Goal: Information Seeking & Learning: Learn about a topic

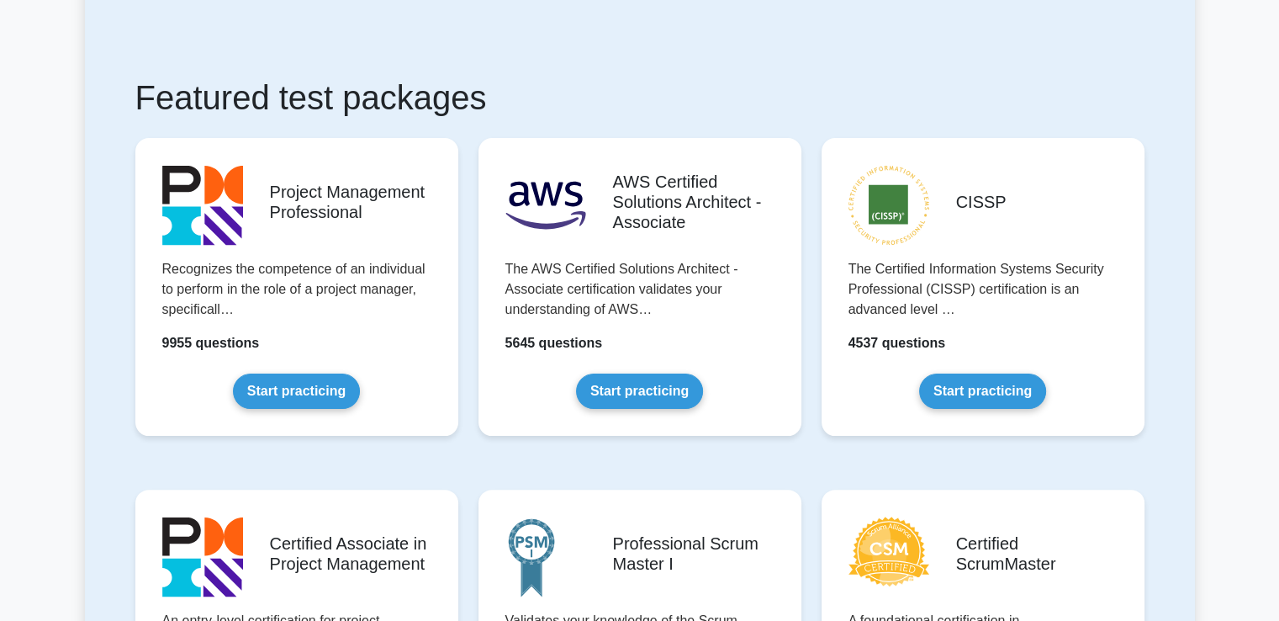
scroll to position [336, 0]
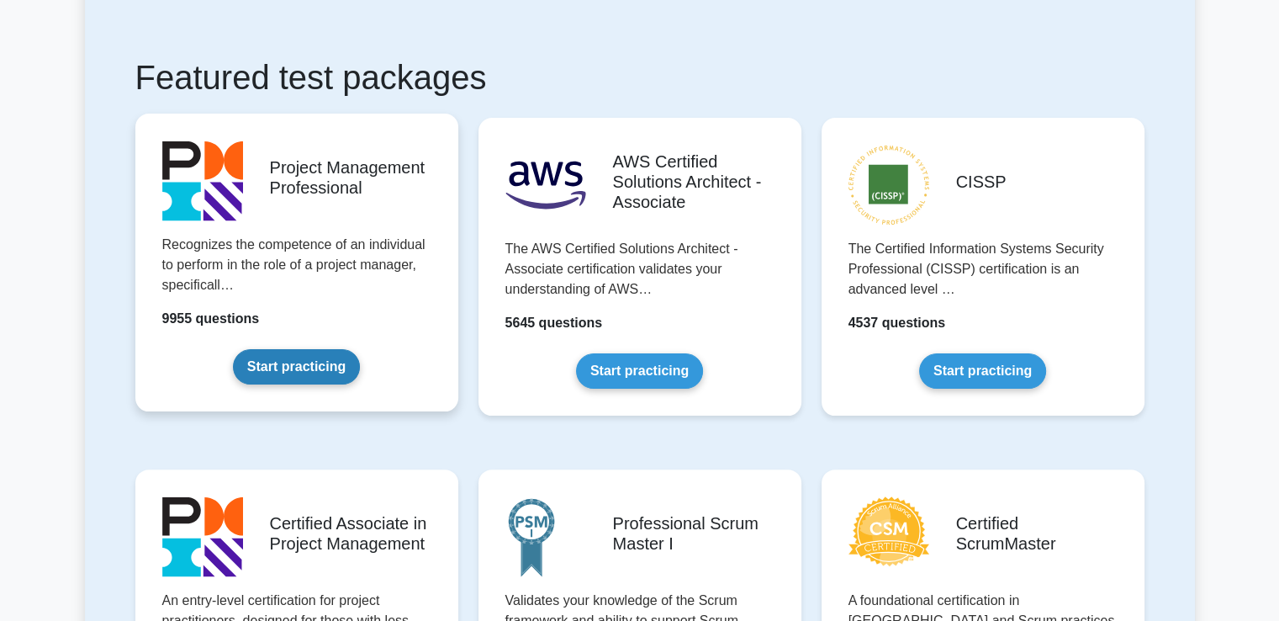
click at [264, 362] on link "Start practicing" at bounding box center [296, 366] width 127 height 35
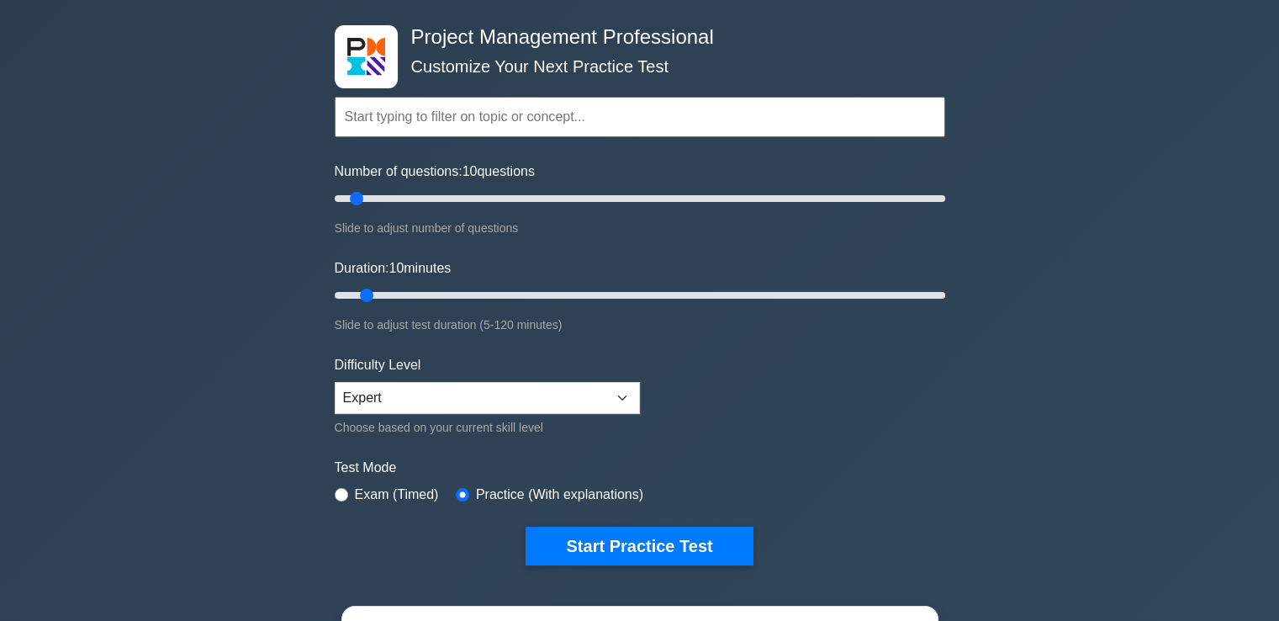
scroll to position [84, 0]
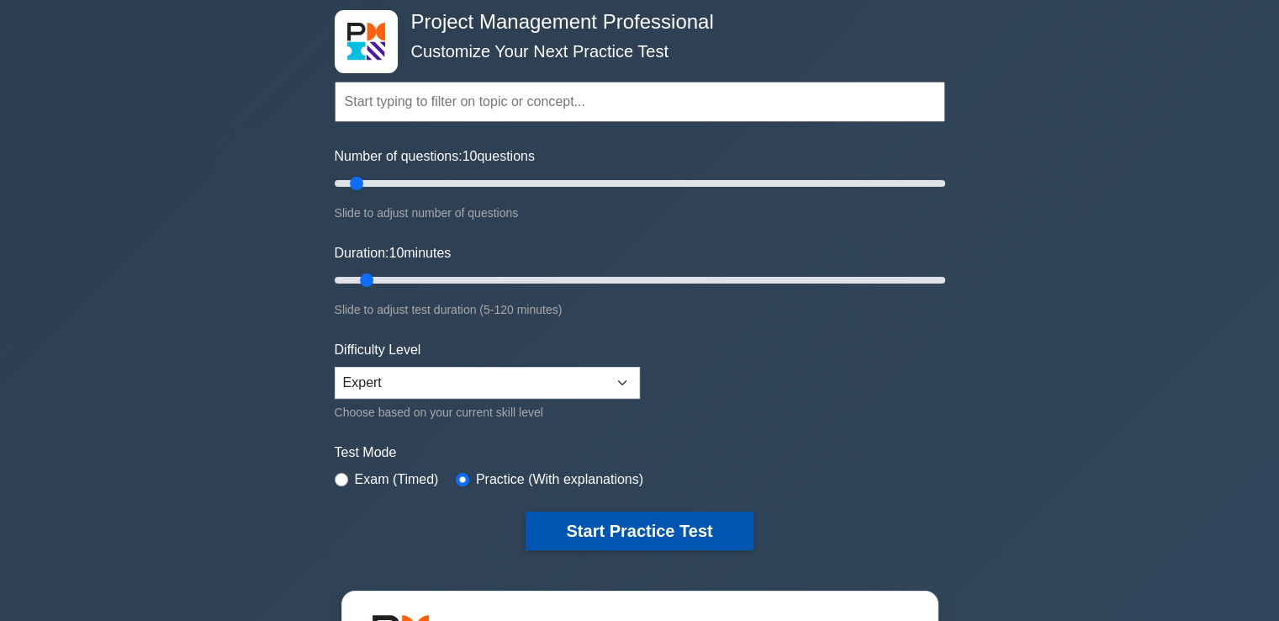
click at [550, 522] on button "Start Practice Test" at bounding box center [639, 530] width 227 height 39
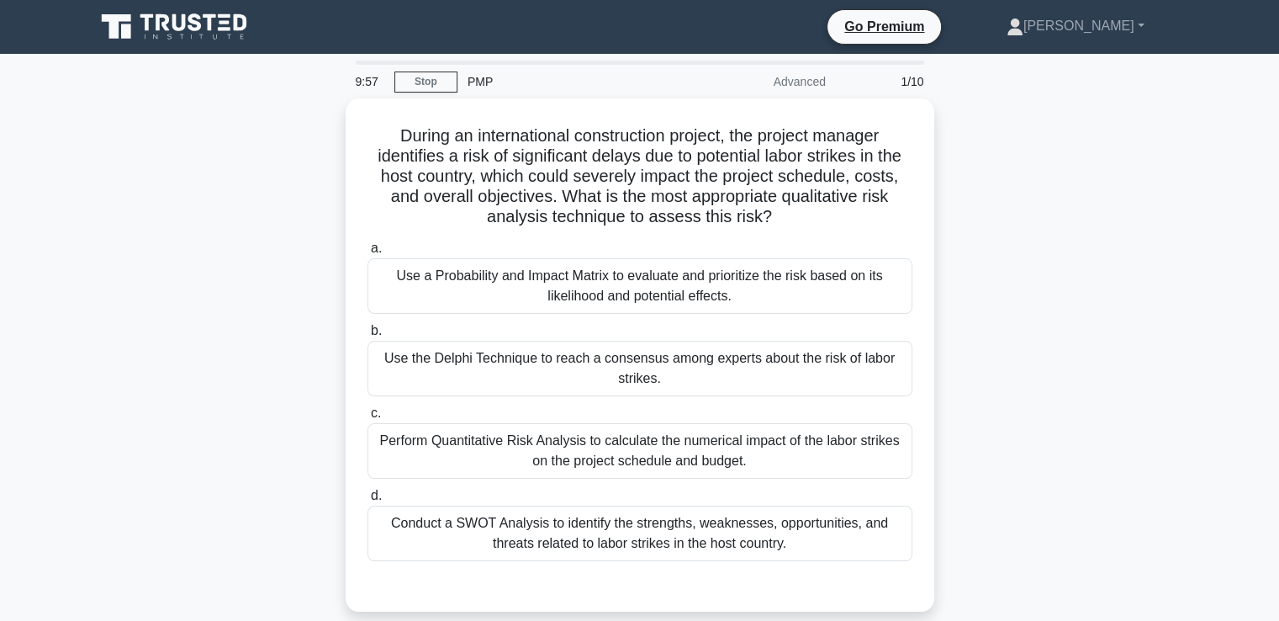
click at [975, 243] on div "During an international construction project, the project manager identifies a …" at bounding box center [640, 364] width 1110 height 533
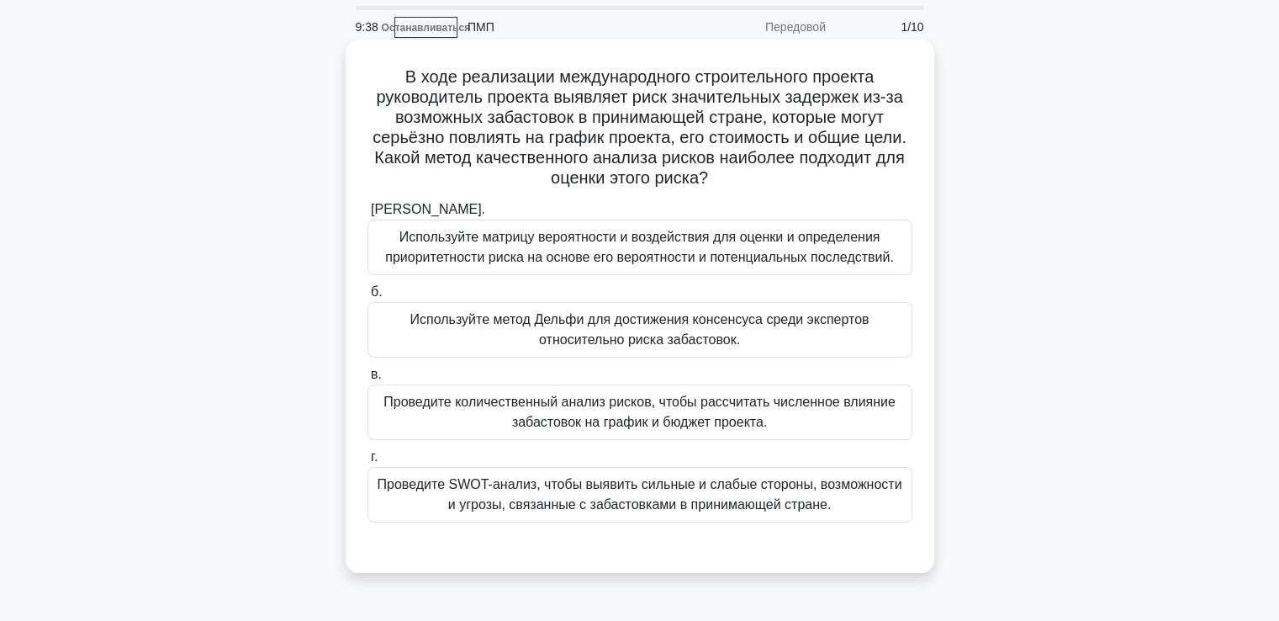
scroll to position [84, 0]
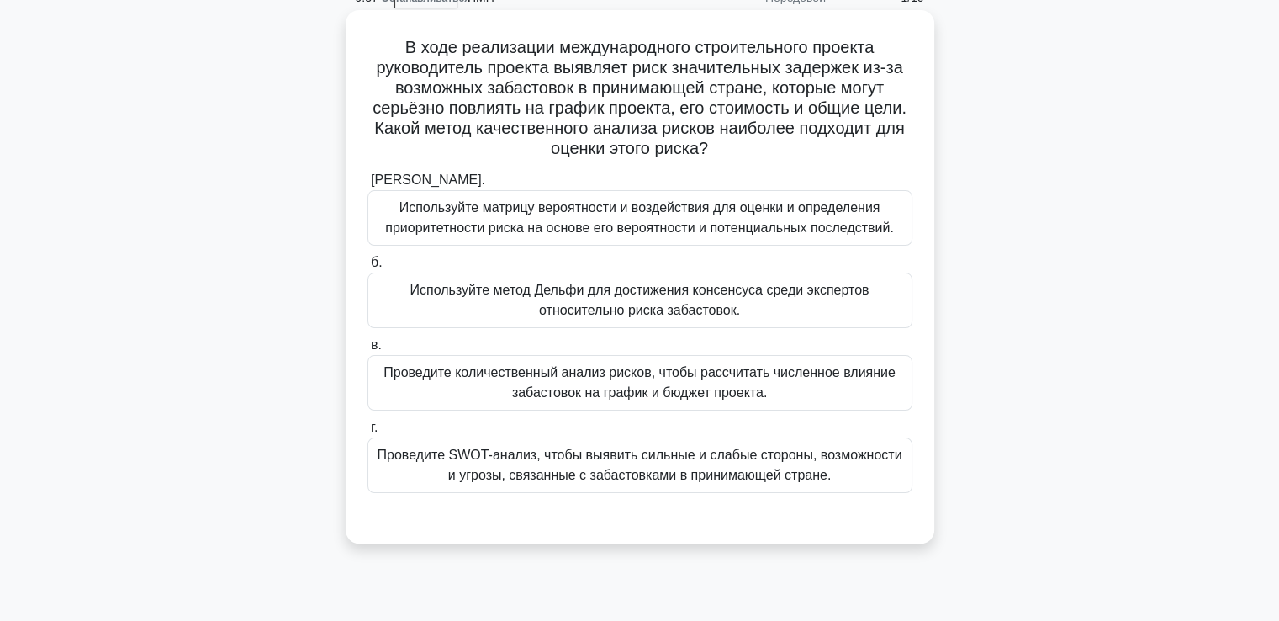
click at [583, 234] on font "Используйте матрицу вероятности и воздействия для оценки и определения приорите…" at bounding box center [639, 217] width 509 height 34
click at [367, 186] on input "а. Используйте матрицу вероятности и воздействия для оценки и определения приор…" at bounding box center [367, 180] width 0 height 11
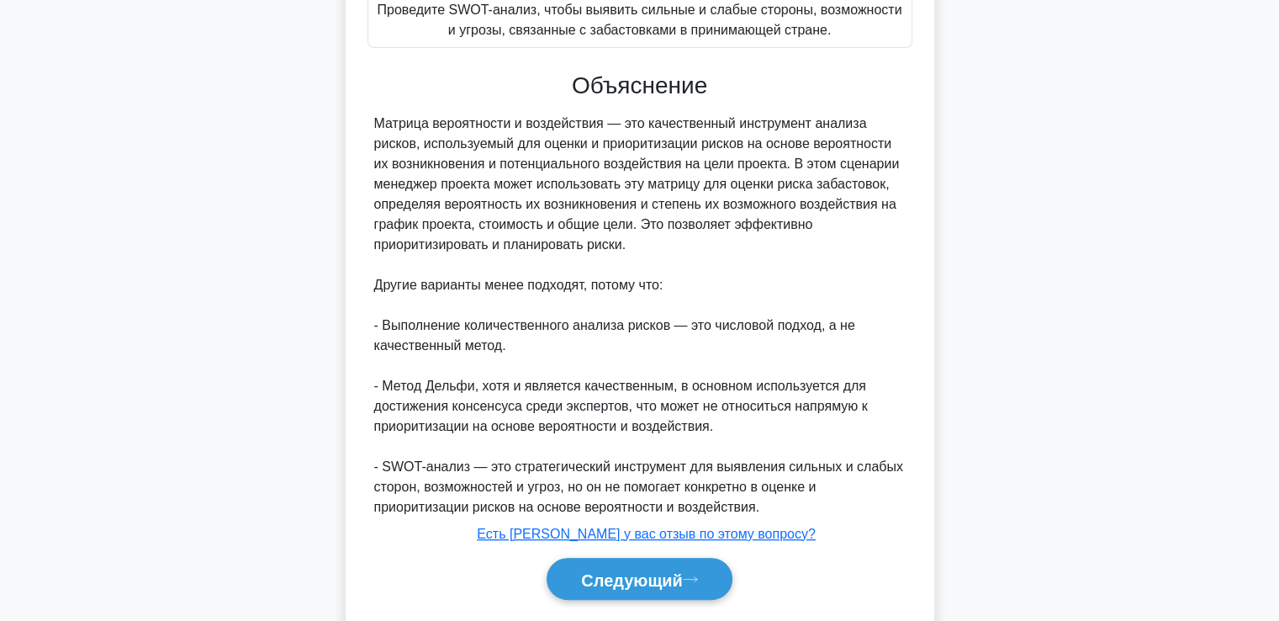
scroll to position [578, 0]
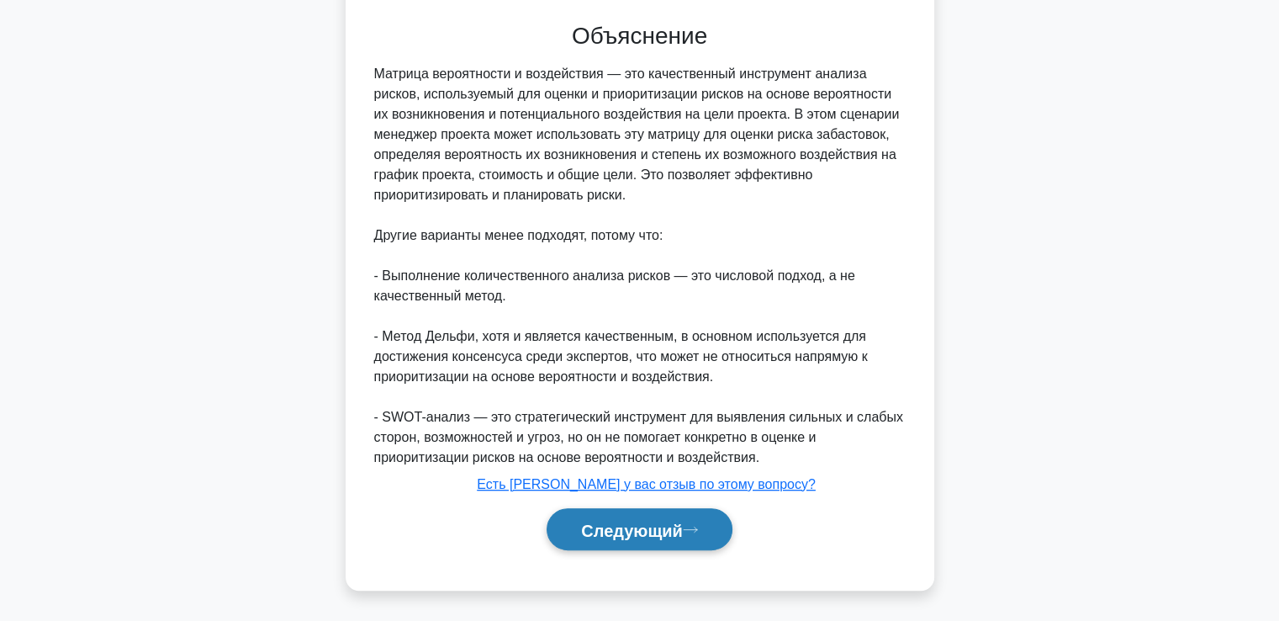
click at [637, 536] on font "Следующий" at bounding box center [632, 529] width 102 height 18
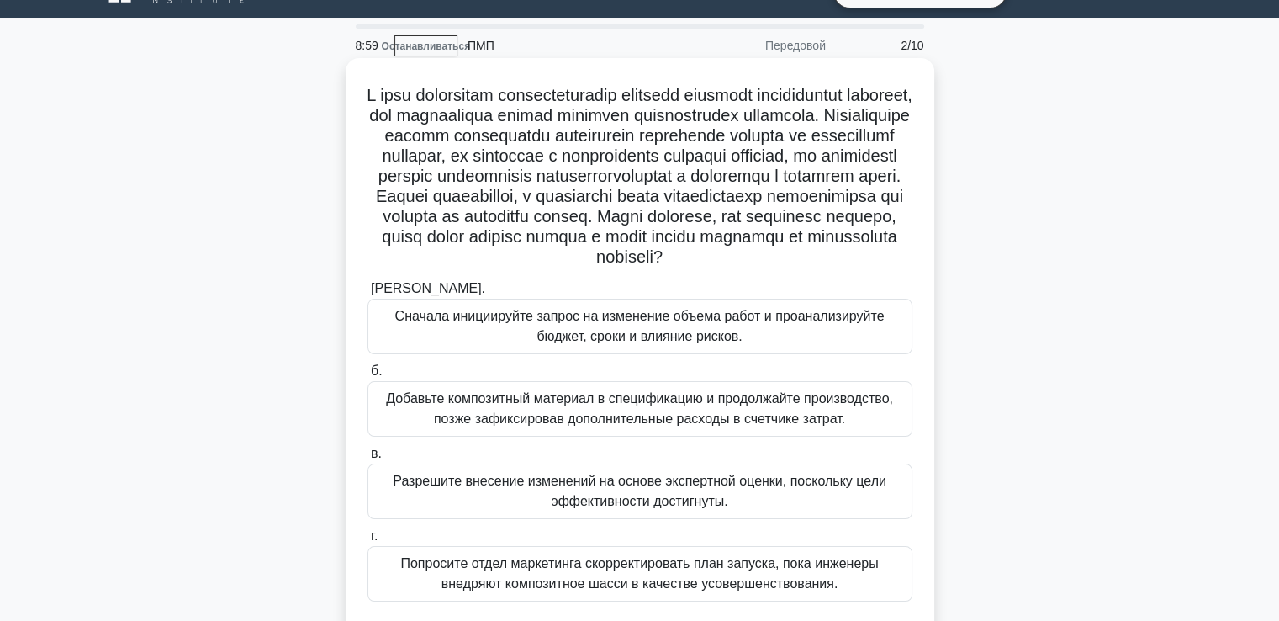
scroll to position [120, 0]
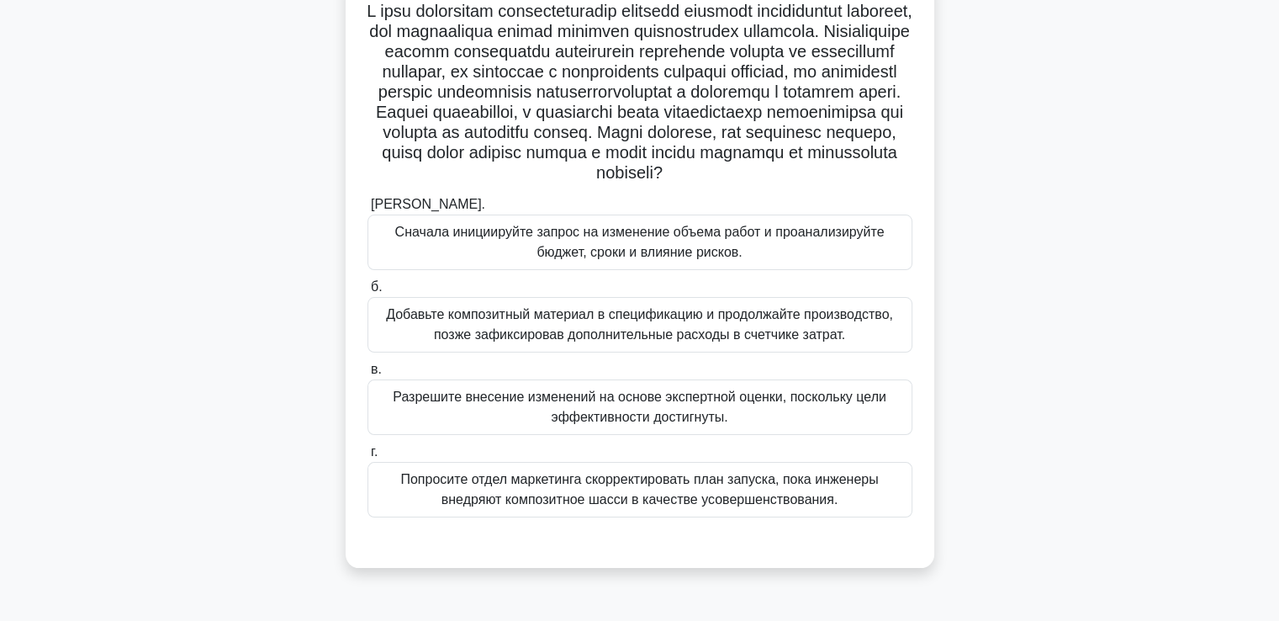
click at [568, 259] on font "Сначала инициируйте запрос на изменение объема работ и проанализируйте бюджет, …" at bounding box center [639, 242] width 489 height 34
click at [367, 210] on input "а. Сначала инициируйте запрос на изменение объема работ и проанализируйте бюдже…" at bounding box center [367, 204] width 0 height 11
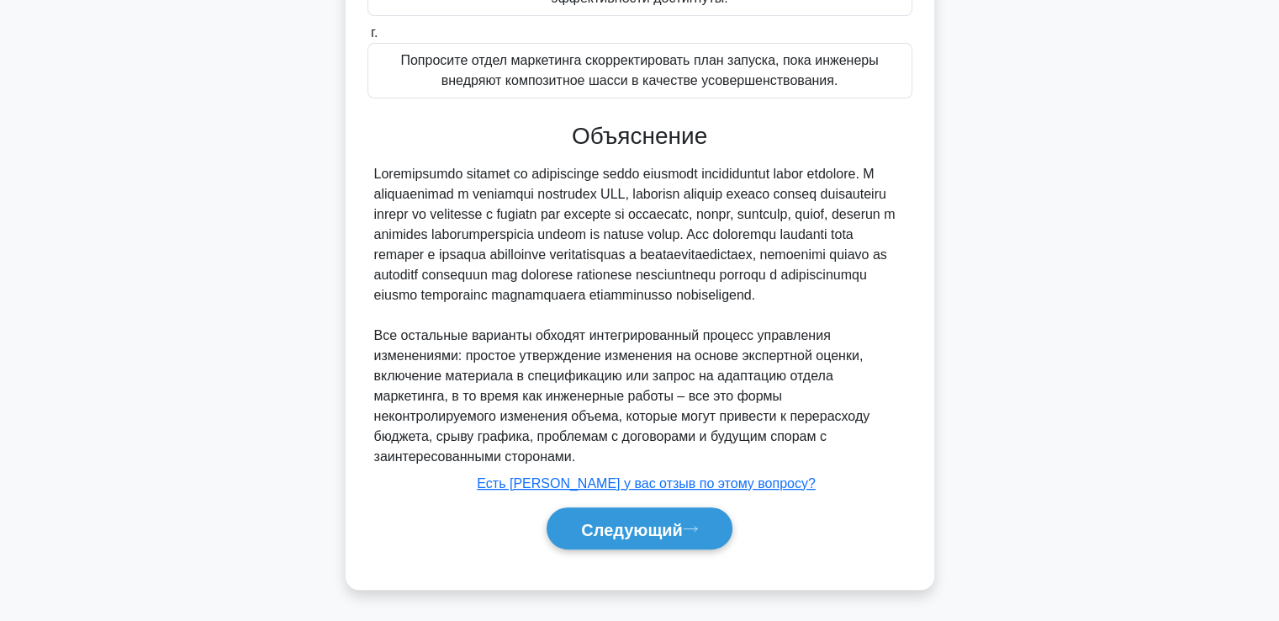
scroll to position [578, 0]
click at [658, 529] on font "Следующий" at bounding box center [632, 529] width 102 height 18
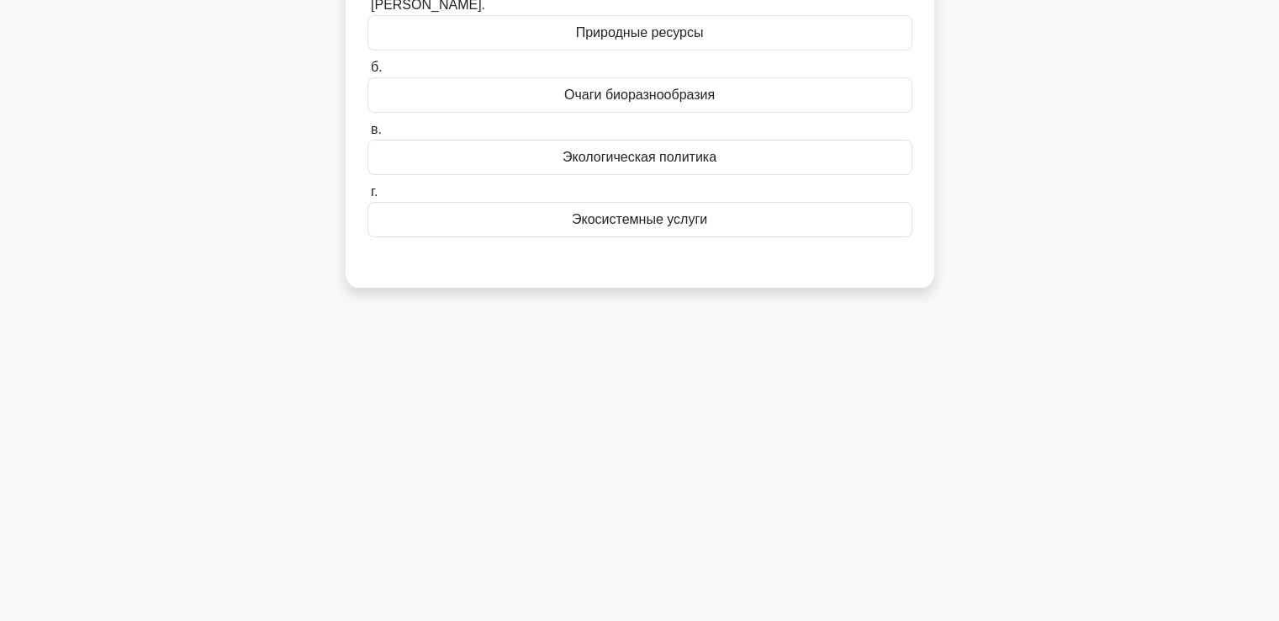
scroll to position [36, 0]
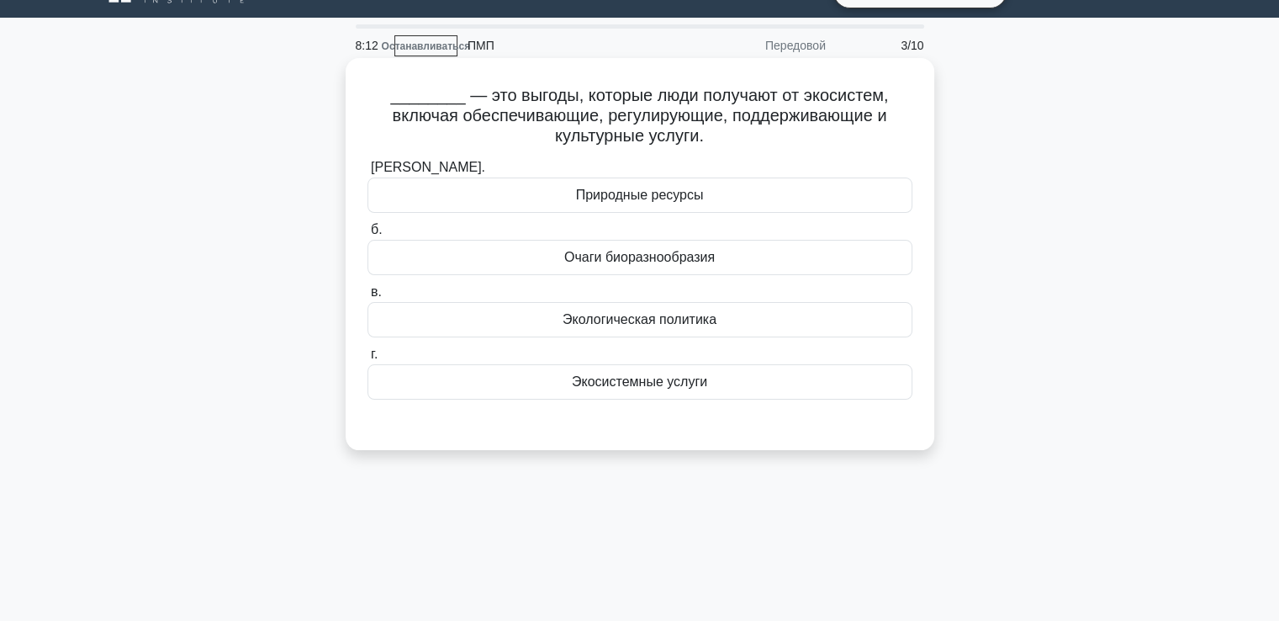
click at [617, 382] on font "Экосистемные услуги" at bounding box center [639, 381] width 135 height 14
click at [367, 360] on input "г. Экосистемные услуги" at bounding box center [367, 354] width 0 height 11
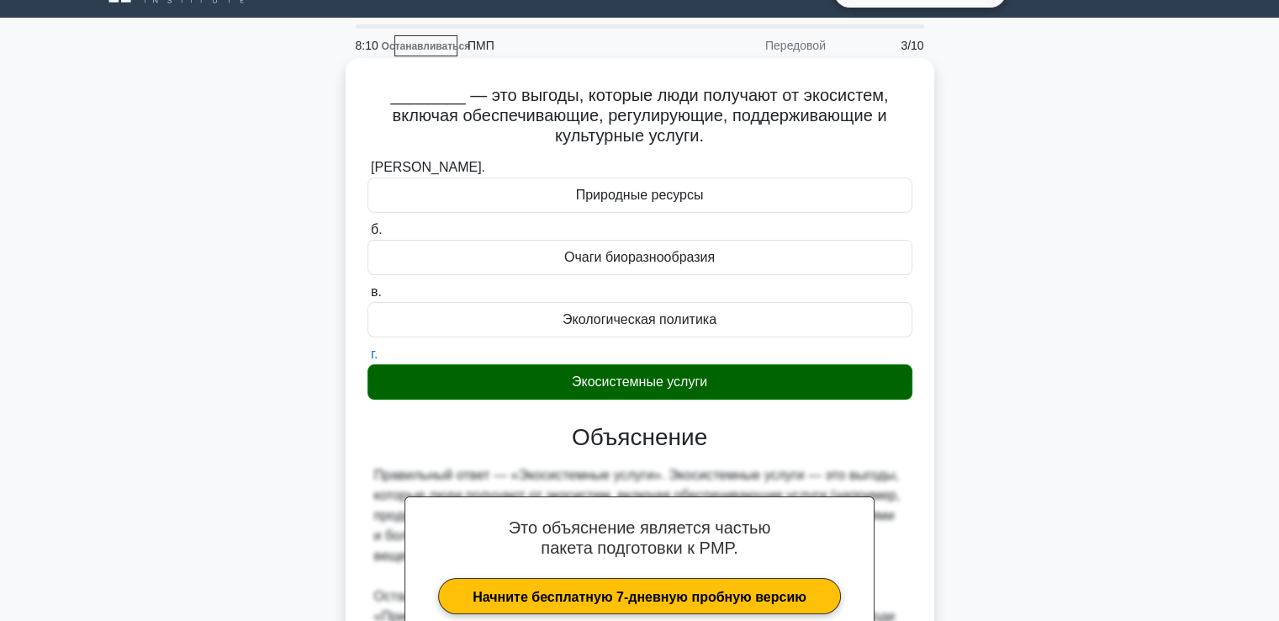
scroll to position [377, 0]
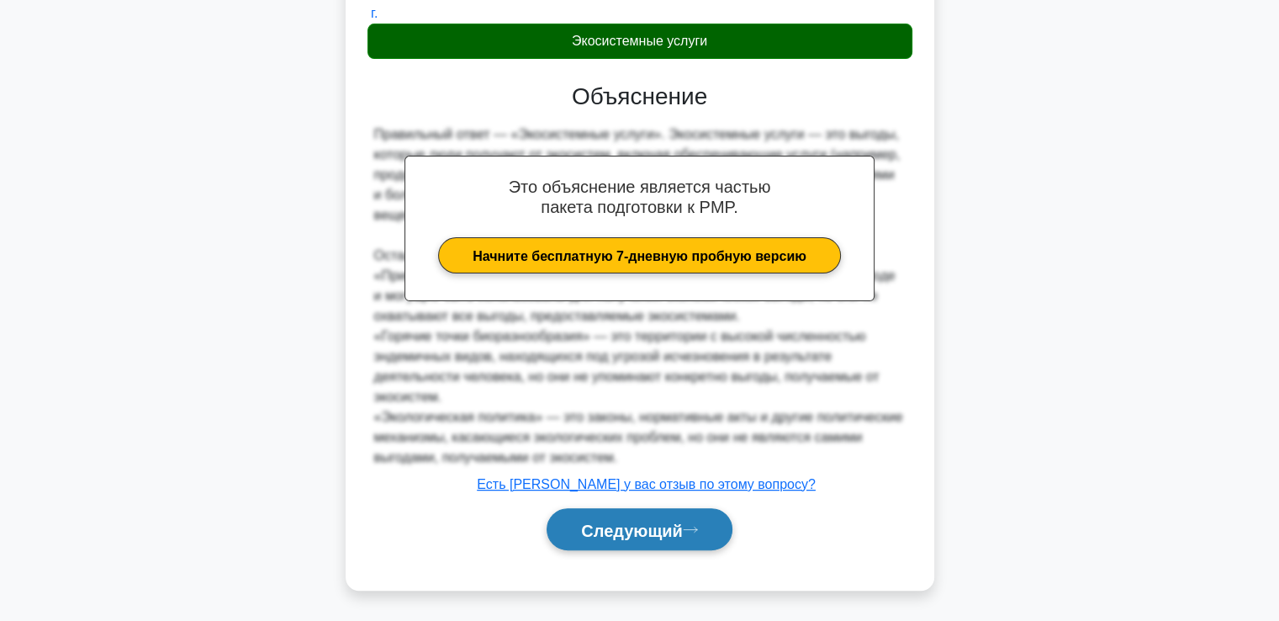
click at [650, 515] on button "Следующий" at bounding box center [640, 529] width 186 height 43
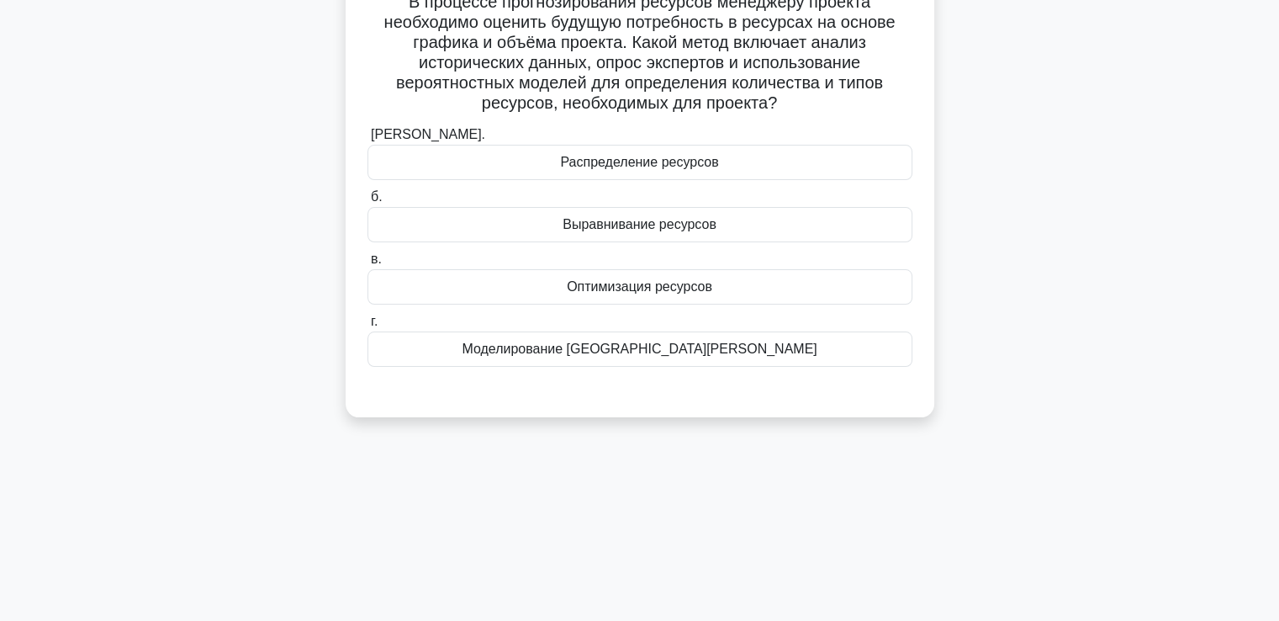
scroll to position [36, 0]
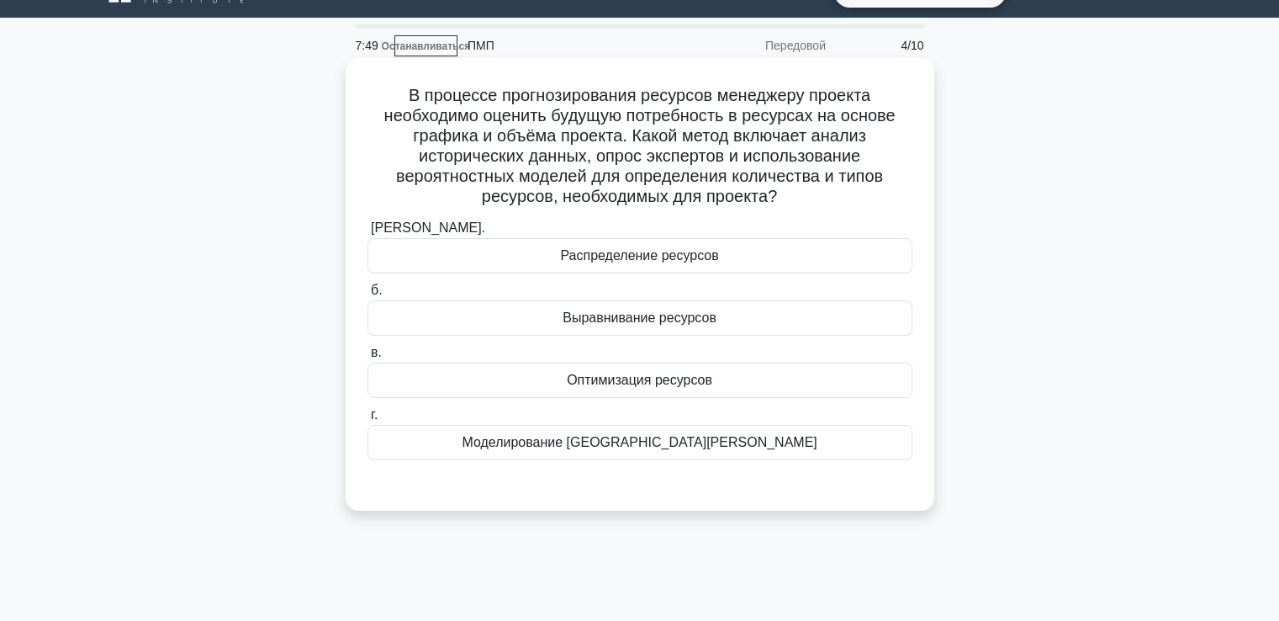
click at [663, 442] on font "Моделирование Монте-Карло" at bounding box center [639, 442] width 355 height 14
click at [367, 420] on input "г. Моделирование Монте-Карло" at bounding box center [367, 414] width 0 height 11
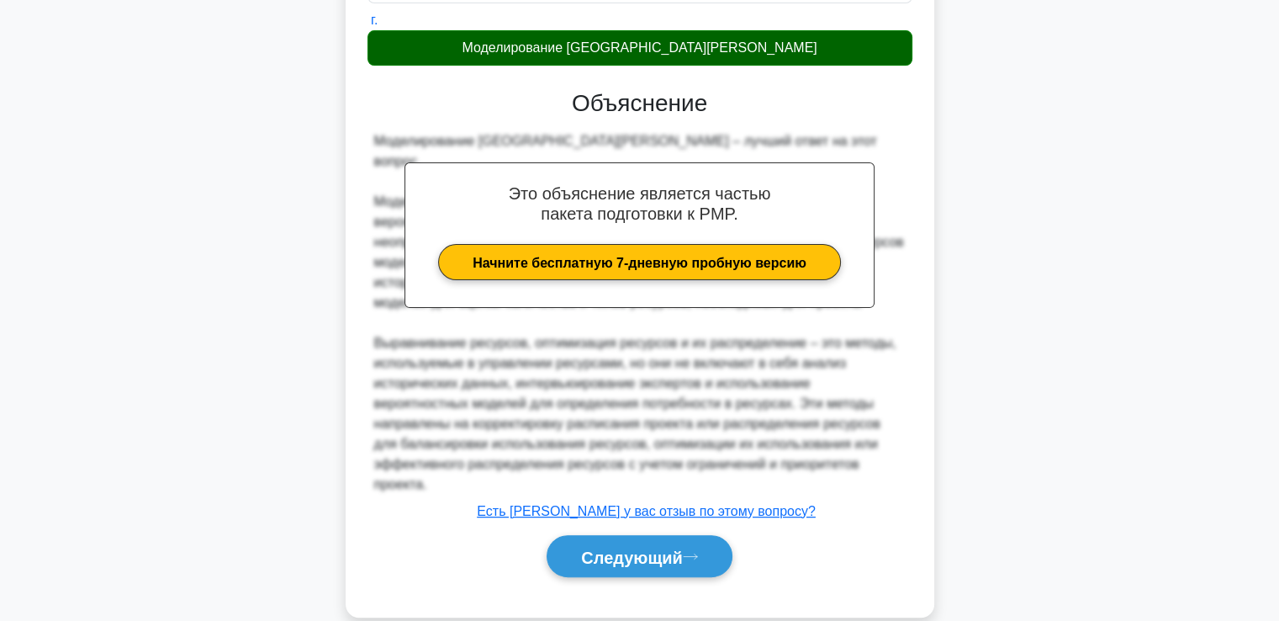
scroll to position [437, 0]
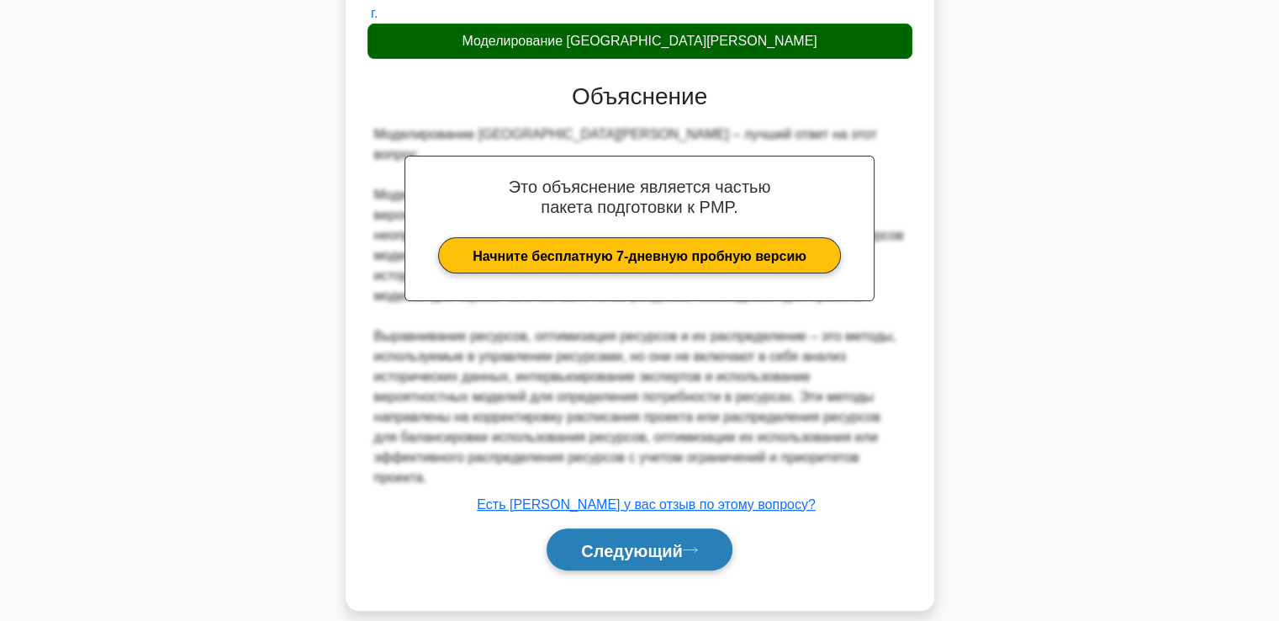
click at [619, 541] on font "Следующий" at bounding box center [632, 550] width 102 height 18
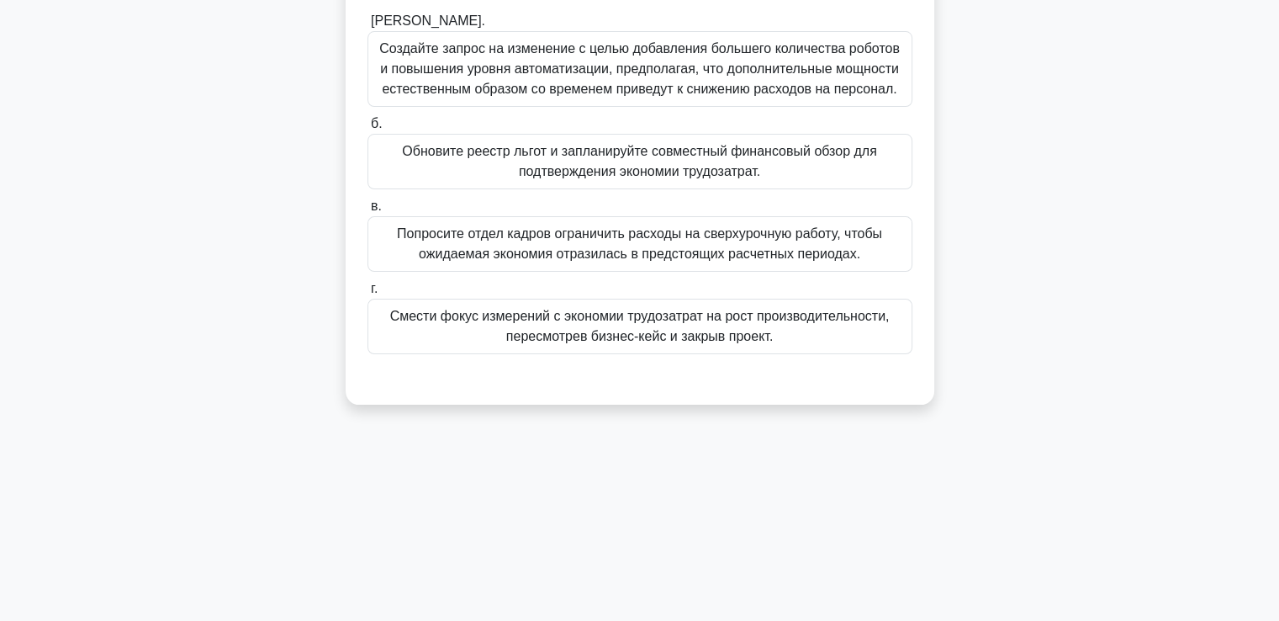
scroll to position [36, 0]
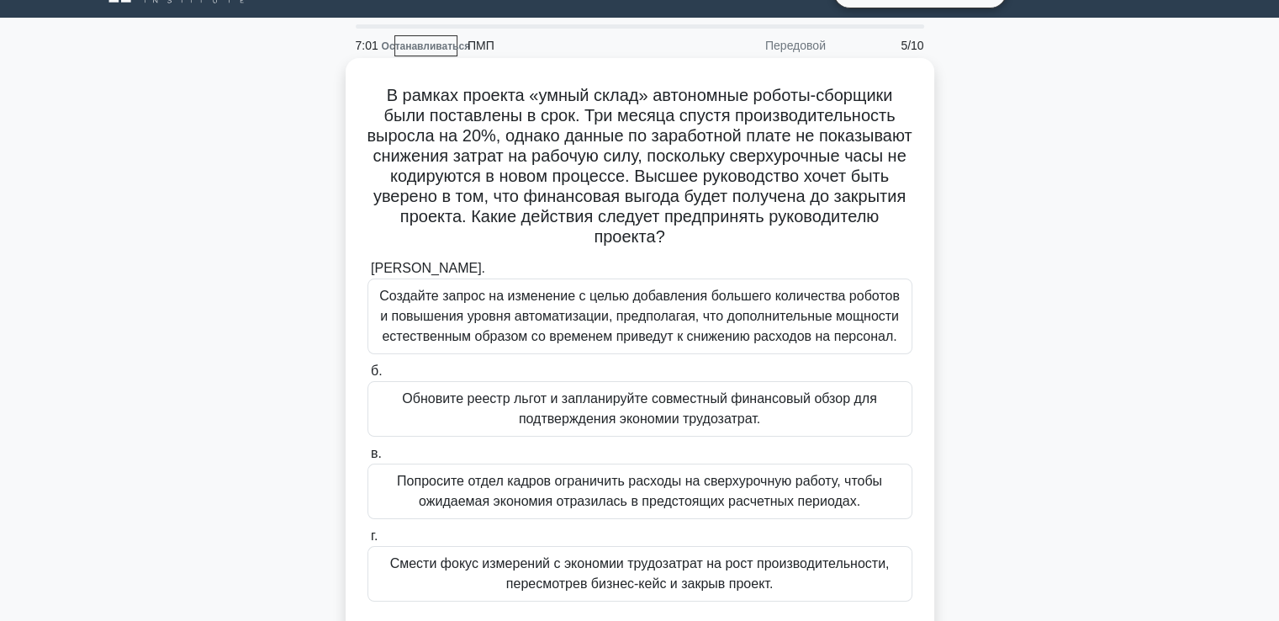
click at [663, 418] on font "Обновите реестр льгот и запланируйте совместный финансовый обзор для подтвержде…" at bounding box center [639, 408] width 474 height 34
click at [367, 377] on input "б. Обновите реестр льгот и запланируйте совместный финансовый обзор для подтвер…" at bounding box center [367, 371] width 0 height 11
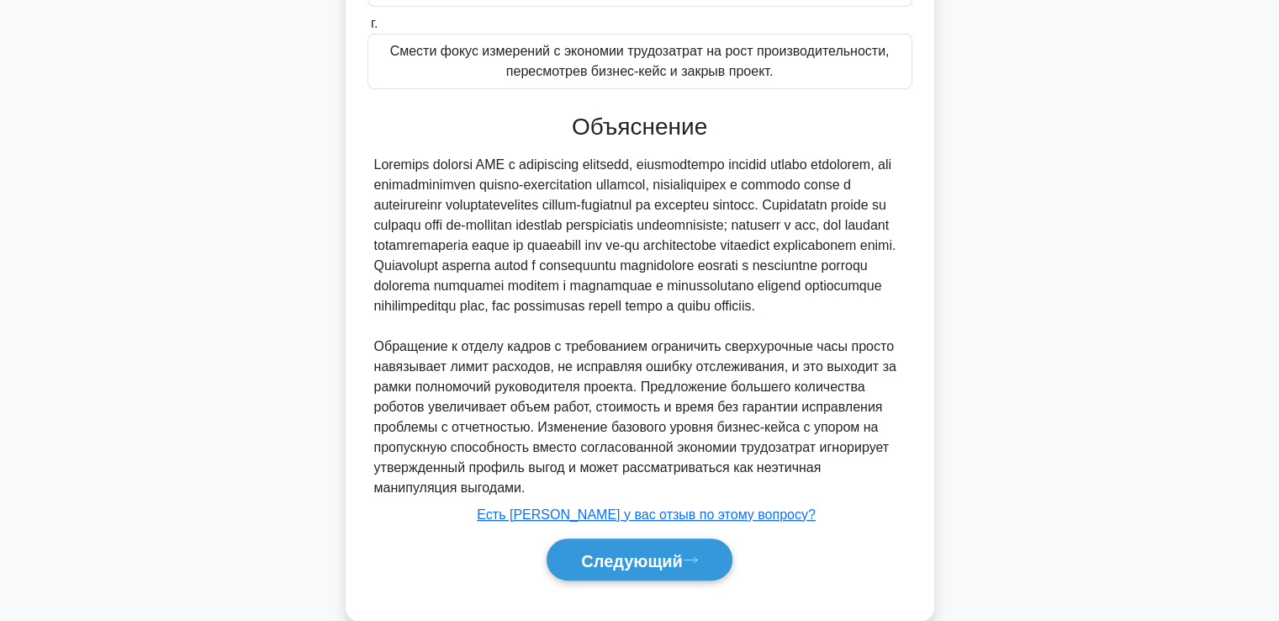
scroll to position [599, 0]
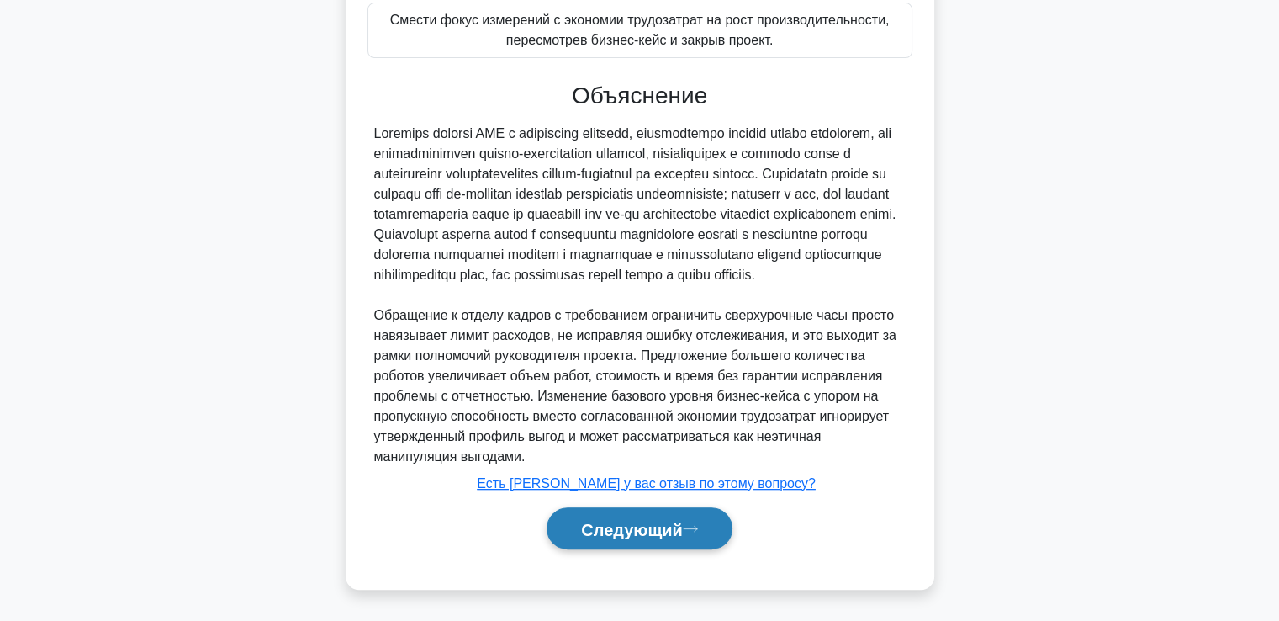
click at [645, 520] on font "Следующий" at bounding box center [632, 529] width 102 height 18
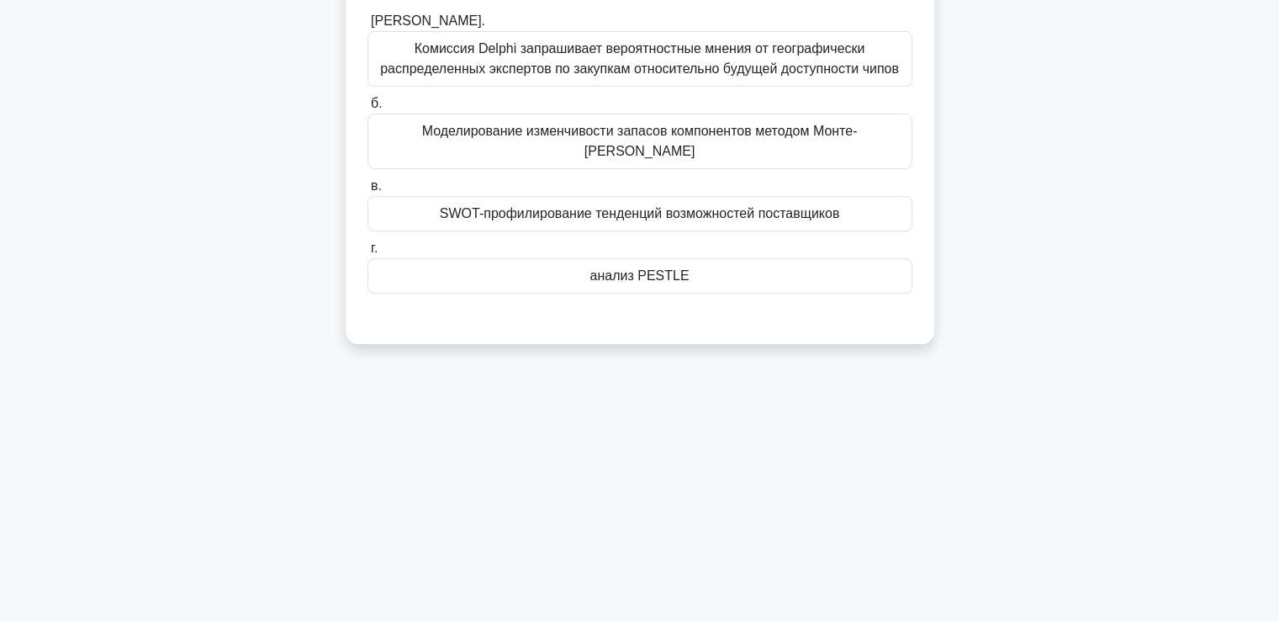
scroll to position [36, 0]
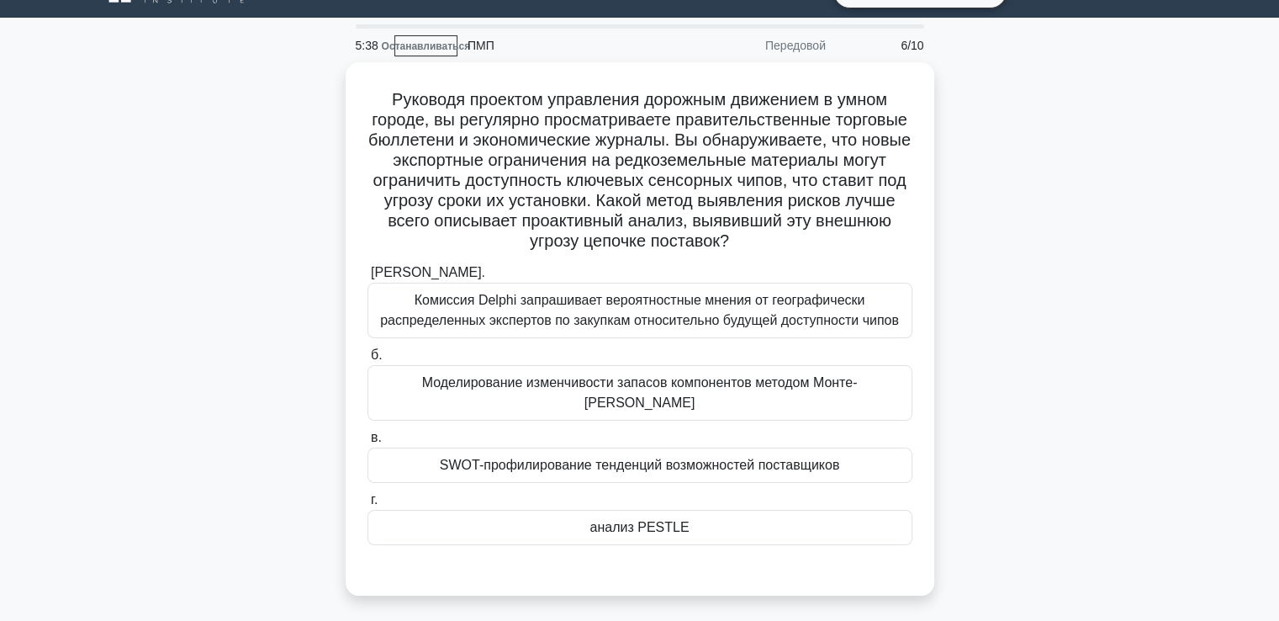
drag, startPoint x: 594, startPoint y: 393, endPoint x: 955, endPoint y: 493, distance: 375.1
click at [594, 392] on div "Моделирование изменчивости запасов компонентов методом Монте-Карло" at bounding box center [639, 392] width 545 height 55
click at [367, 361] on input "б. Моделирование изменчивости запасов компонентов методом Монте-Карло" at bounding box center [367, 355] width 0 height 11
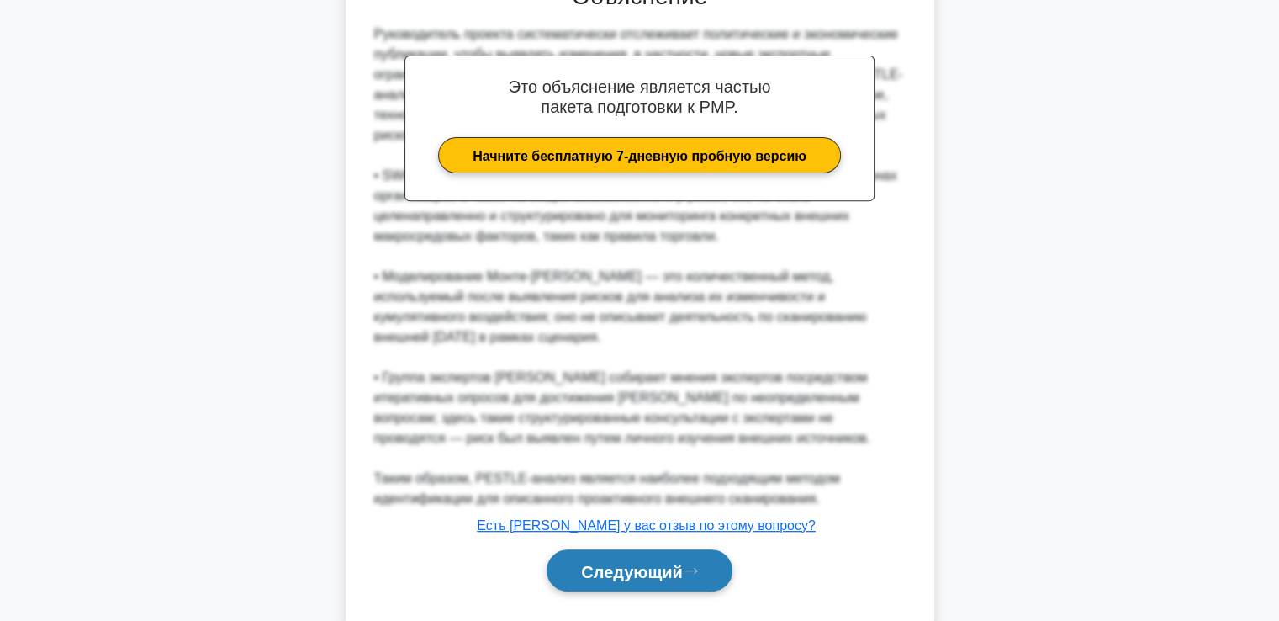
scroll to position [621, 0]
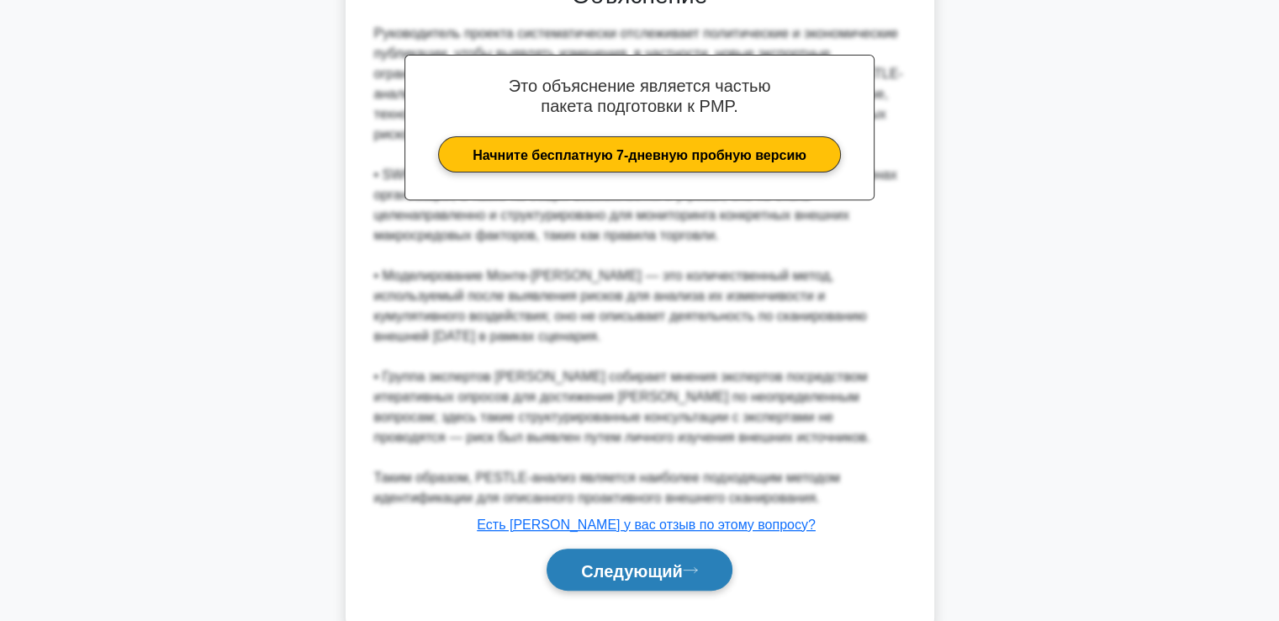
click at [652, 548] on button "Следующий" at bounding box center [640, 569] width 186 height 43
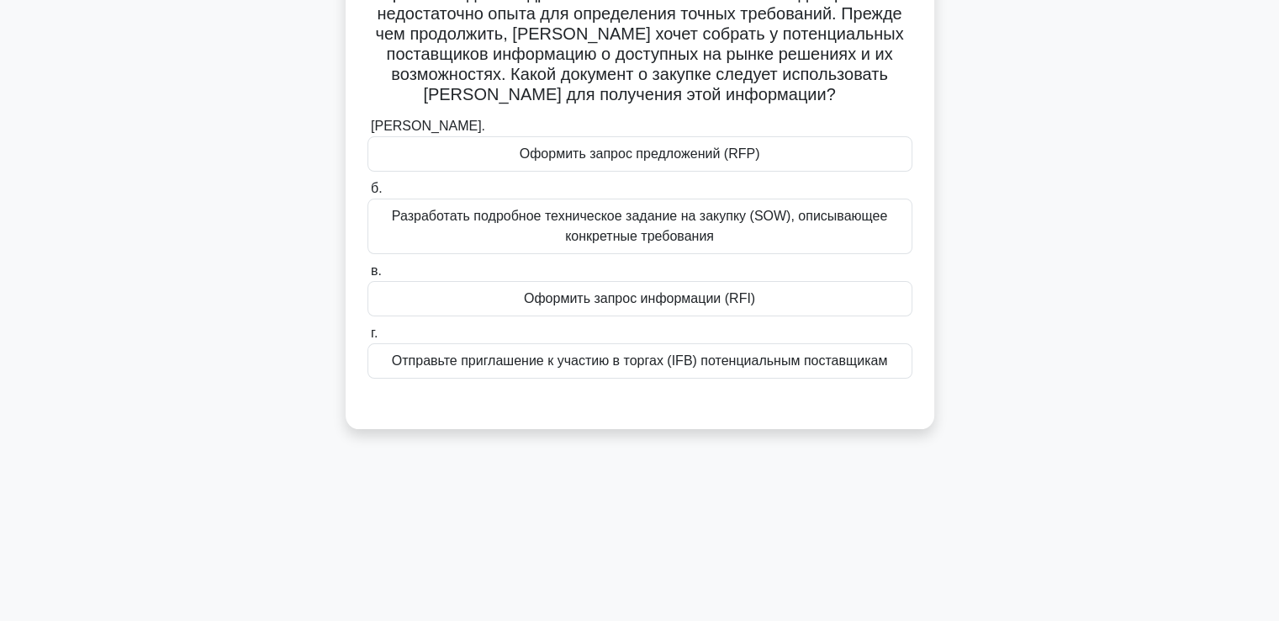
scroll to position [36, 0]
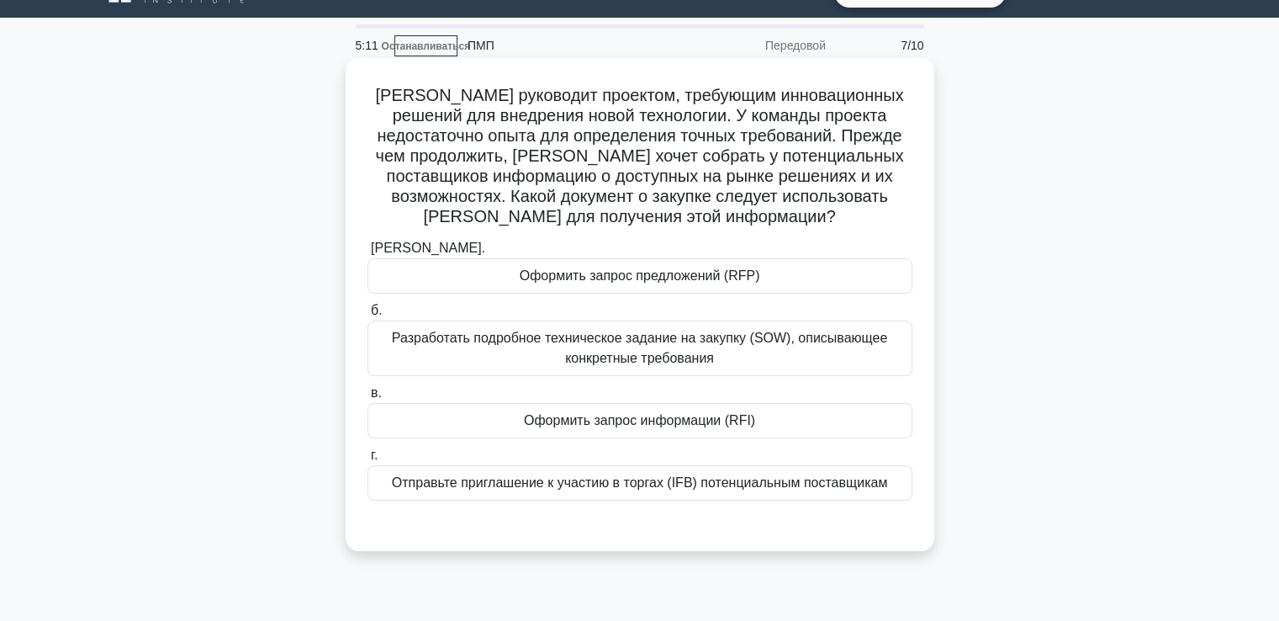
click at [572, 281] on font "Оформить запрос предложений (RFP)" at bounding box center [640, 275] width 240 height 14
click at [367, 254] on input "а. Оформить запрос предложений (RFP)" at bounding box center [367, 248] width 0 height 11
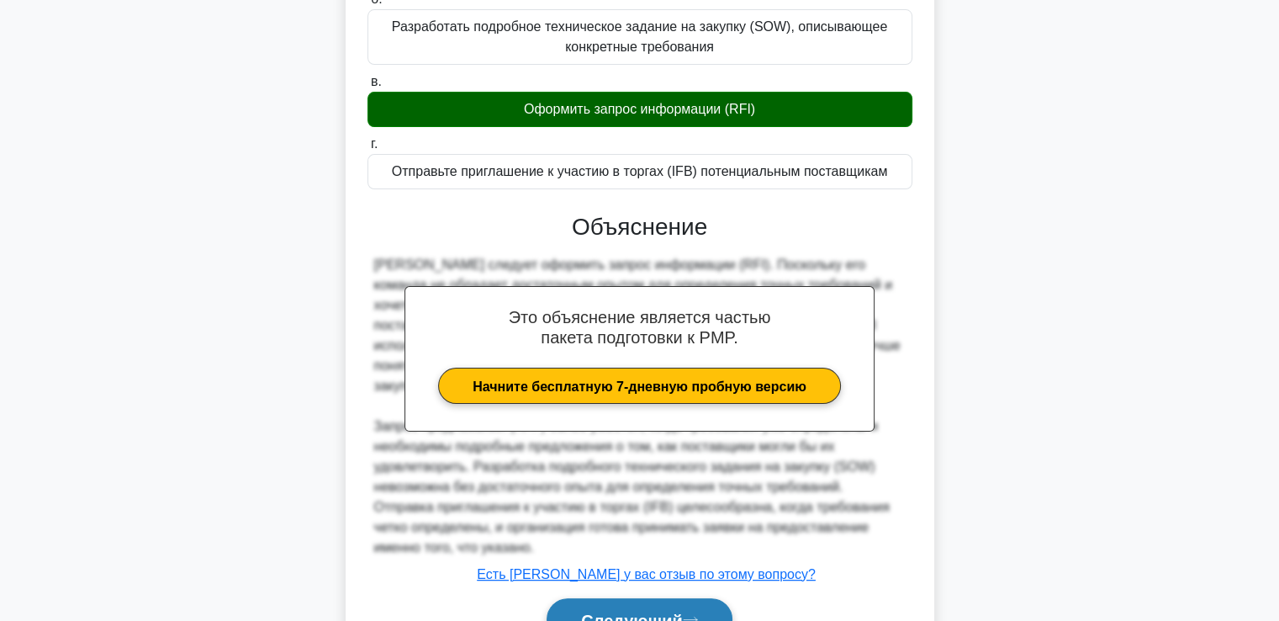
scroll to position [419, 0]
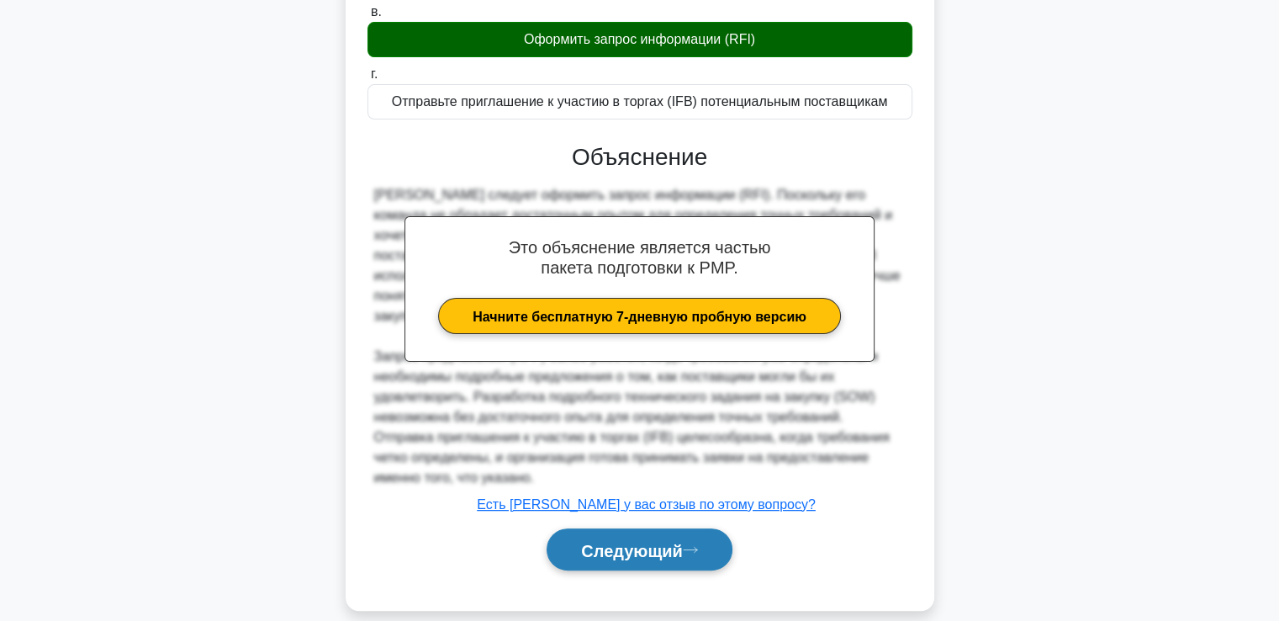
click at [629, 539] on button "Следующий" at bounding box center [640, 549] width 186 height 43
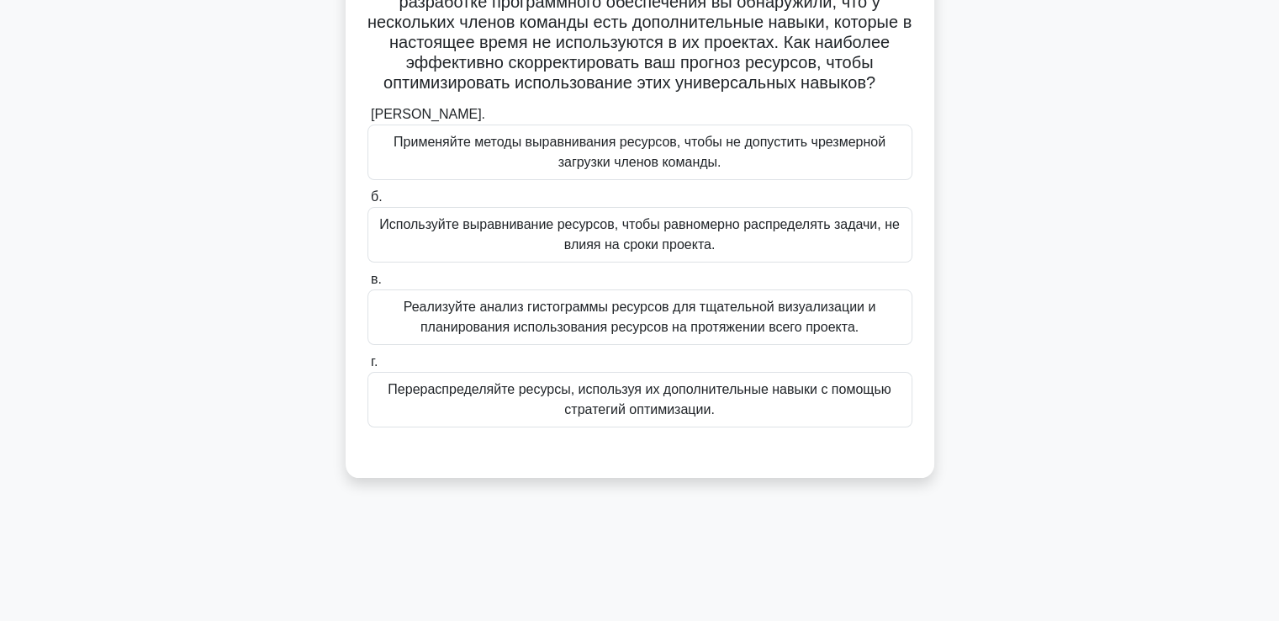
scroll to position [36, 0]
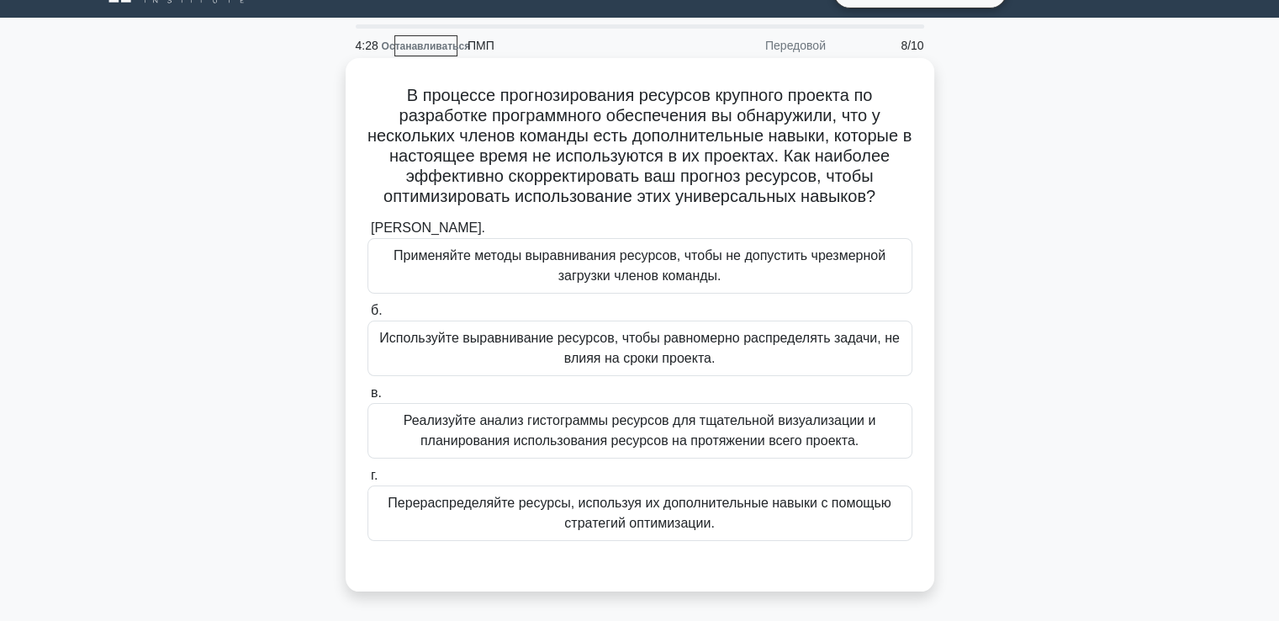
click at [531, 431] on font "Реализуйте анализ гистограммы ресурсов для тщательной визуализации и планирован…" at bounding box center [640, 430] width 473 height 34
click at [367, 399] on input "в. Реализуйте анализ гистограммы ресурсов для тщательной визуализации и планиро…" at bounding box center [367, 393] width 0 height 11
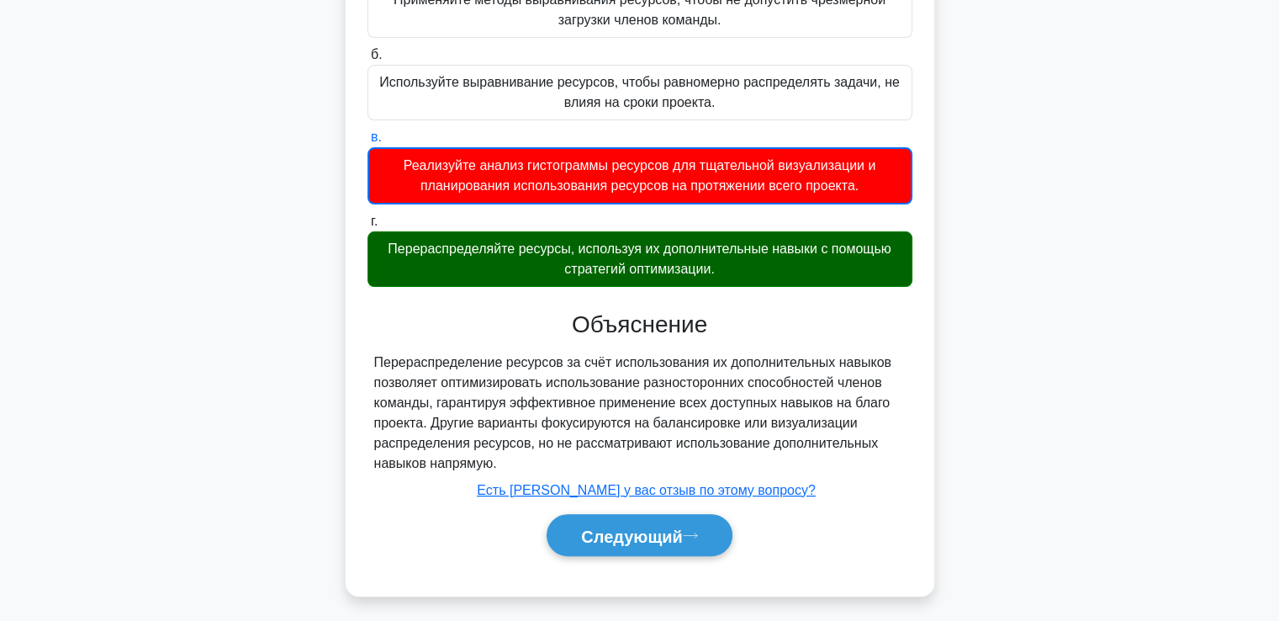
scroll to position [298, 0]
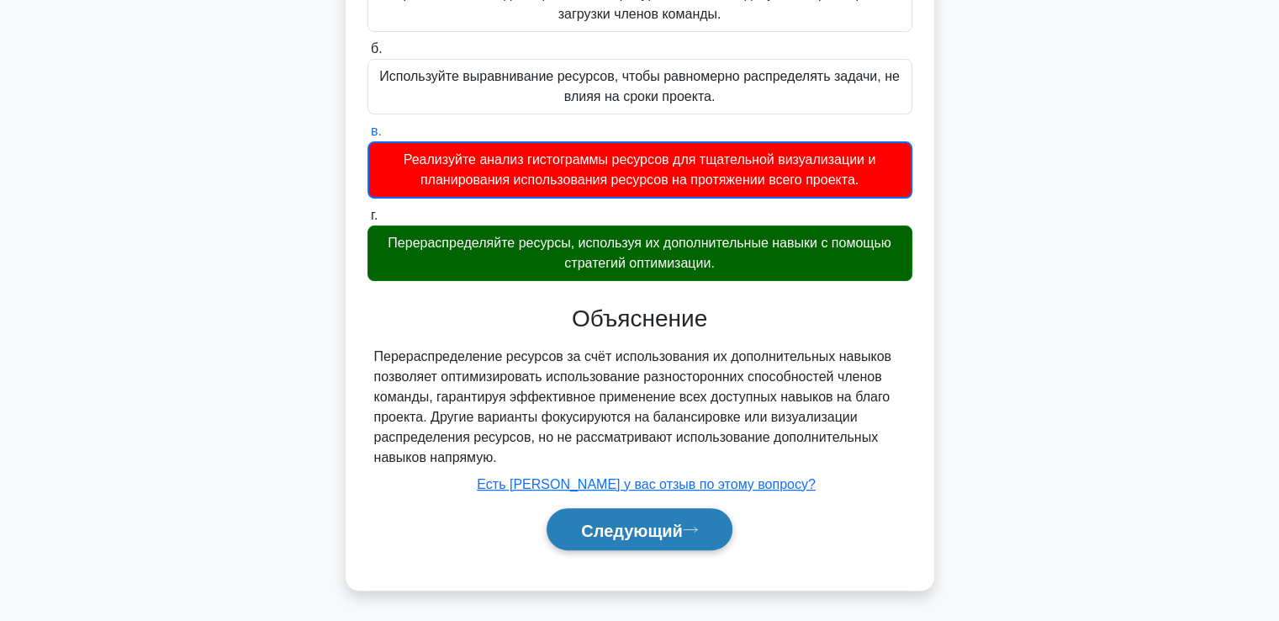
click at [627, 522] on font "Следующий" at bounding box center [632, 529] width 102 height 18
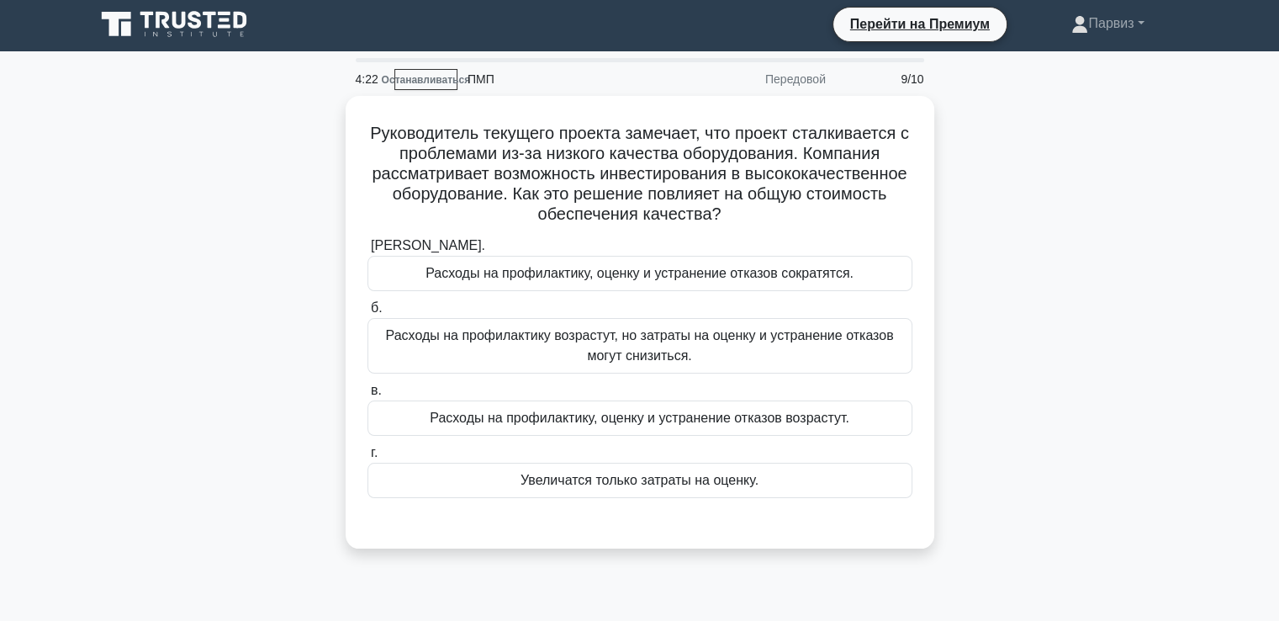
scroll to position [0, 0]
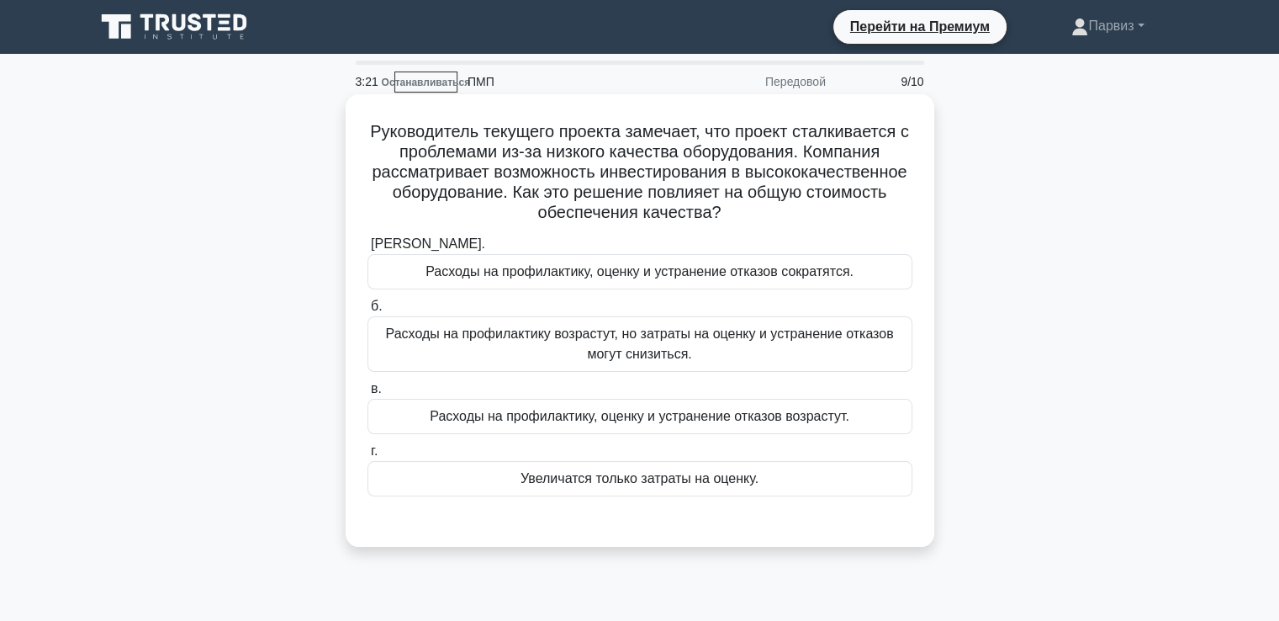
click at [504, 275] on font "Расходы на профилактику, оценку и устранение отказов сократятся." at bounding box center [639, 271] width 428 height 14
click at [367, 250] on input "а. Расходы на профилактику, оценку и устранение отказов сократятся." at bounding box center [367, 244] width 0 height 11
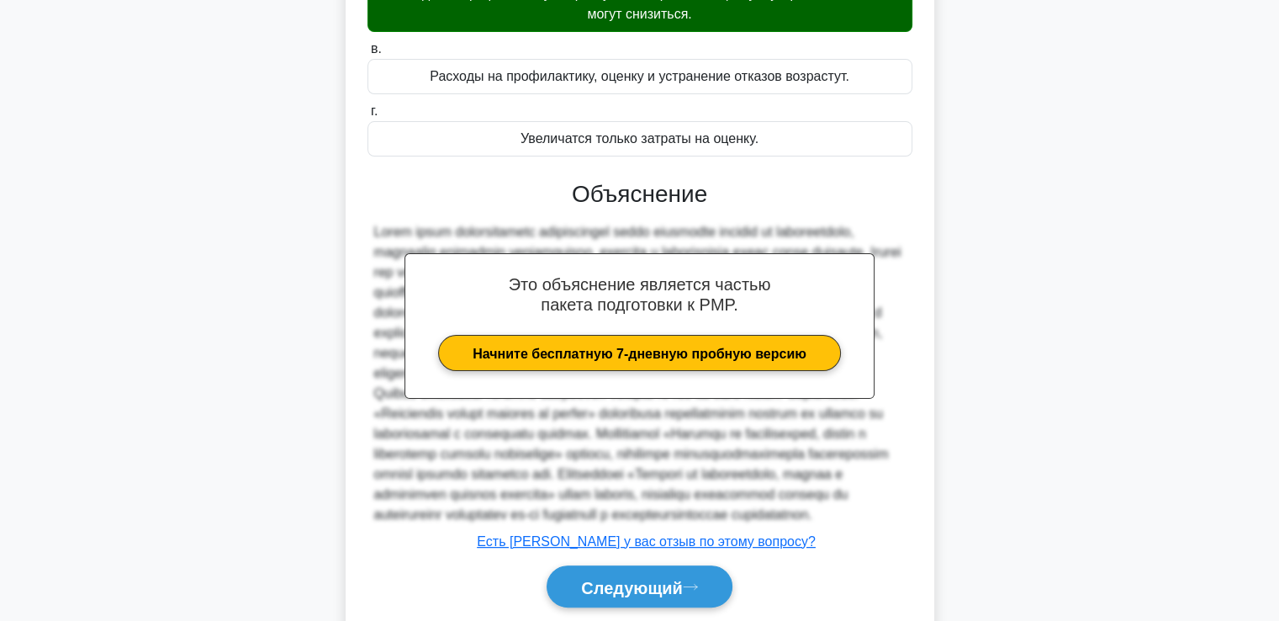
scroll to position [439, 0]
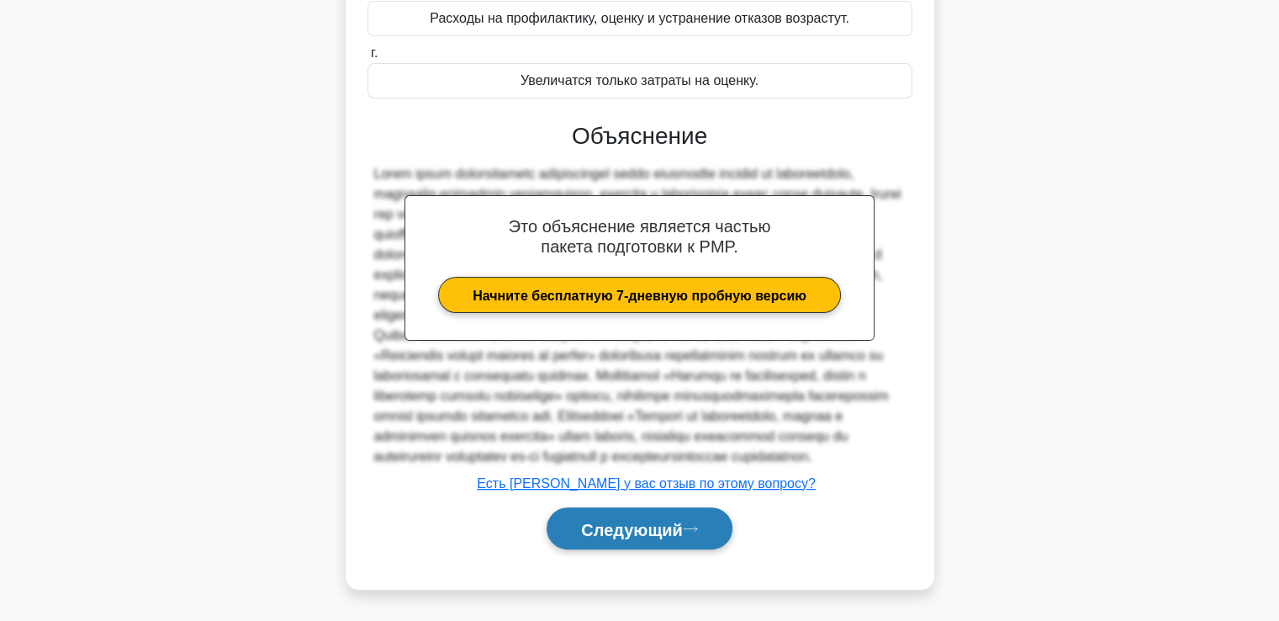
click at [568, 523] on button "Следующий" at bounding box center [640, 528] width 186 height 43
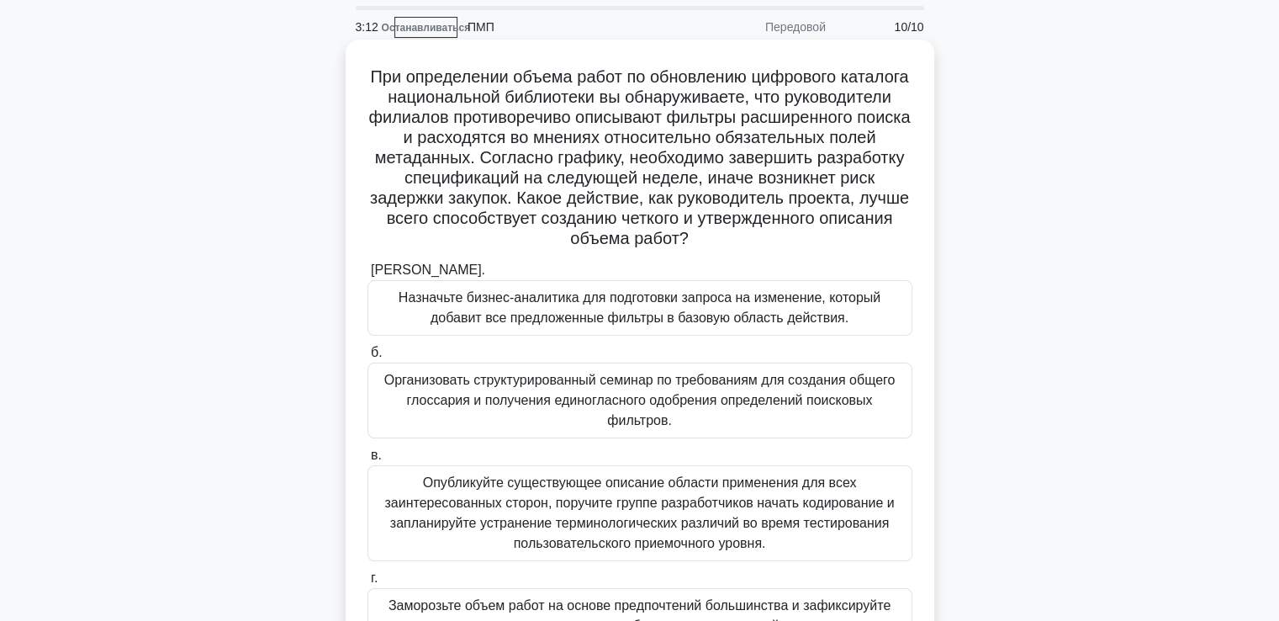
scroll to position [84, 0]
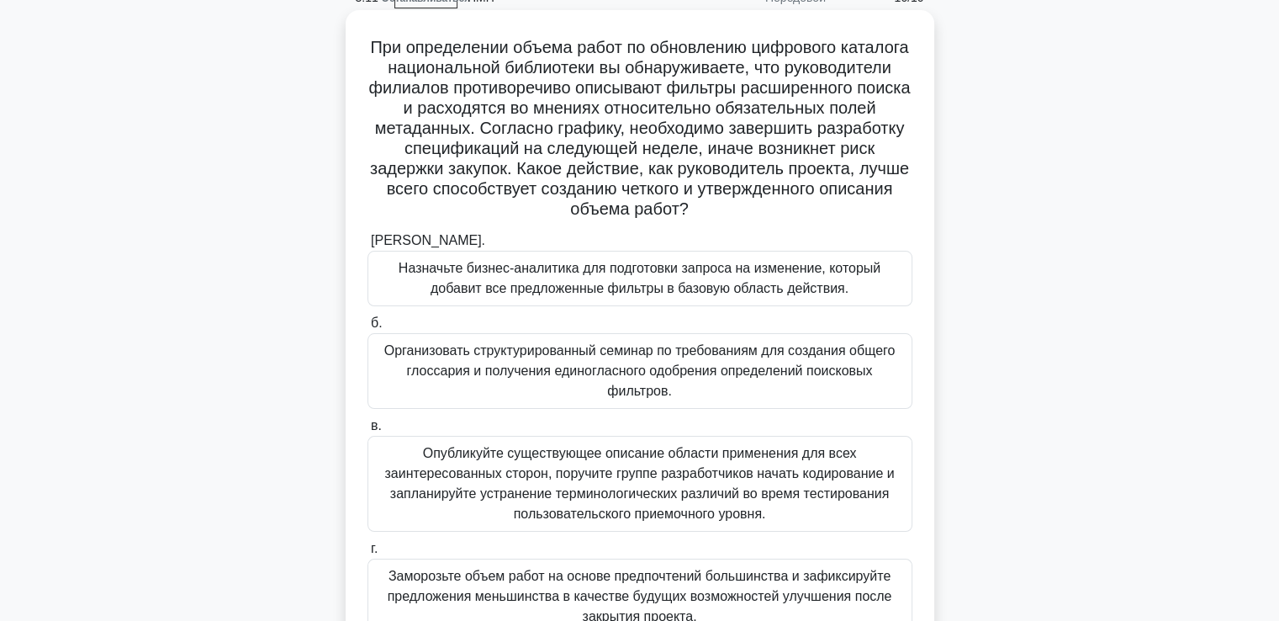
click at [481, 370] on font "Организовать структурированный семинар по требованиям для создания общего глосс…" at bounding box center [639, 370] width 511 height 55
click at [367, 329] on input "б. Организовать структурированный семинар по требованиям для создания общего гл…" at bounding box center [367, 323] width 0 height 11
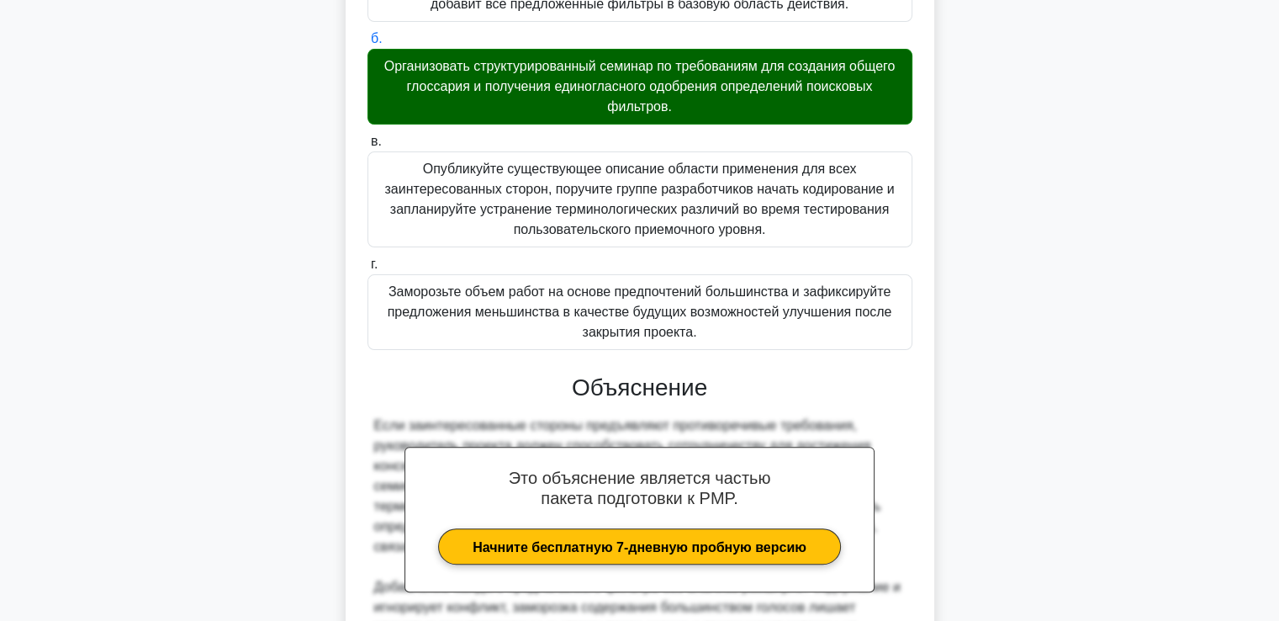
scroll to position [619, 0]
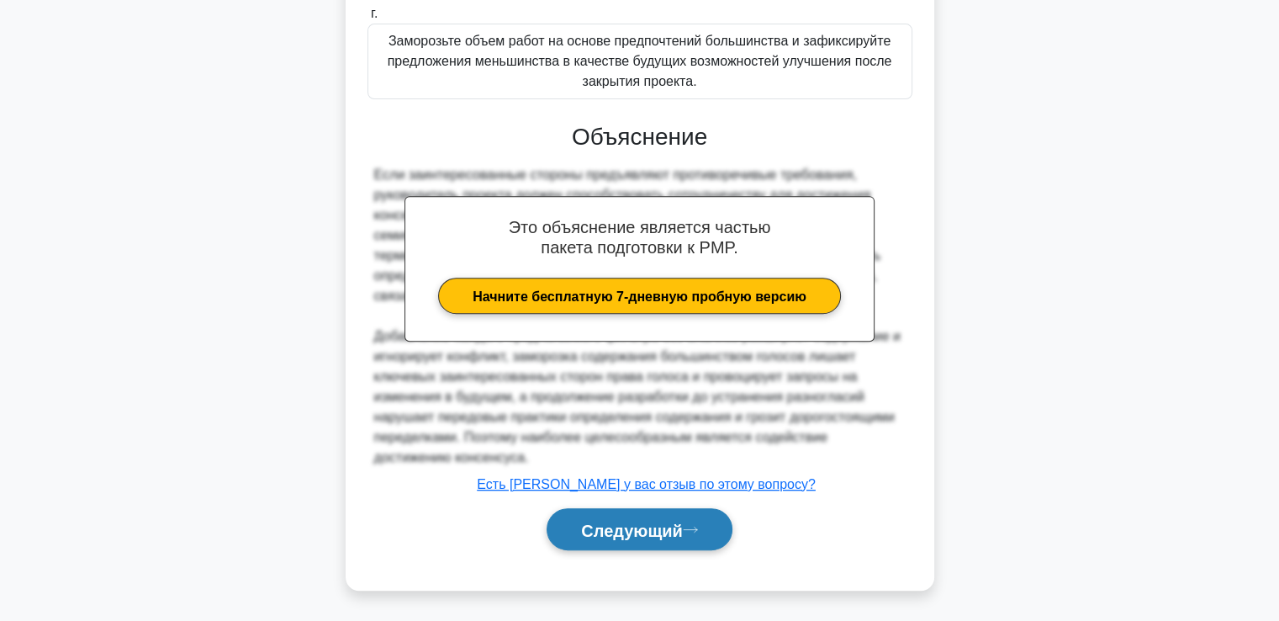
click at [610, 515] on button "Следующий" at bounding box center [640, 529] width 186 height 43
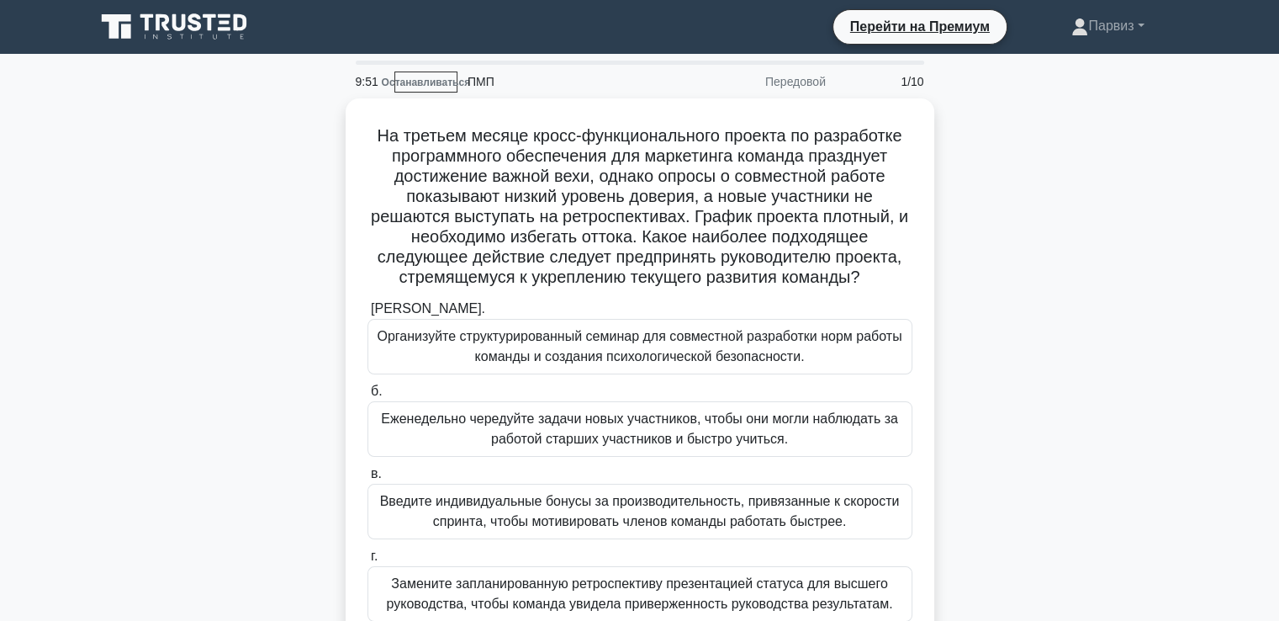
click at [1022, 209] on div "На третьем месяце кросс-функционального проекта по разработке программного обес…" at bounding box center [640, 395] width 1110 height 594
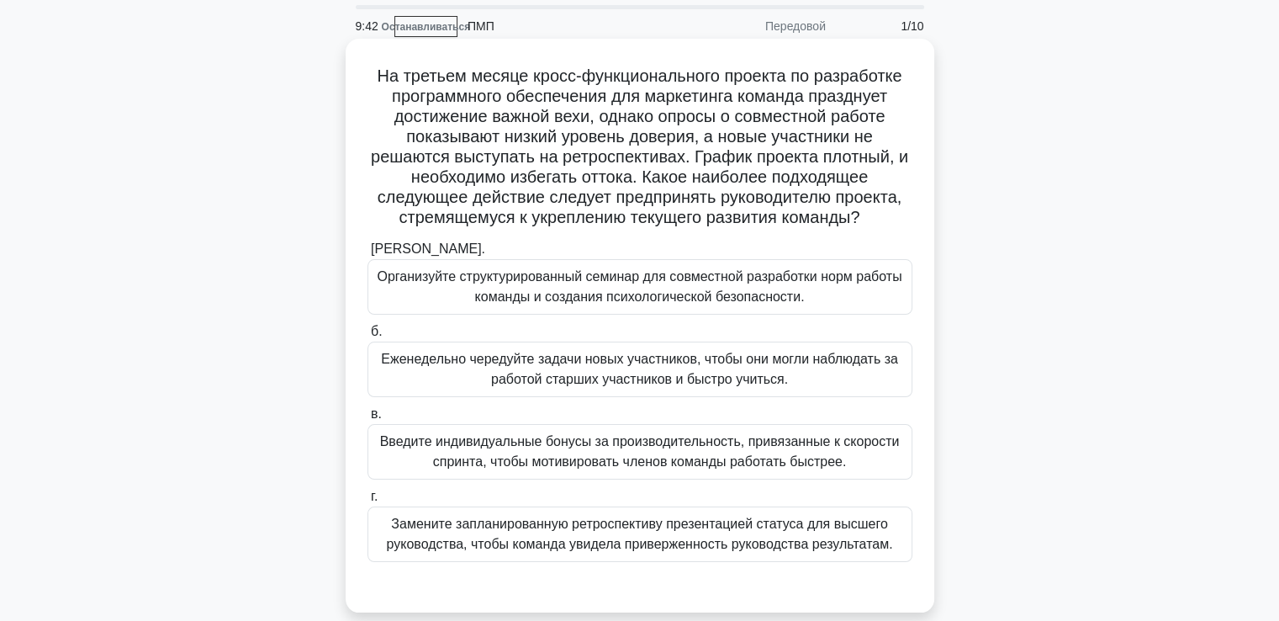
scroll to position [84, 0]
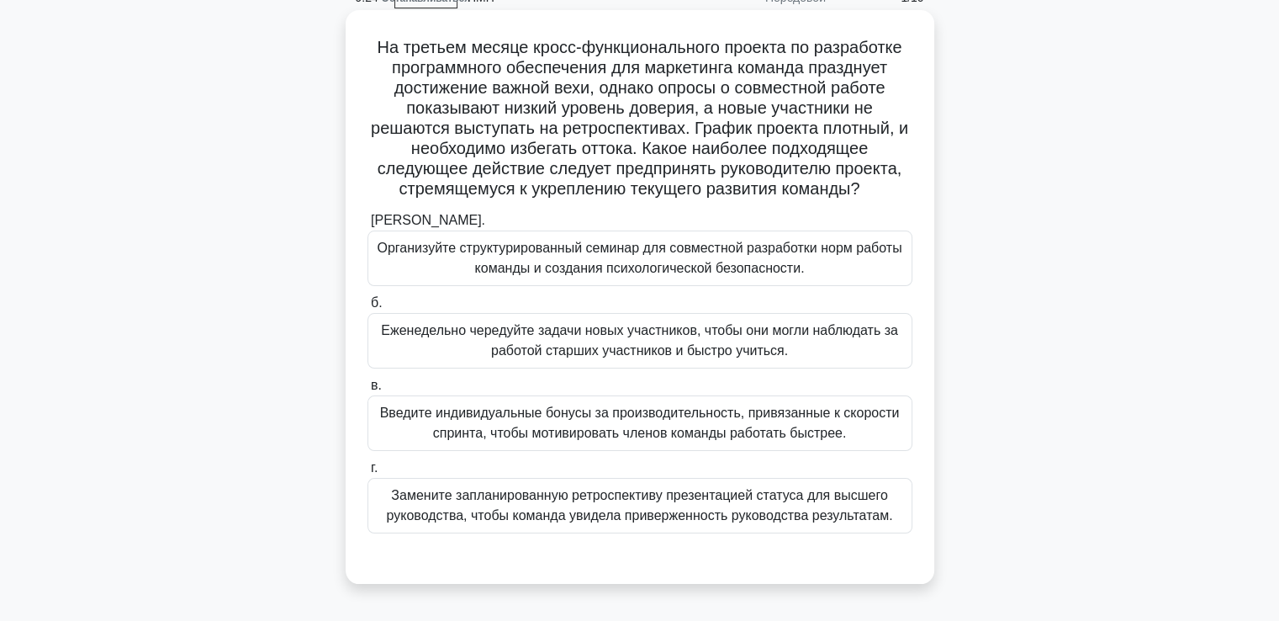
click at [473, 256] on font "Организуйте структурированный семинар для совместной разработки норм работы ком…" at bounding box center [639, 257] width 525 height 34
click at [367, 226] on input "а. Организуйте структурированный семинар для совместной разработки норм работы …" at bounding box center [367, 220] width 0 height 11
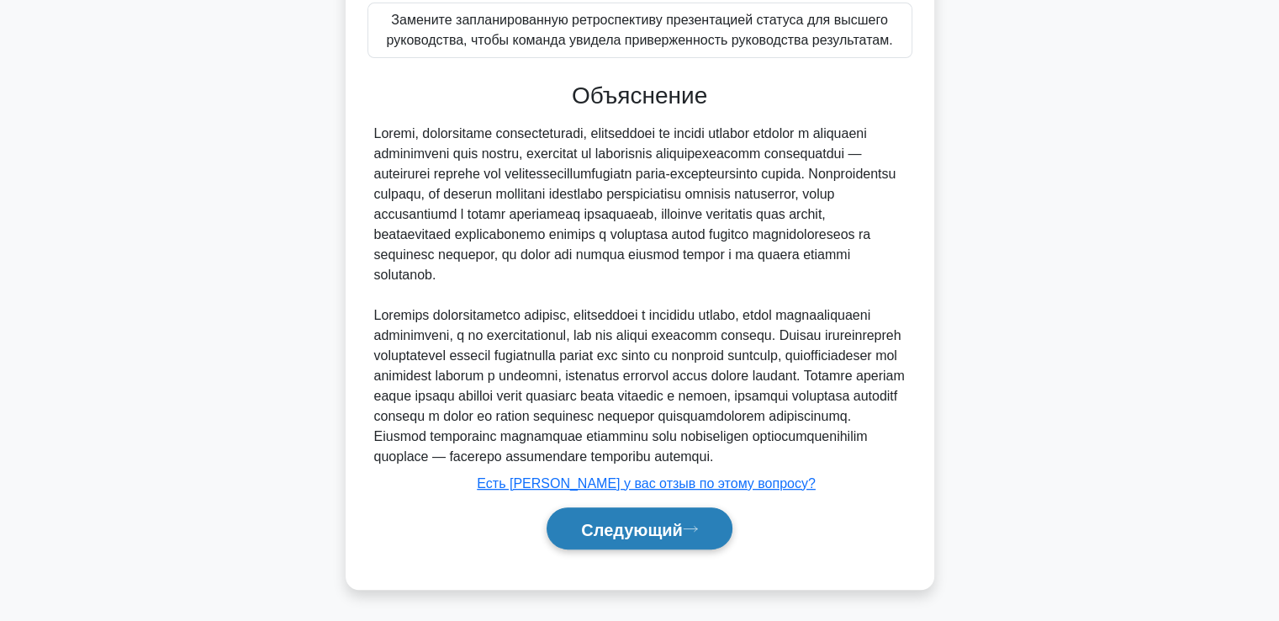
click at [626, 520] on font "Следующий" at bounding box center [632, 529] width 102 height 18
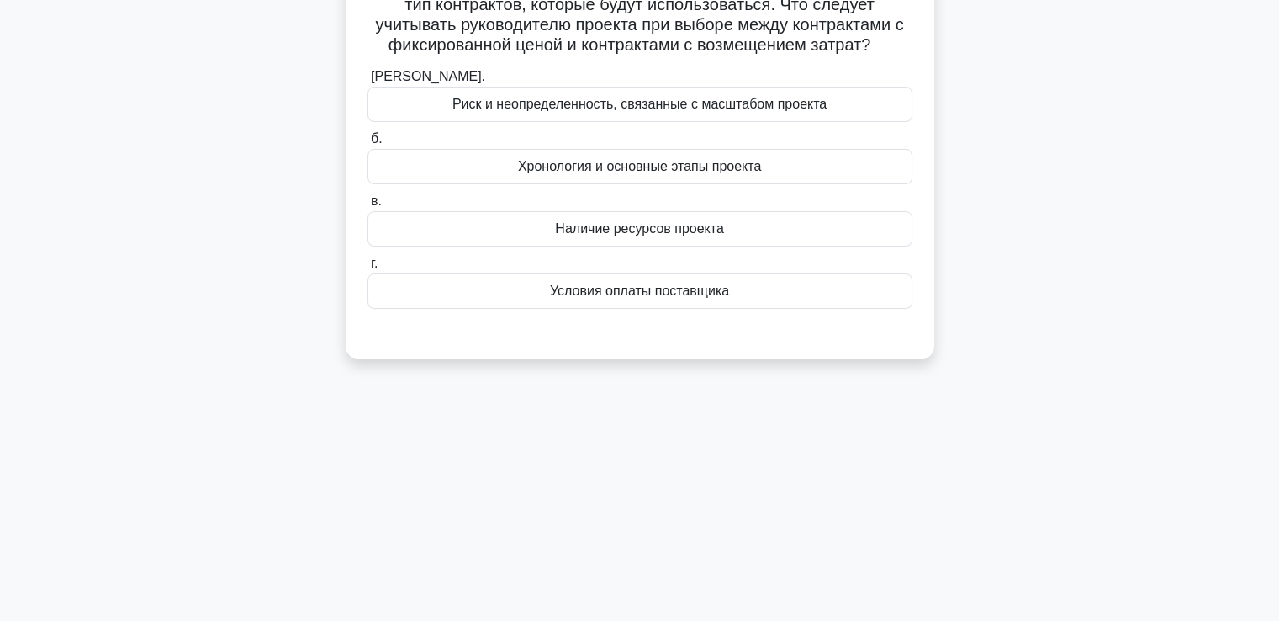
scroll to position [36, 0]
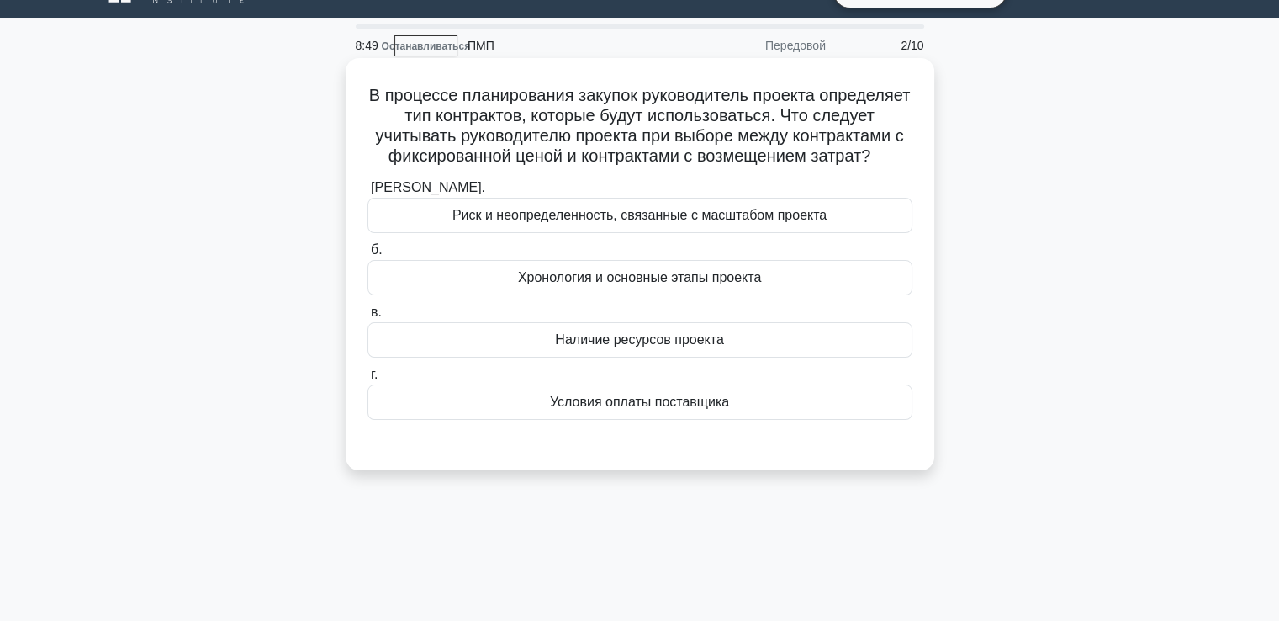
click at [603, 284] on font "Хронология и основные этапы проекта" at bounding box center [639, 277] width 243 height 14
click at [367, 256] on input "б. Хронология и основные этапы проекта" at bounding box center [367, 250] width 0 height 11
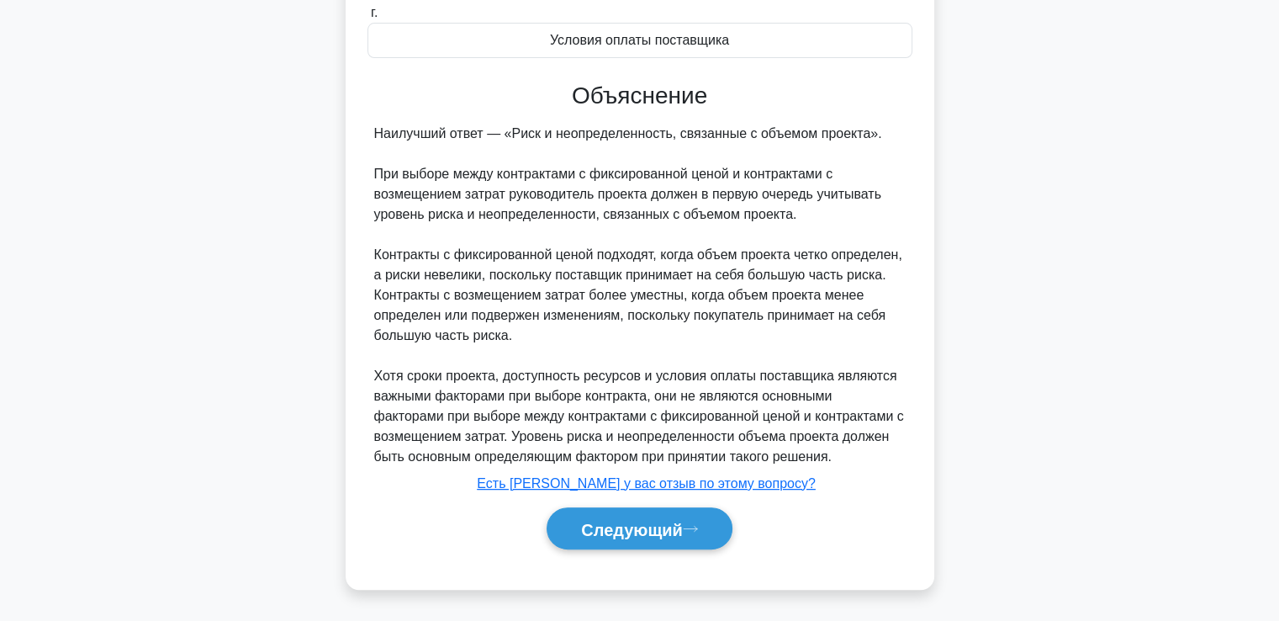
scroll to position [419, 0]
click at [639, 526] on font "Следующий" at bounding box center [632, 529] width 102 height 18
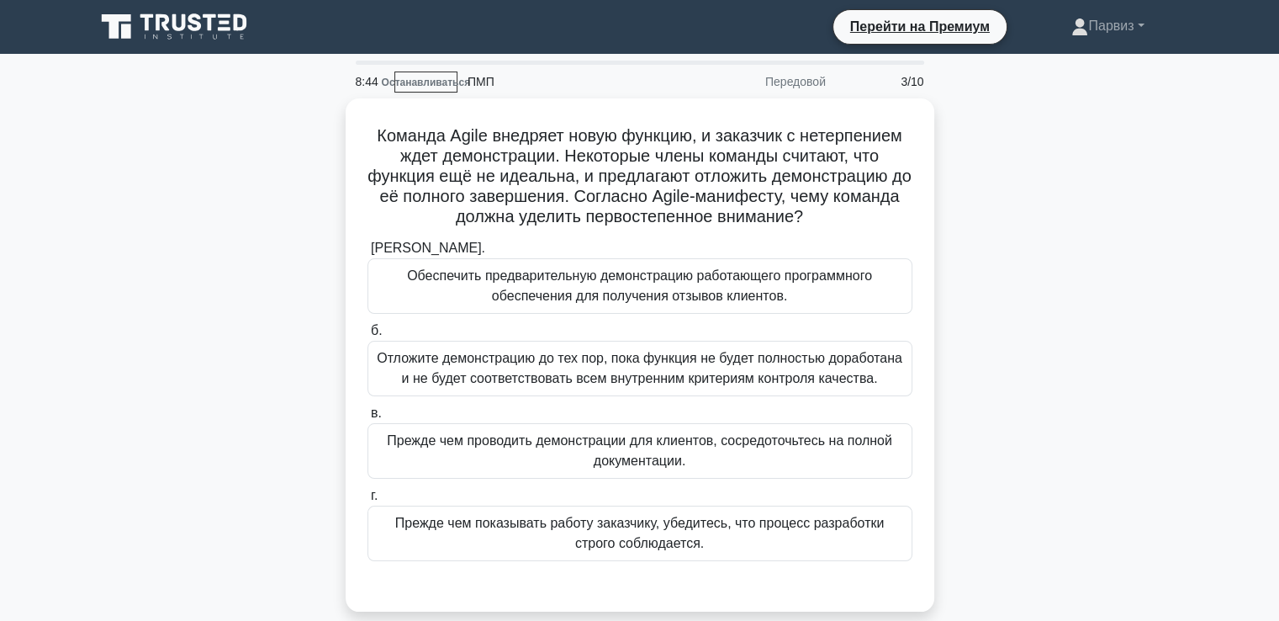
scroll to position [84, 0]
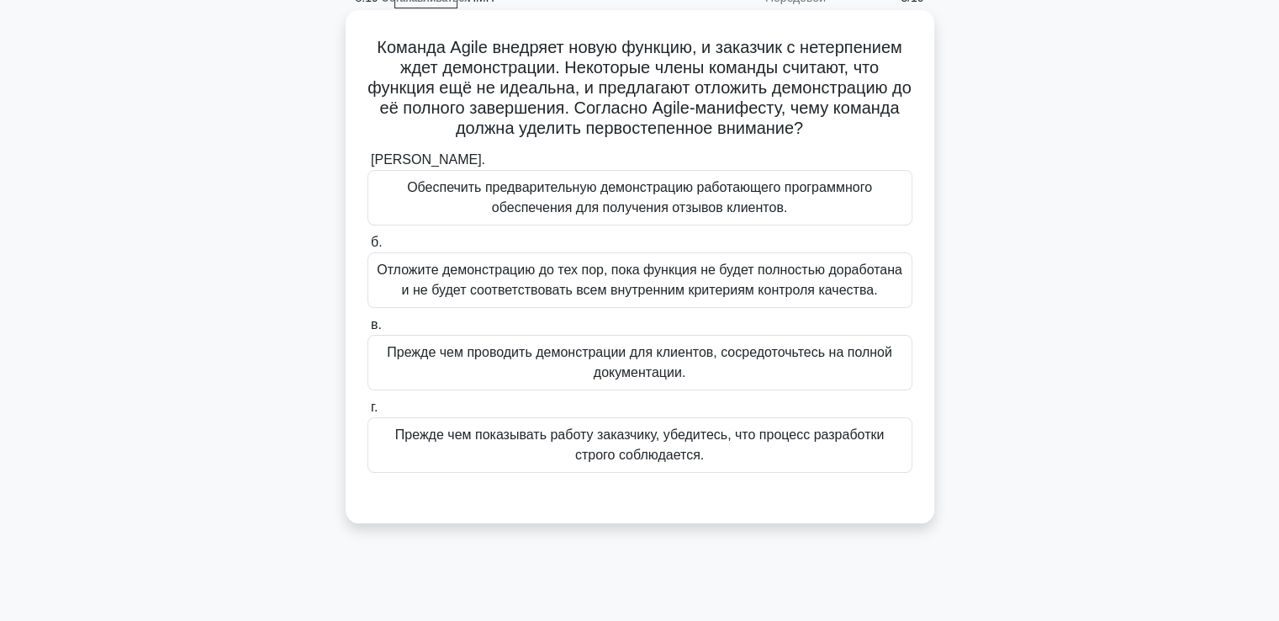
click at [556, 200] on font "Обеспечить предварительную демонстрацию работающего программного обеспечения дл…" at bounding box center [639, 197] width 465 height 34
click at [367, 166] on input "а. Обеспечить предварительную демонстрацию работающего программного обеспечения…" at bounding box center [367, 160] width 0 height 11
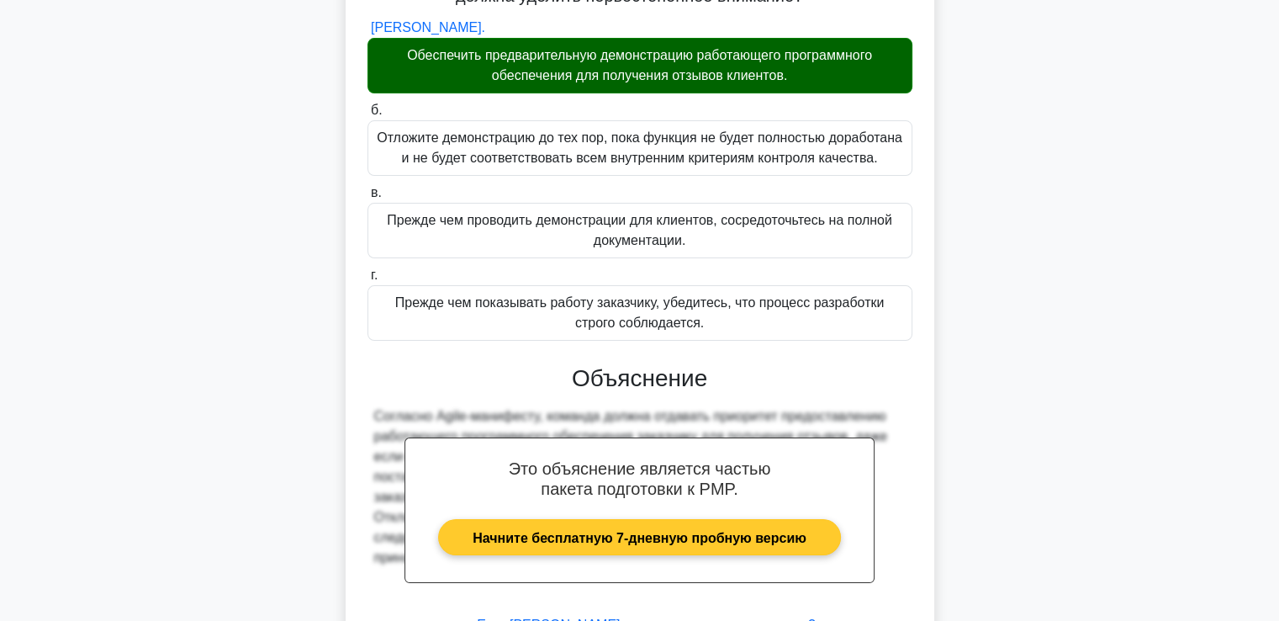
scroll to position [357, 0]
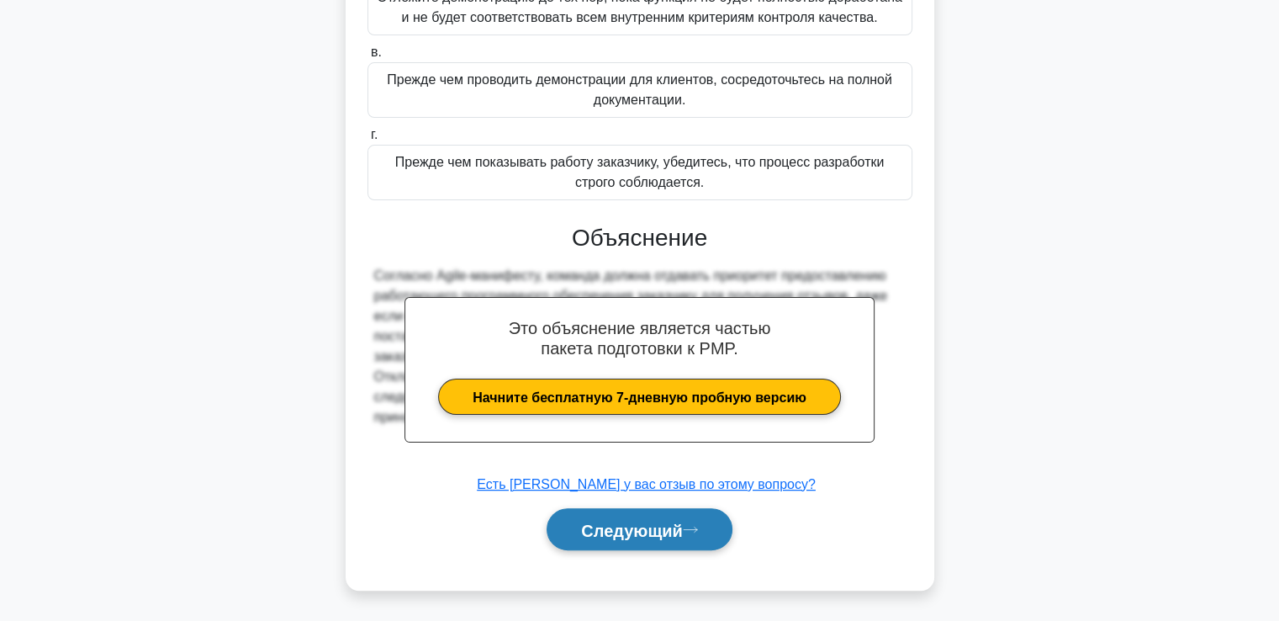
click at [566, 532] on button "Следующий" at bounding box center [640, 529] width 186 height 43
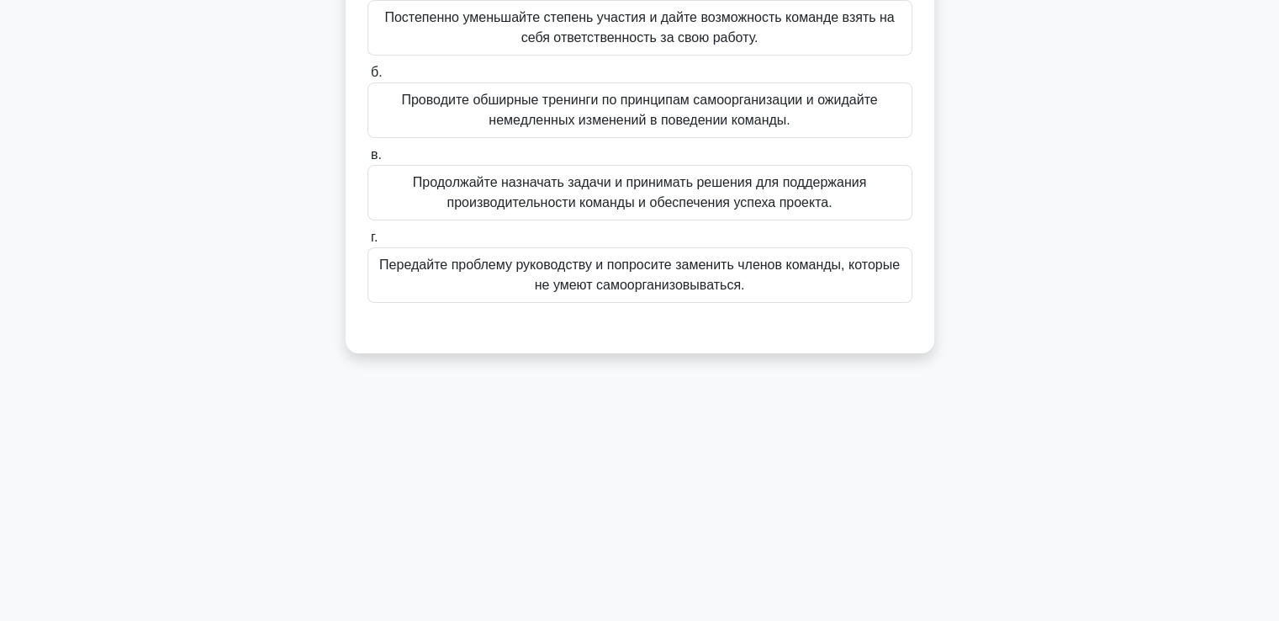
scroll to position [120, 0]
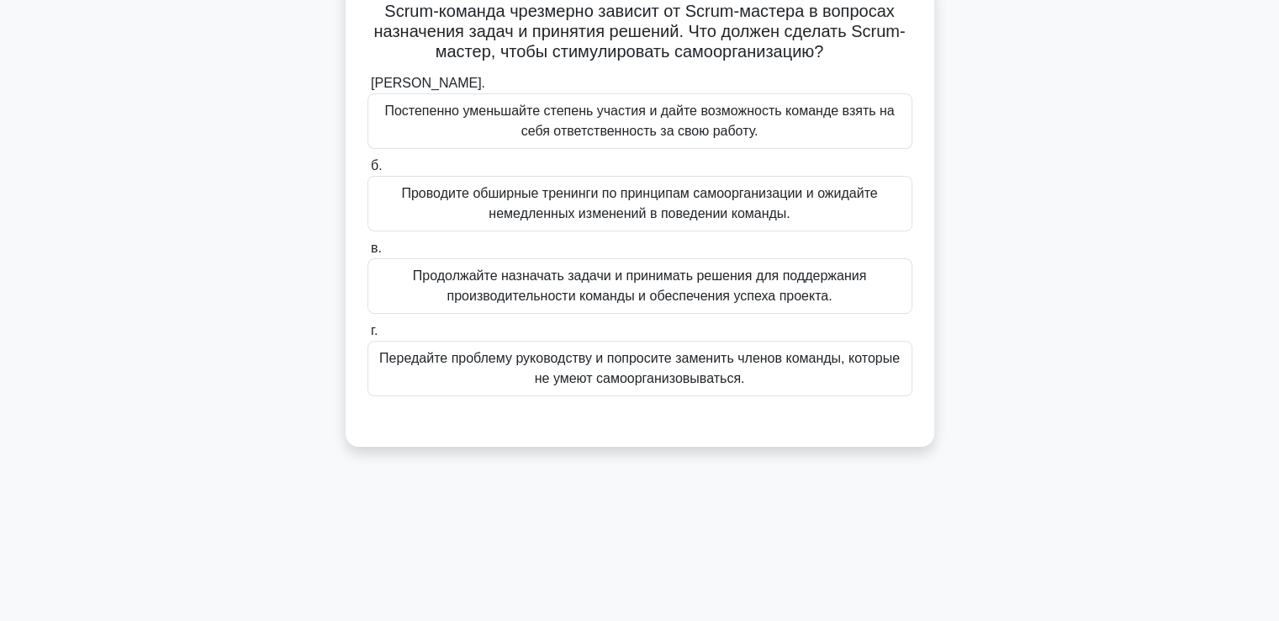
click at [550, 138] on font "Постепенно уменьшайте степень участия и дайте возможность команде взять на себя…" at bounding box center [639, 120] width 510 height 34
click at [367, 89] on input "а. Постепенно уменьшайте степень участия и дайте возможность команде взять на с…" at bounding box center [367, 83] width 0 height 11
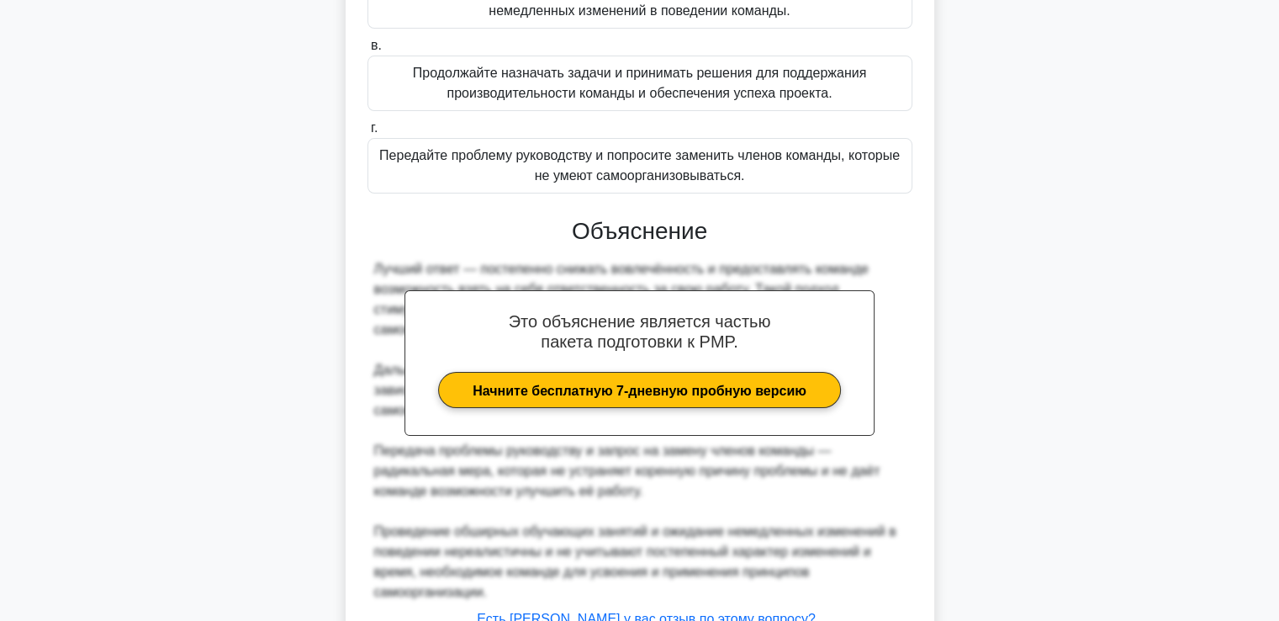
scroll to position [457, 0]
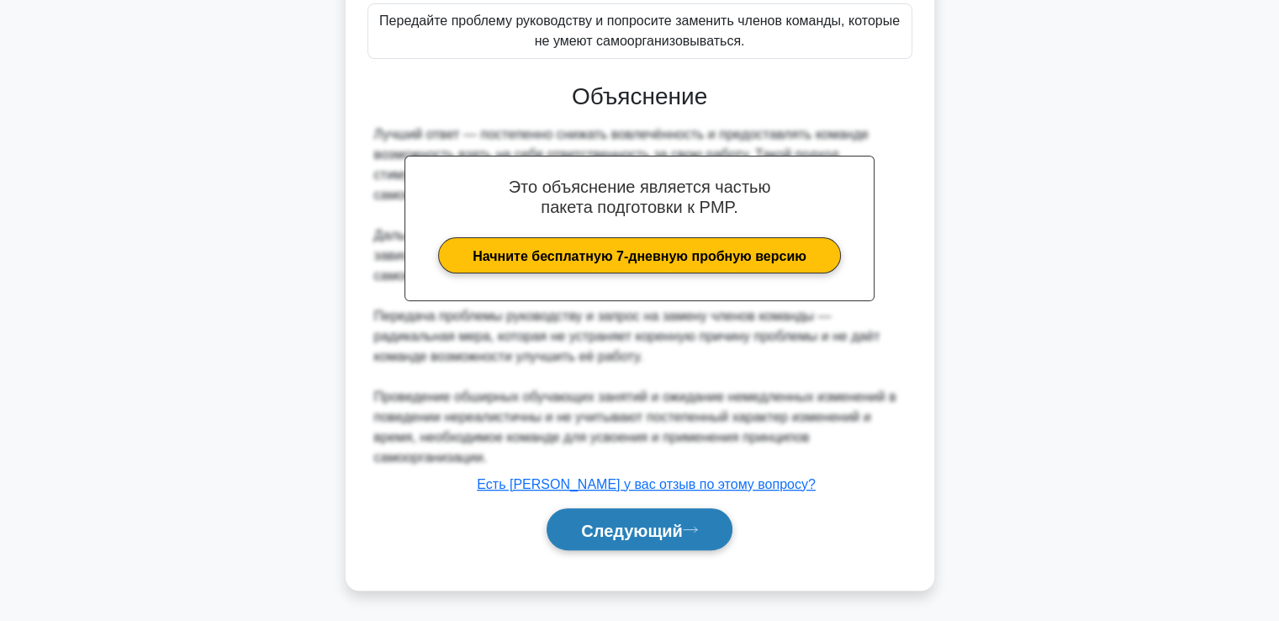
click at [617, 520] on font "Следующий" at bounding box center [632, 529] width 102 height 18
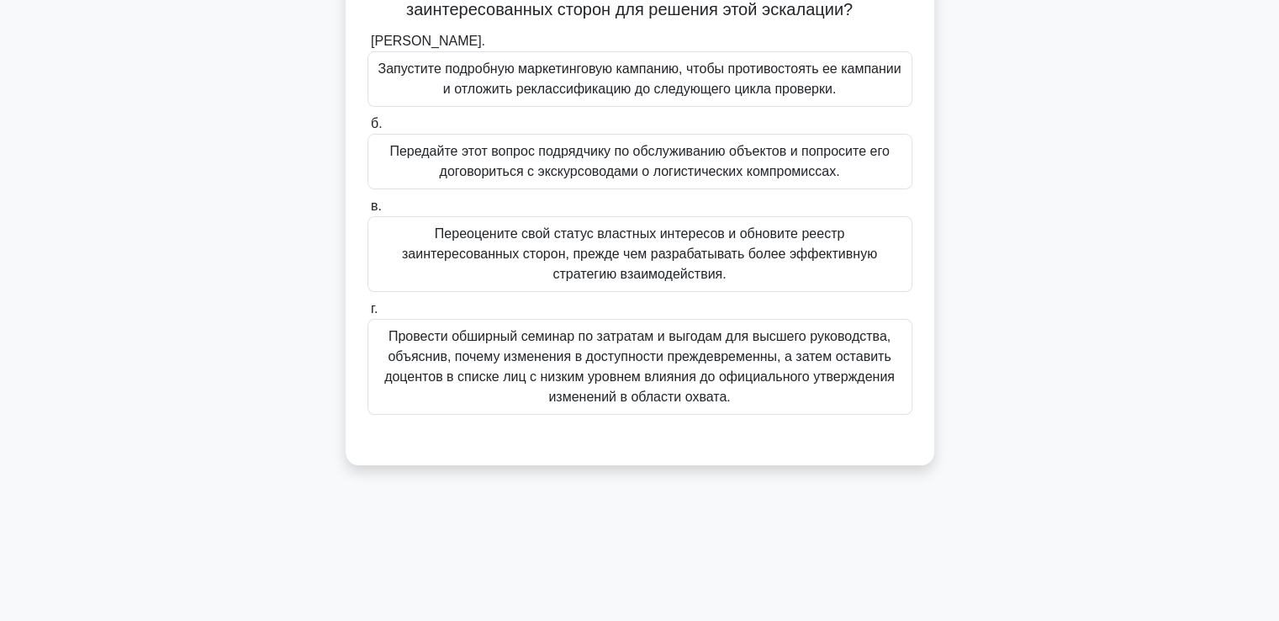
scroll to position [120, 0]
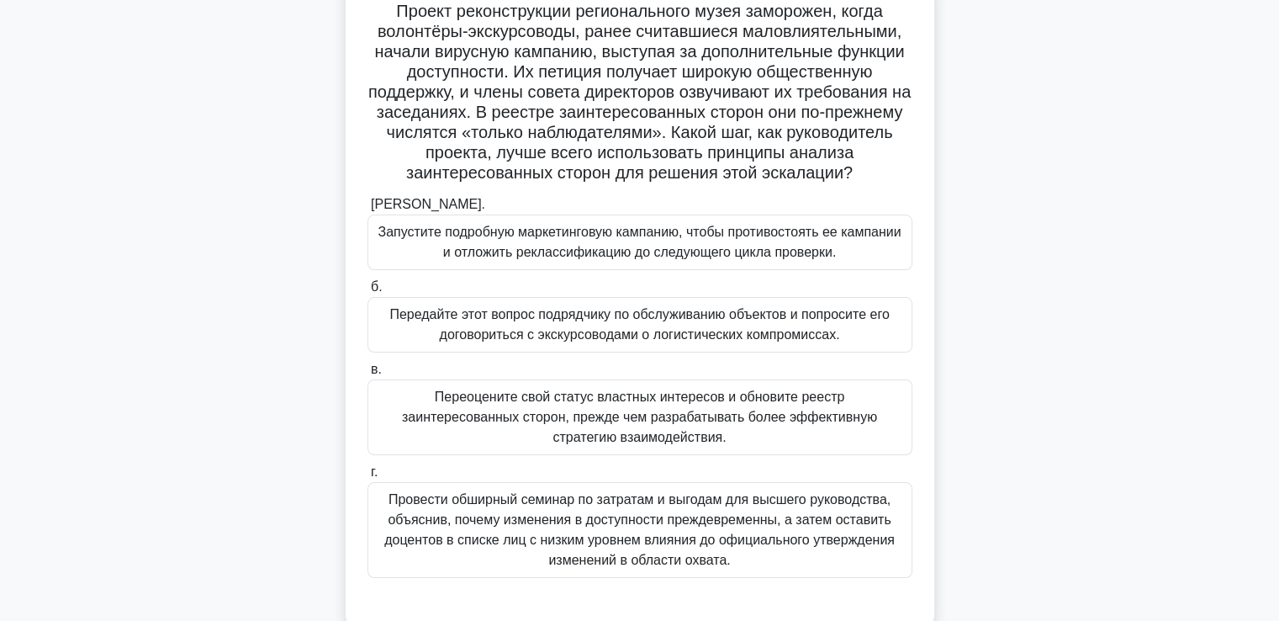
click at [459, 409] on font "Переоцените свой статус властных интересов и обновите реестр заинтересованных с…" at bounding box center [639, 416] width 475 height 55
click at [367, 375] on input "в. Переоцените свой статус властных интересов и обновите реестр заинтересованны…" at bounding box center [367, 369] width 0 height 11
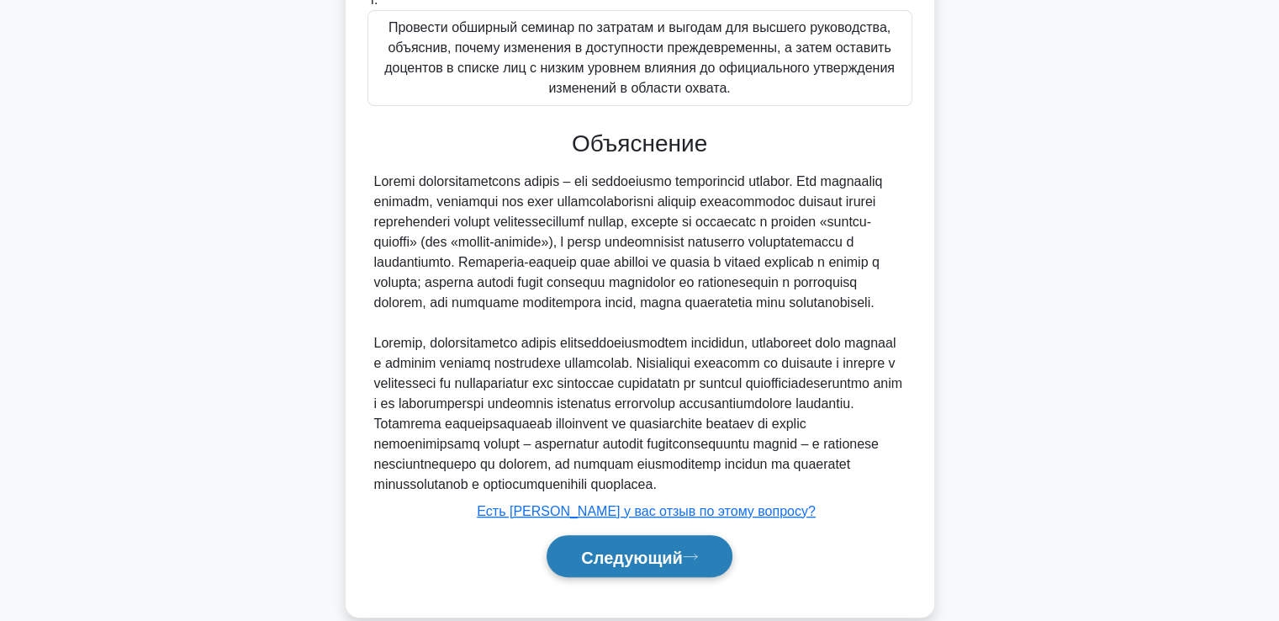
scroll to position [659, 0]
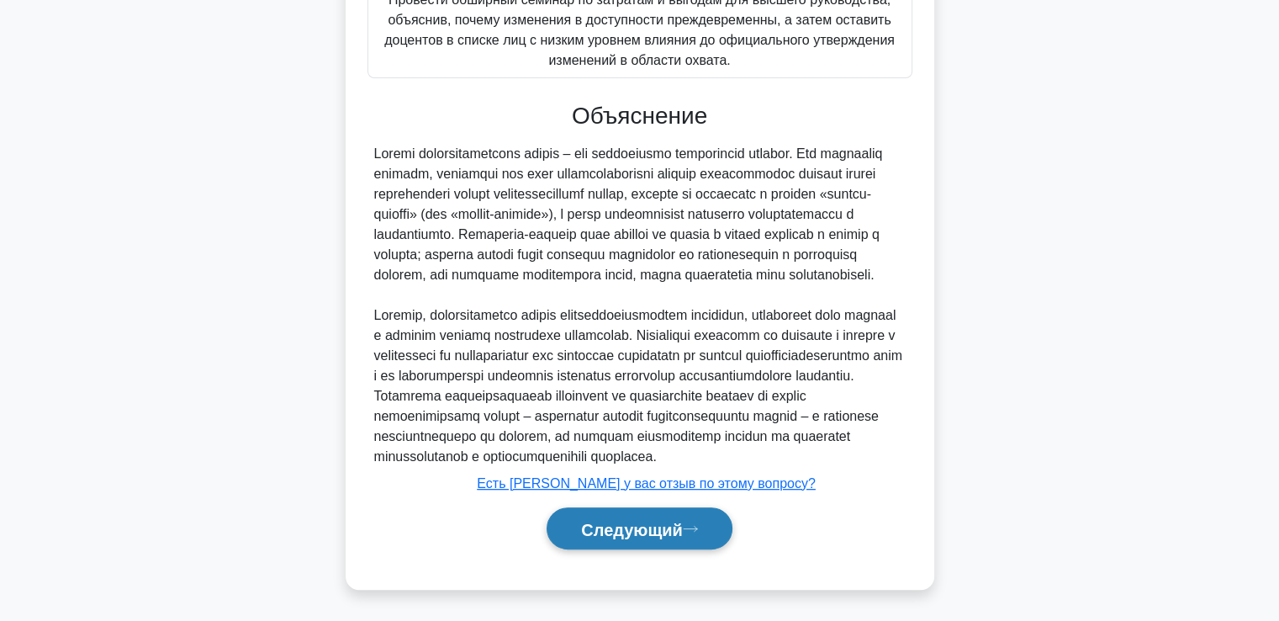
click at [630, 526] on font "Следующий" at bounding box center [632, 529] width 102 height 18
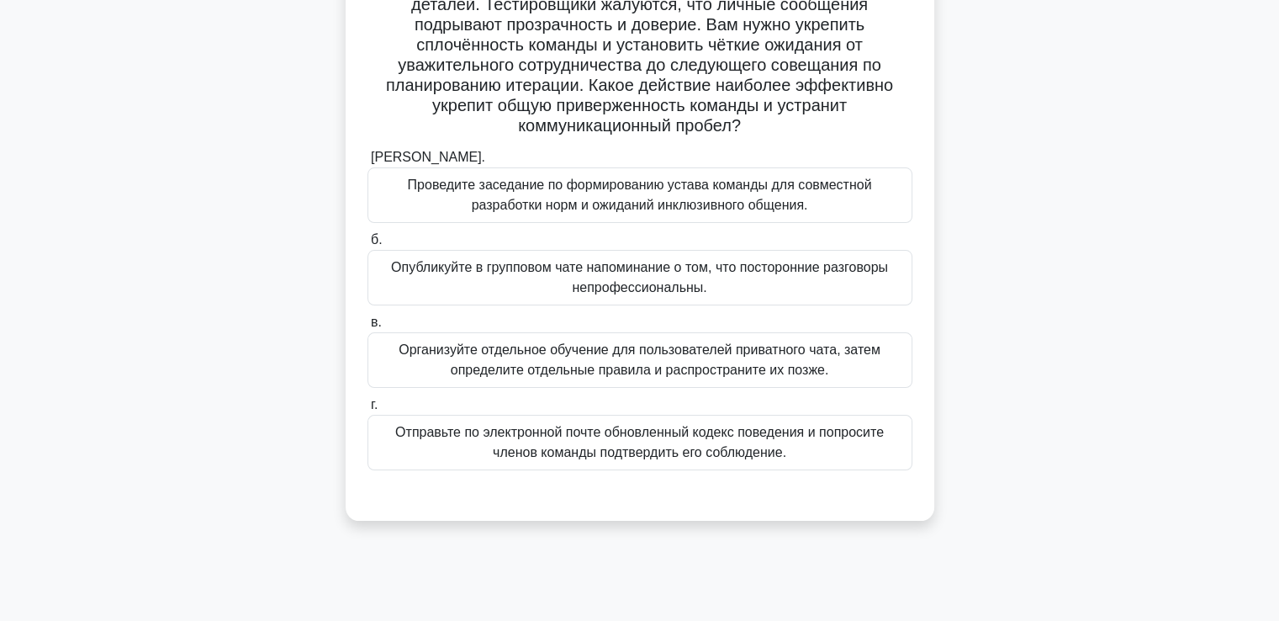
scroll to position [120, 0]
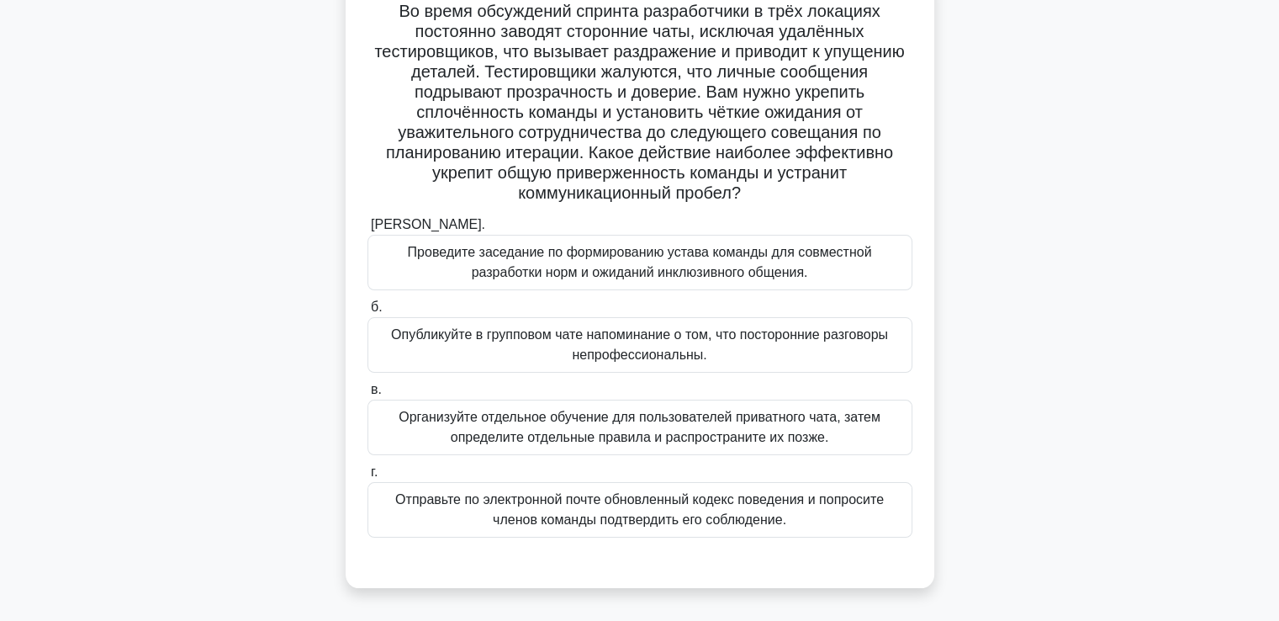
click at [531, 260] on font "Проведите заседание по формированию устава команды для совместной разработки но…" at bounding box center [640, 262] width 464 height 34
click at [367, 230] on input "а. Проведите заседание по формированию устава команды для совместной разработки…" at bounding box center [367, 224] width 0 height 11
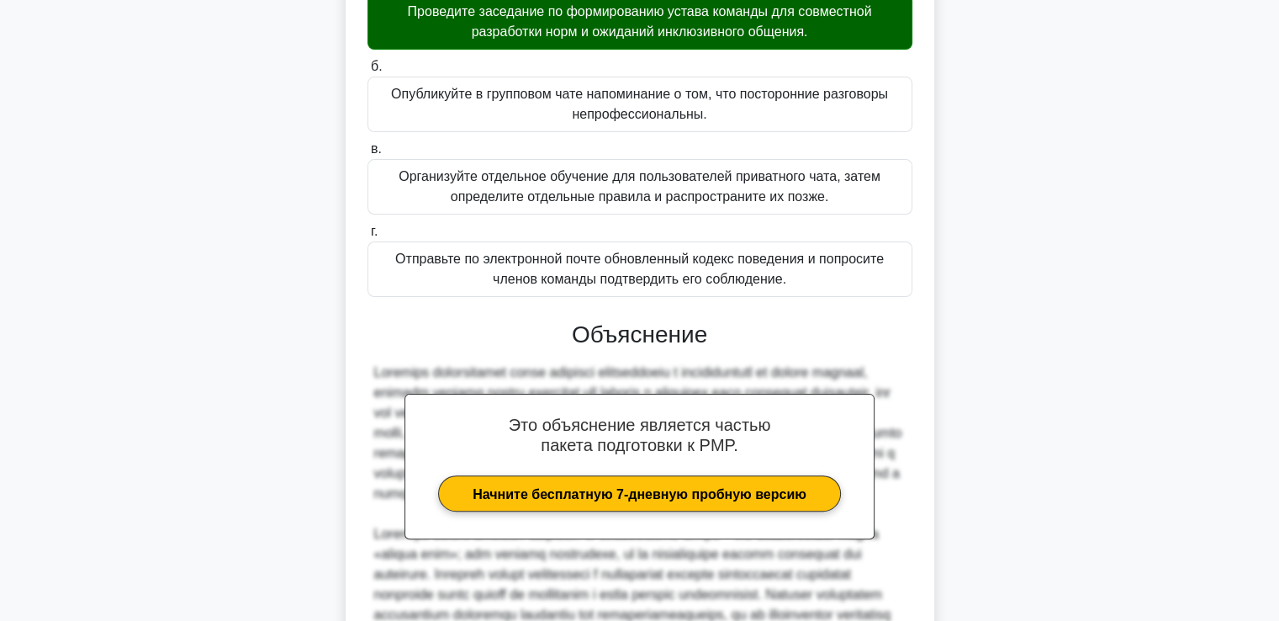
scroll to position [541, 0]
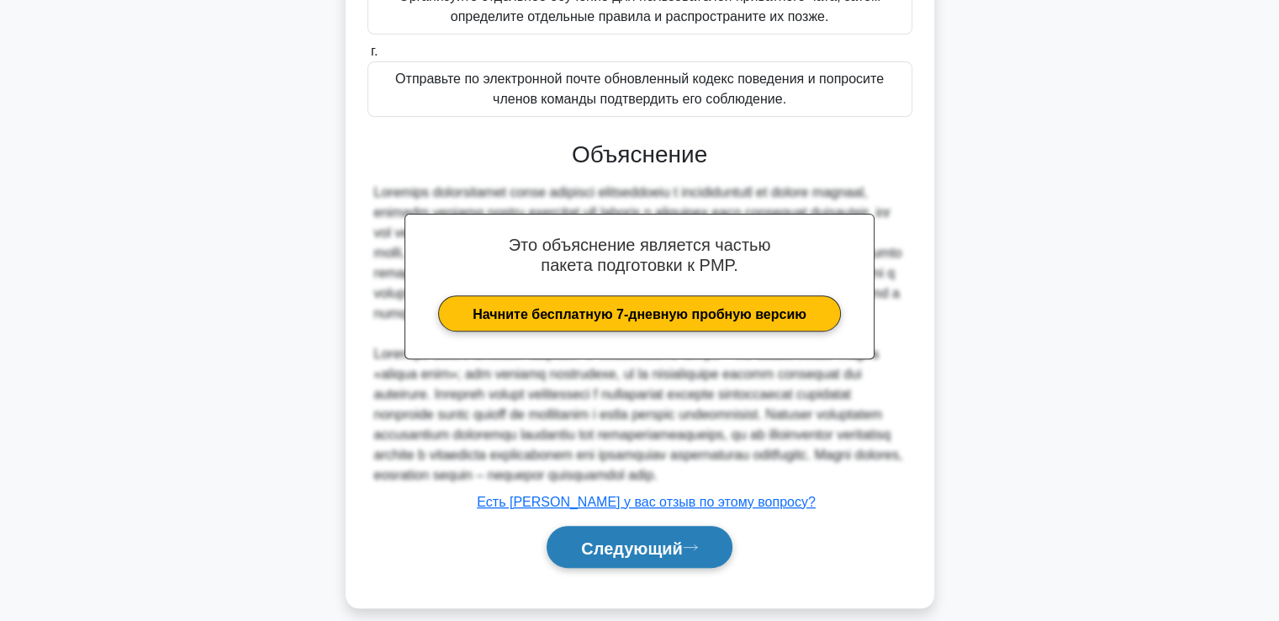
click at [626, 568] on button "Следующий" at bounding box center [640, 547] width 186 height 43
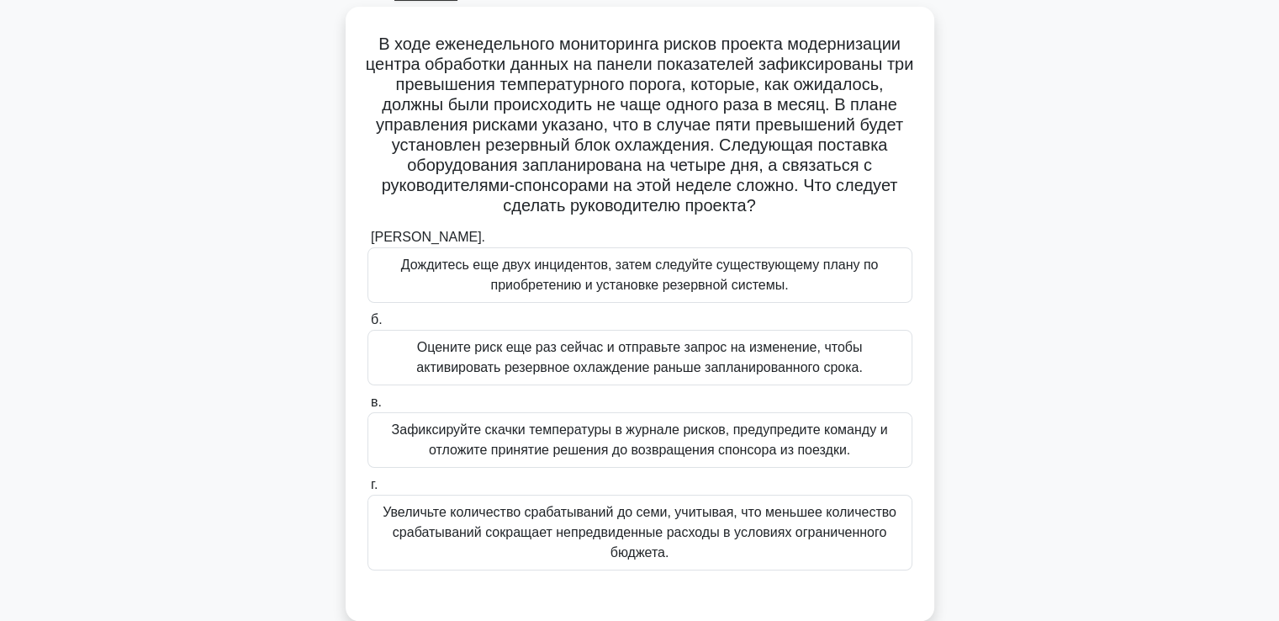
scroll to position [120, 0]
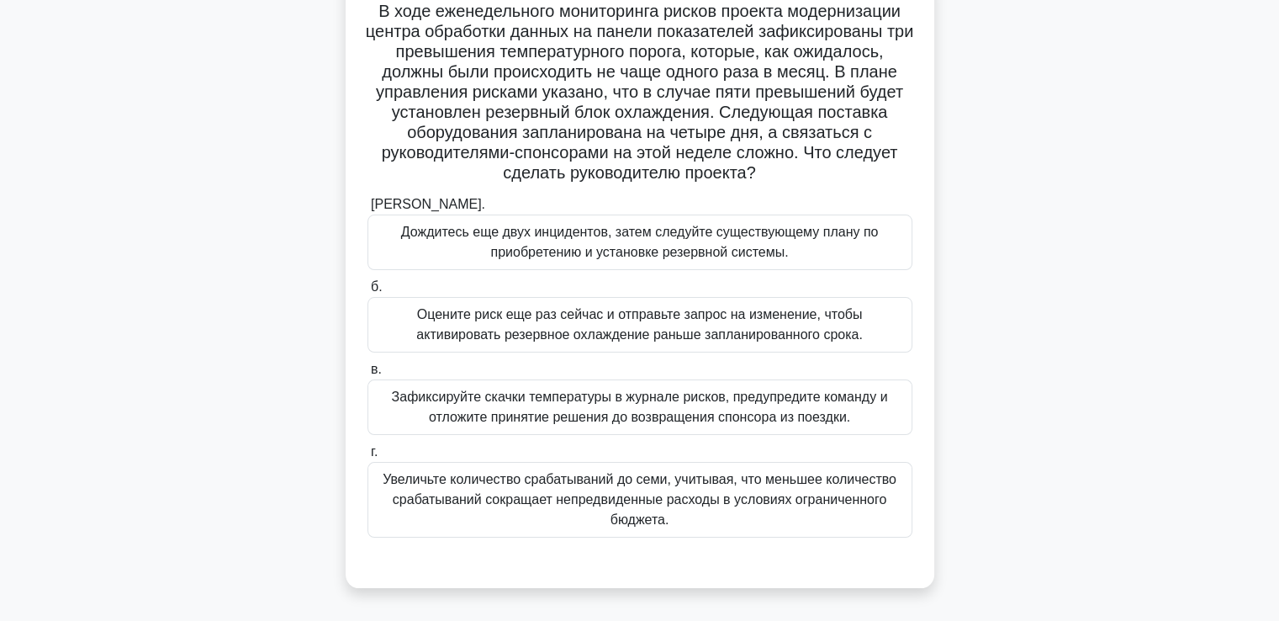
click at [542, 335] on font "Оцените риск еще раз сейчас и отправьте запрос на изменение, чтобы активировать…" at bounding box center [639, 324] width 446 height 34
click at [367, 293] on input "б. Оцените риск еще раз сейчас и отправьте запрос на изменение, чтобы активиров…" at bounding box center [367, 287] width 0 height 11
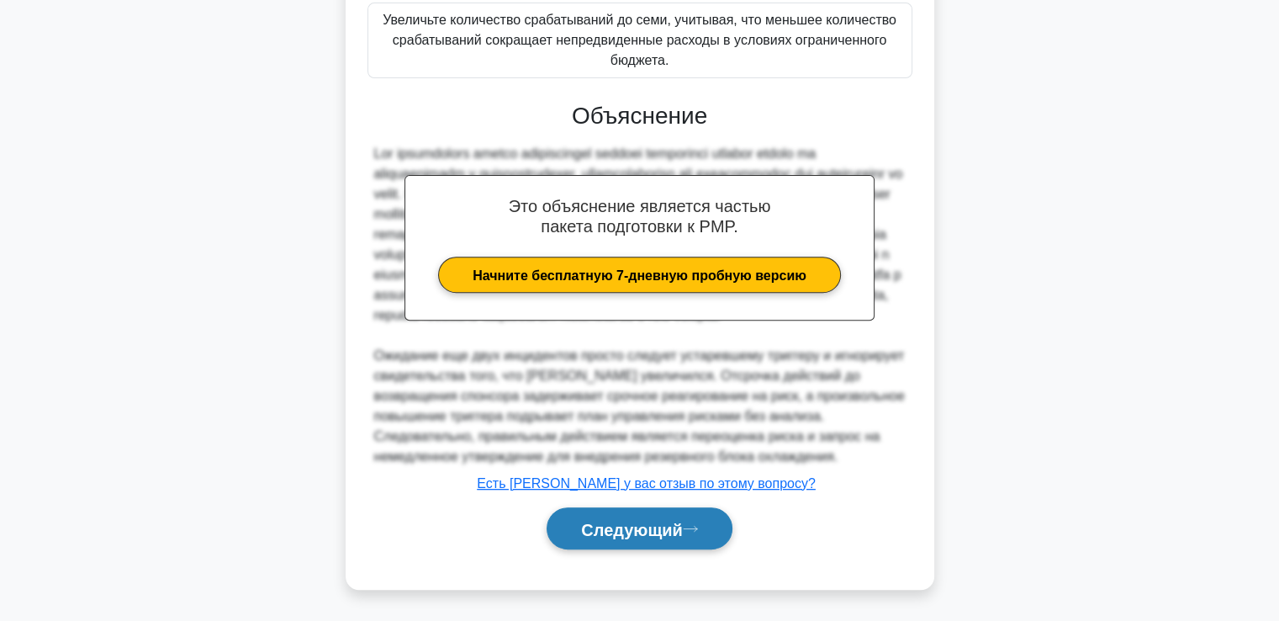
click at [656, 521] on font "Следующий" at bounding box center [632, 529] width 102 height 18
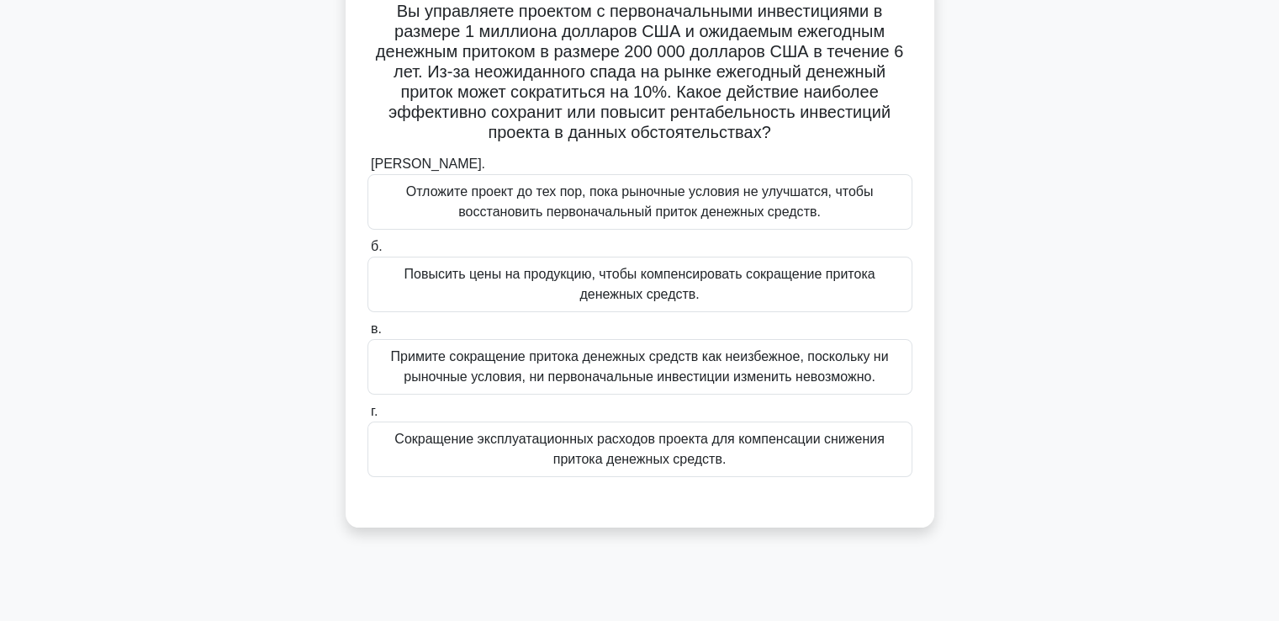
click at [539, 458] on font "Сокращение эксплуатационных расходов проекта для компенсации снижения притока д…" at bounding box center [640, 449] width 530 height 40
click at [367, 417] on input "г. Сокращение эксплуатационных расходов проекта для компенсации снижения приток…" at bounding box center [367, 411] width 0 height 11
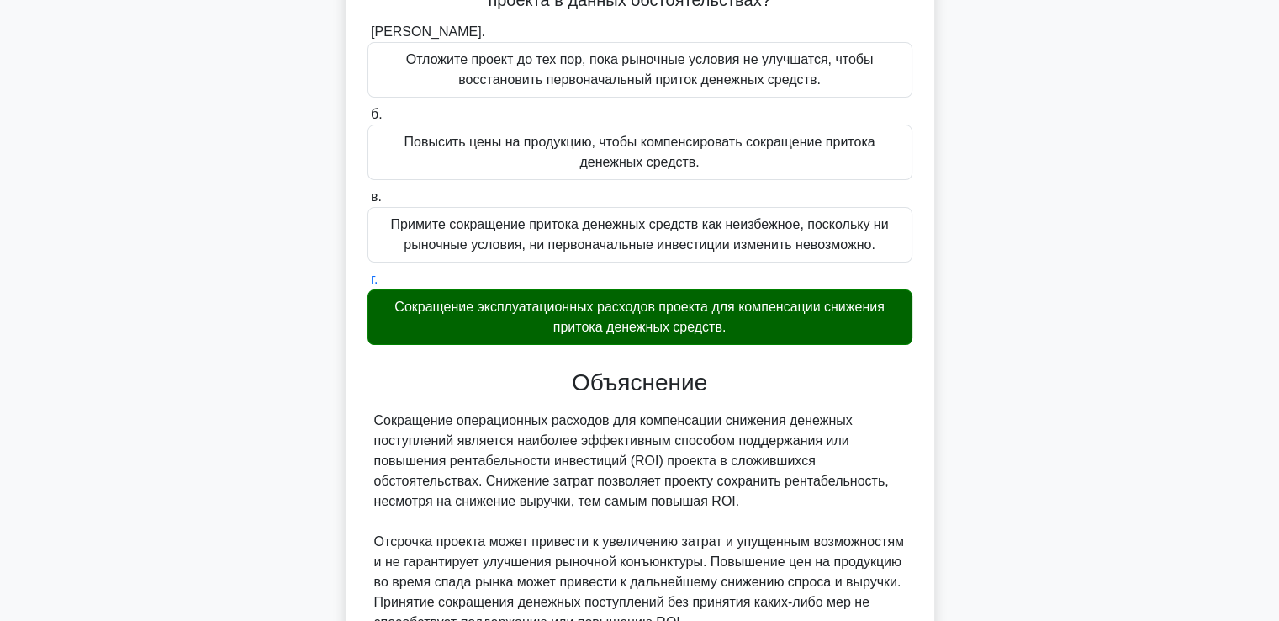
scroll to position [417, 0]
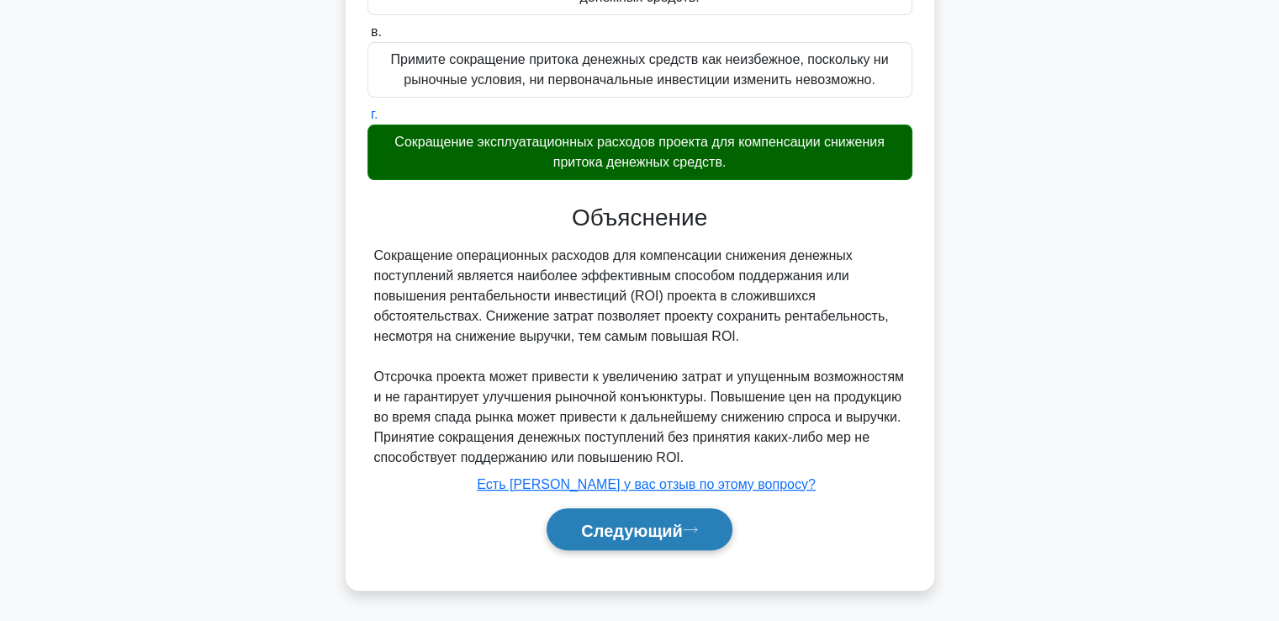
click at [648, 515] on button "Следующий" at bounding box center [640, 529] width 186 height 43
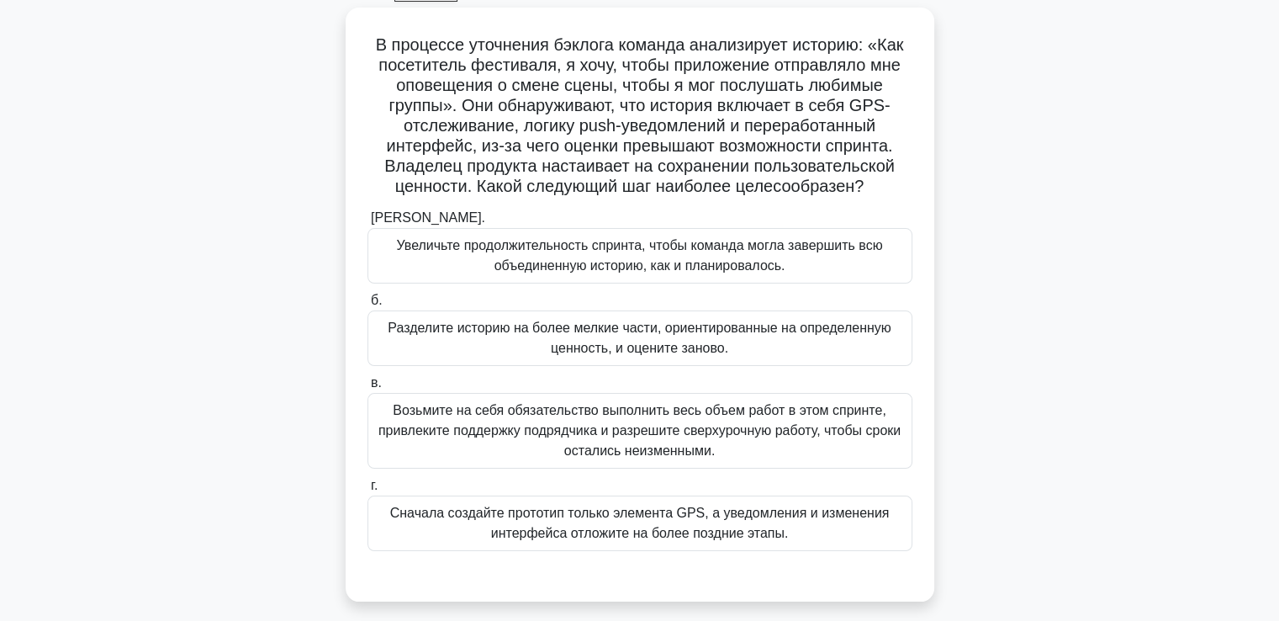
scroll to position [120, 0]
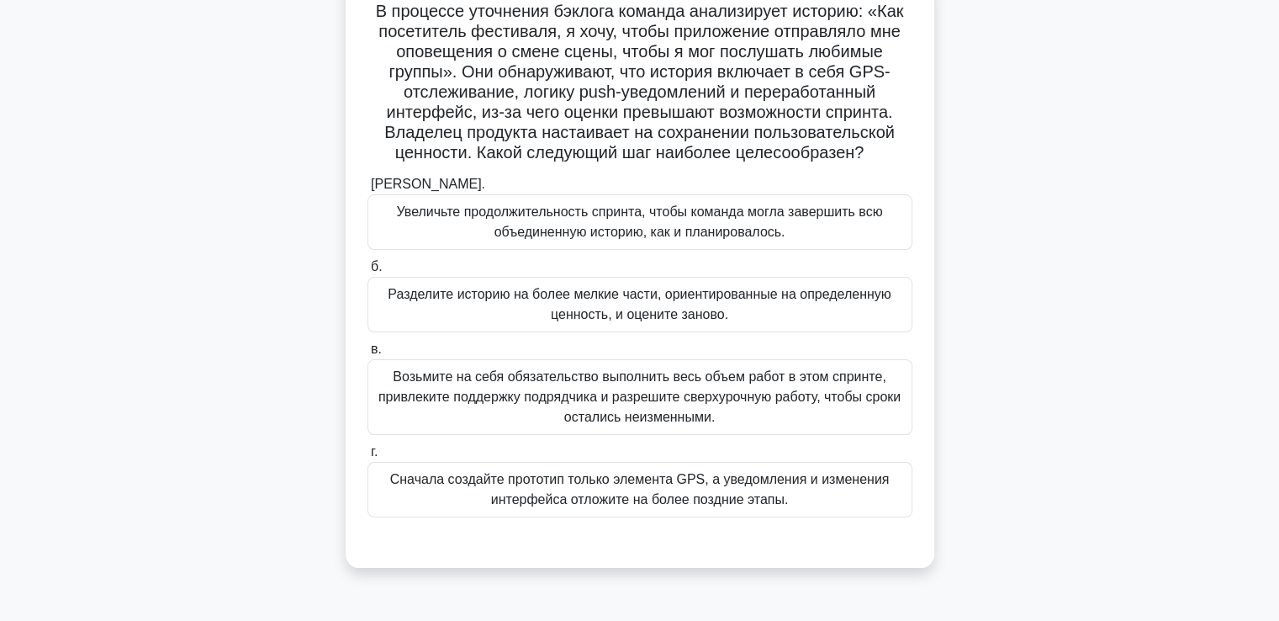
click at [489, 309] on font "Разделите историю на более мелкие части, ориентированные на определенную ценнос…" at bounding box center [640, 304] width 530 height 40
click at [367, 272] on input "б. Разделите историю на более мелкие части, ориентированные на определенную цен…" at bounding box center [367, 266] width 0 height 11
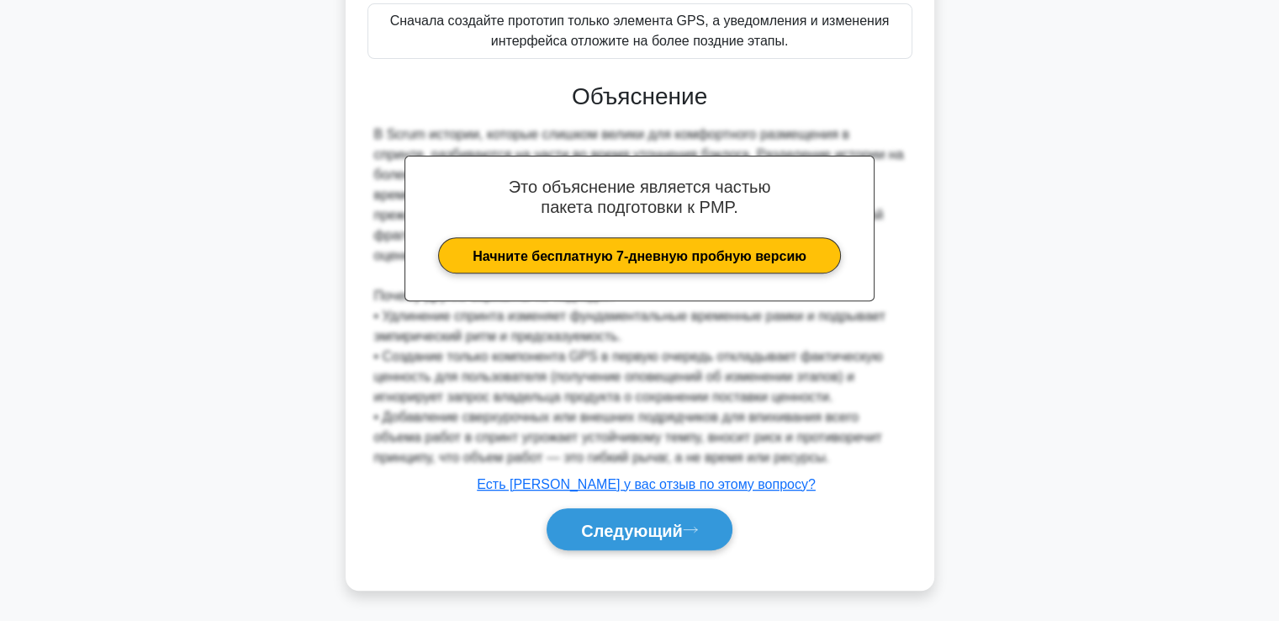
scroll to position [578, 0]
click at [627, 533] on font "Следующий" at bounding box center [632, 529] width 102 height 18
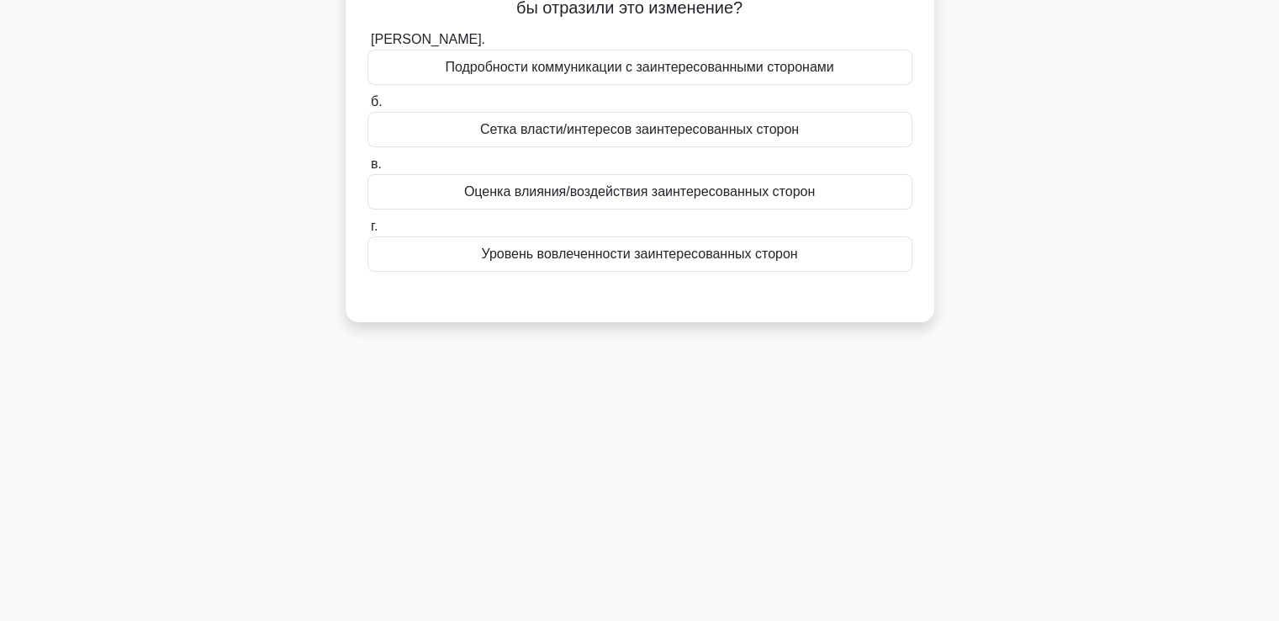
scroll to position [36, 0]
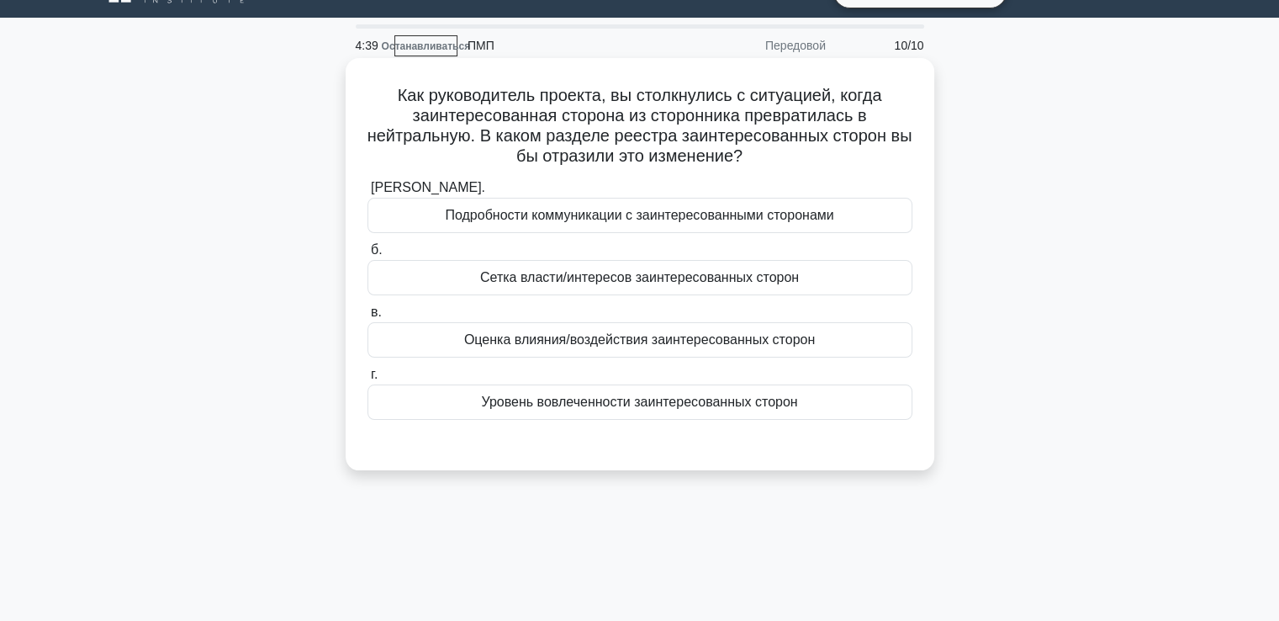
click at [501, 278] on font "Сетка власти/интересов заинтересованных сторон" at bounding box center [639, 277] width 319 height 14
click at [367, 256] on input "б. Сетка власти/интересов заинтересованных сторон" at bounding box center [367, 250] width 0 height 11
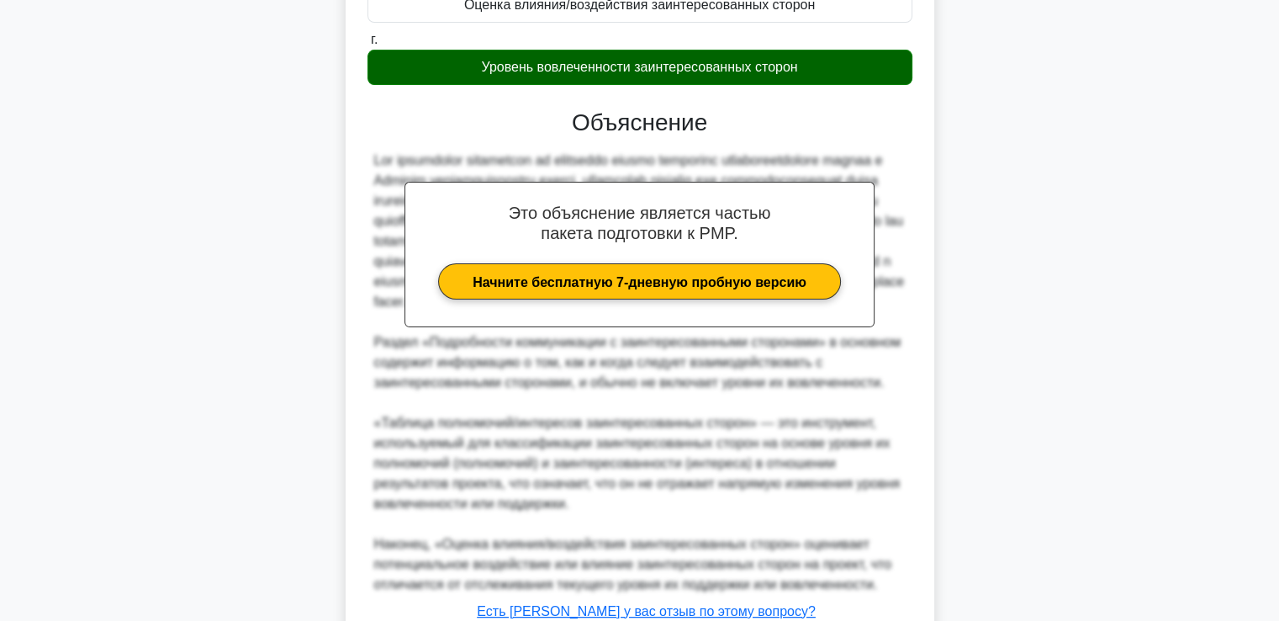
scroll to position [520, 0]
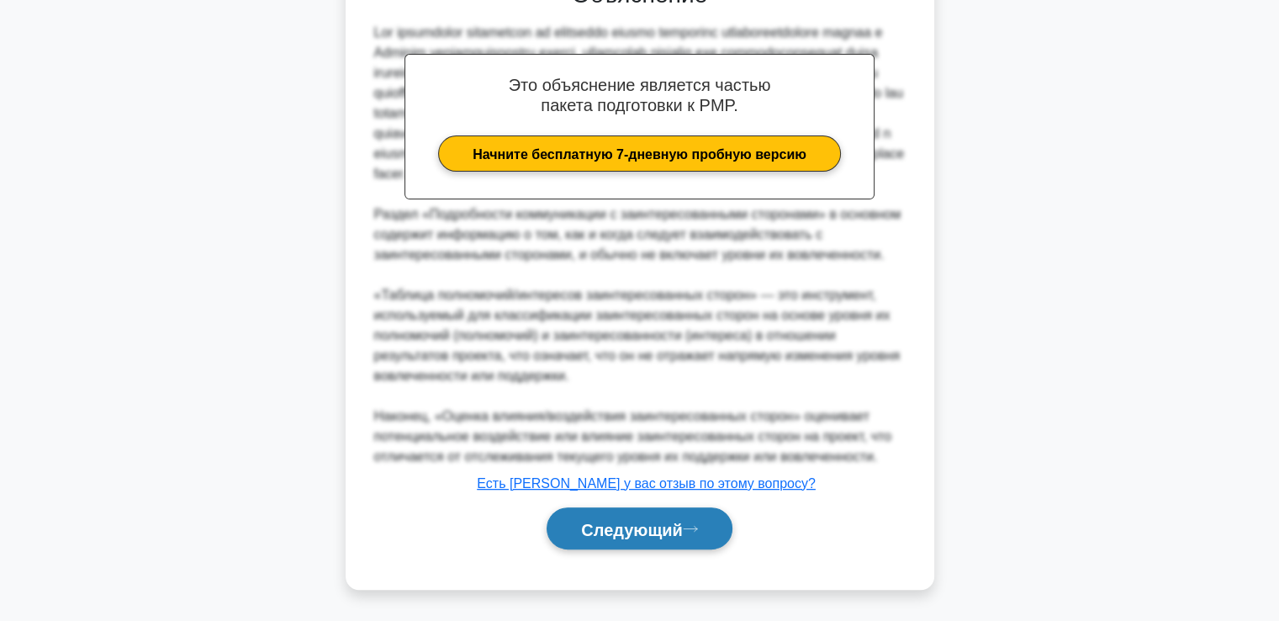
click at [652, 529] on font "Следующий" at bounding box center [632, 529] width 102 height 18
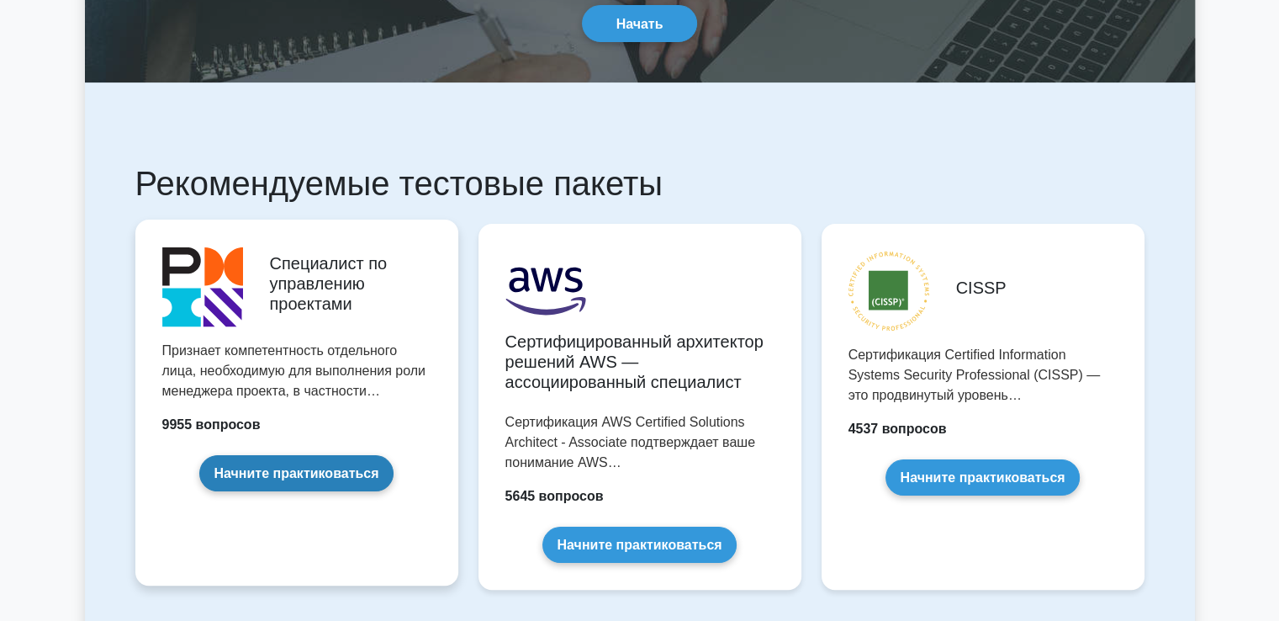
scroll to position [252, 0]
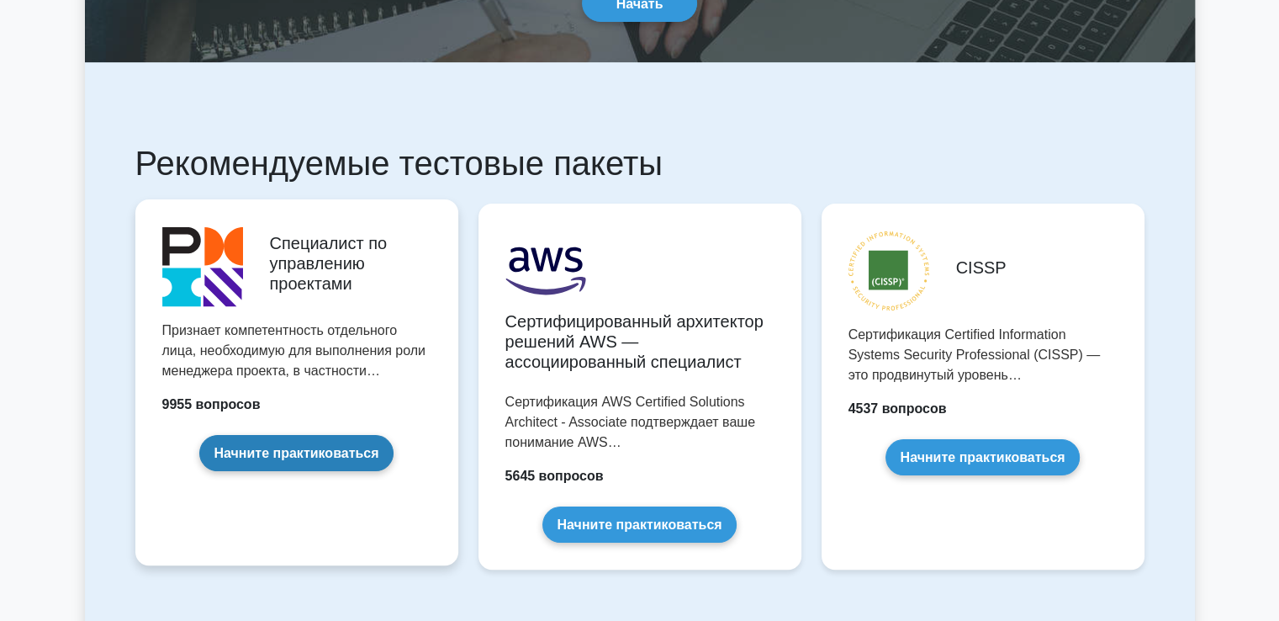
click at [236, 435] on link "Начните практиковаться" at bounding box center [295, 453] width 193 height 36
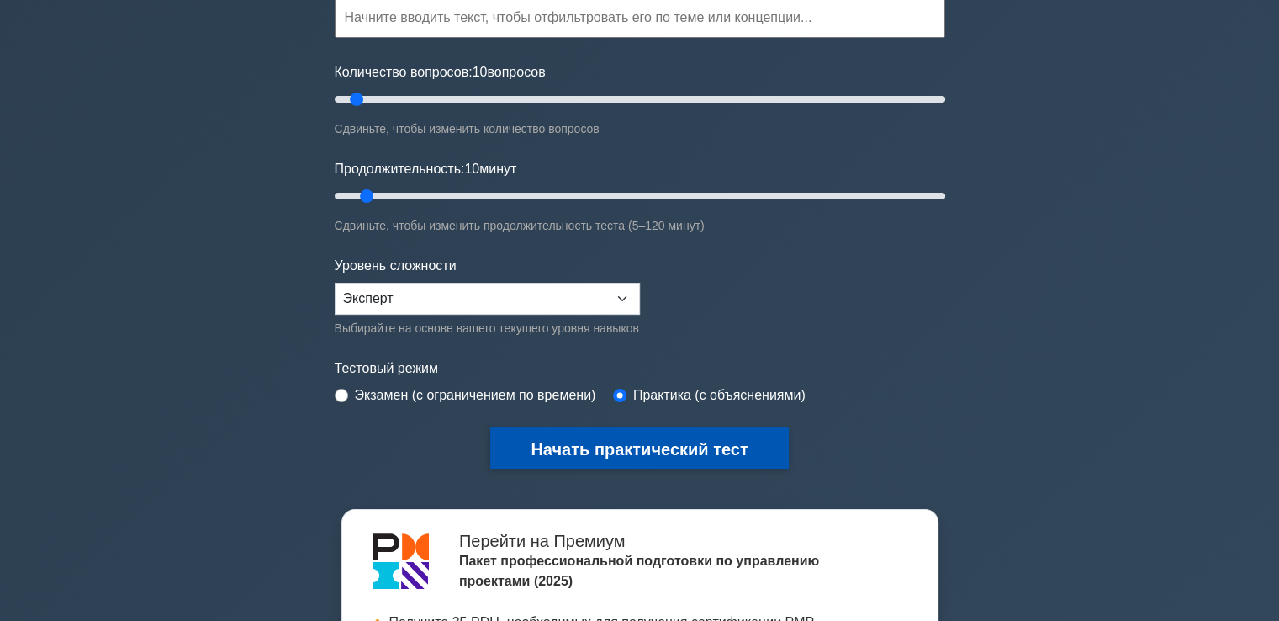
click at [639, 429] on button "Начать практический тест" at bounding box center [639, 447] width 298 height 41
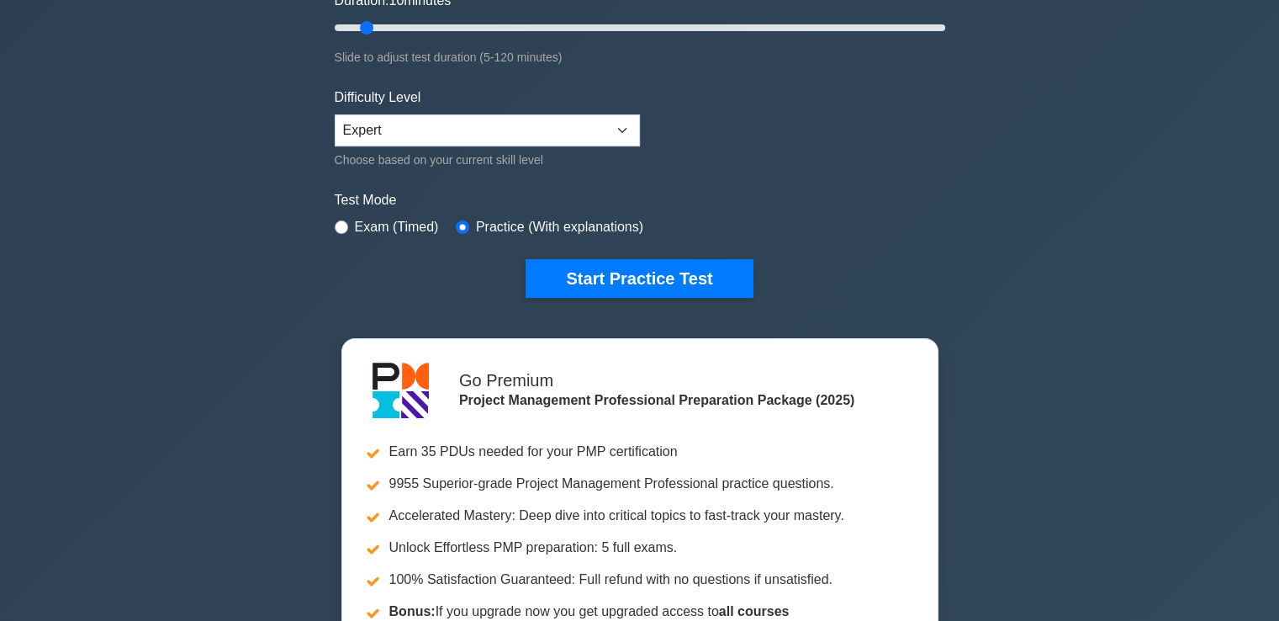
scroll to position [252, 0]
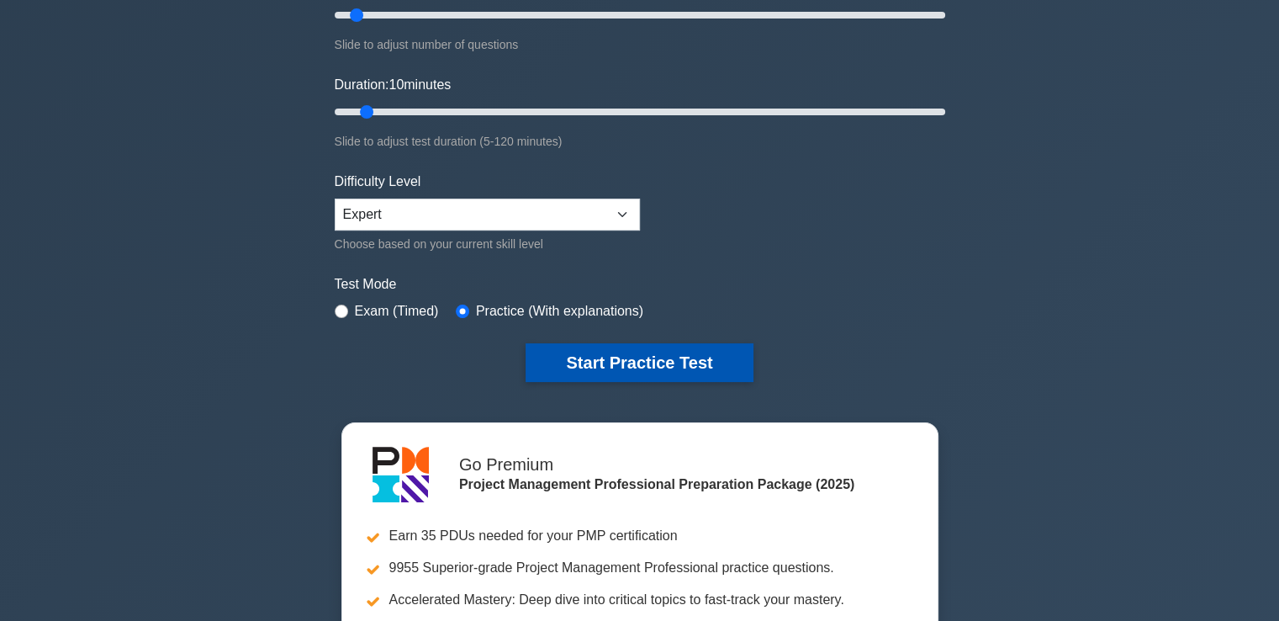
click at [652, 353] on button "Start Practice Test" at bounding box center [639, 362] width 227 height 39
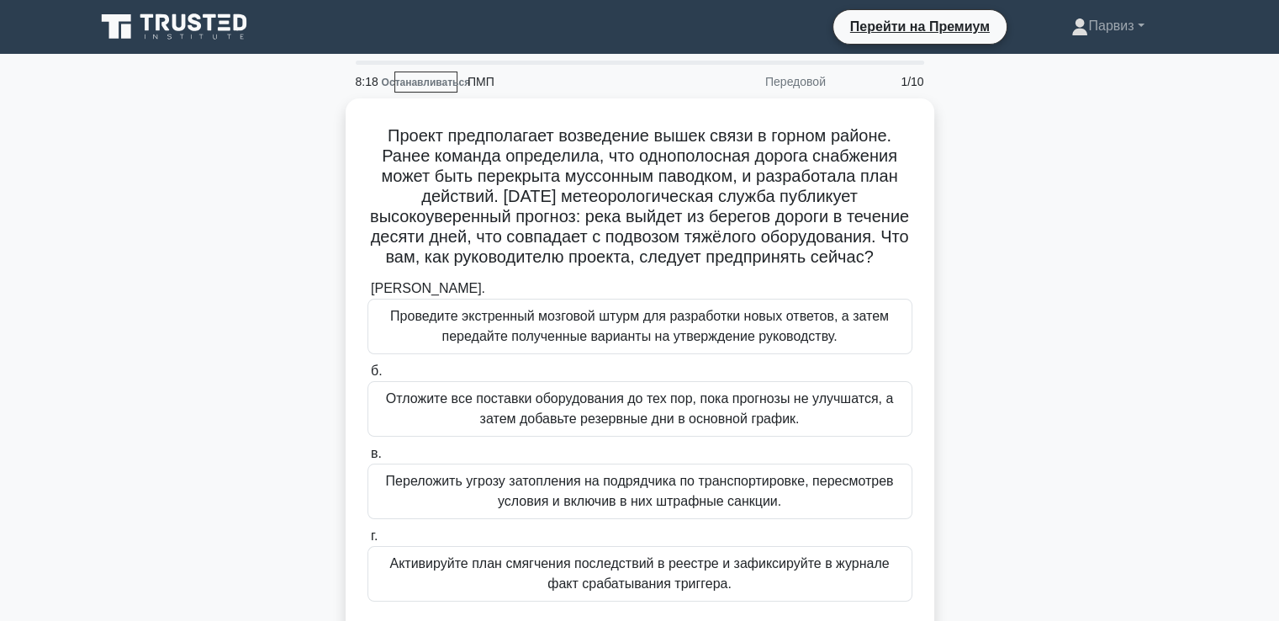
click at [1062, 246] on div "Проект предполагает возведение вышек связи в горном районе. Ранее команда опред…" at bounding box center [640, 384] width 1110 height 573
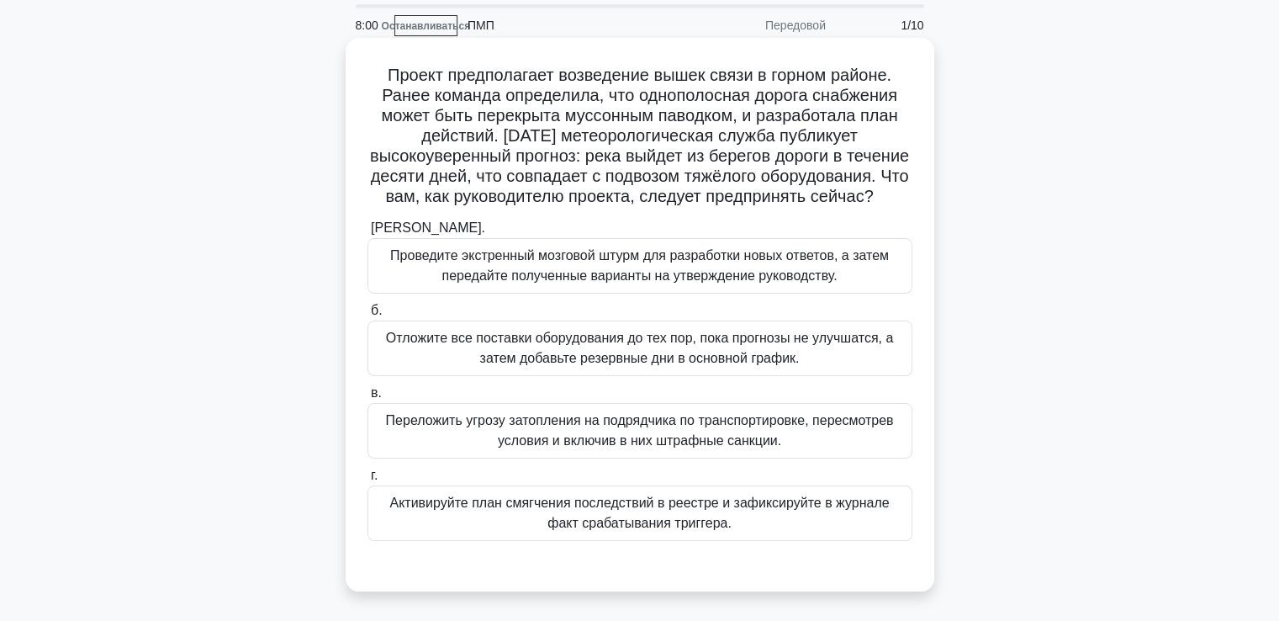
scroll to position [84, 0]
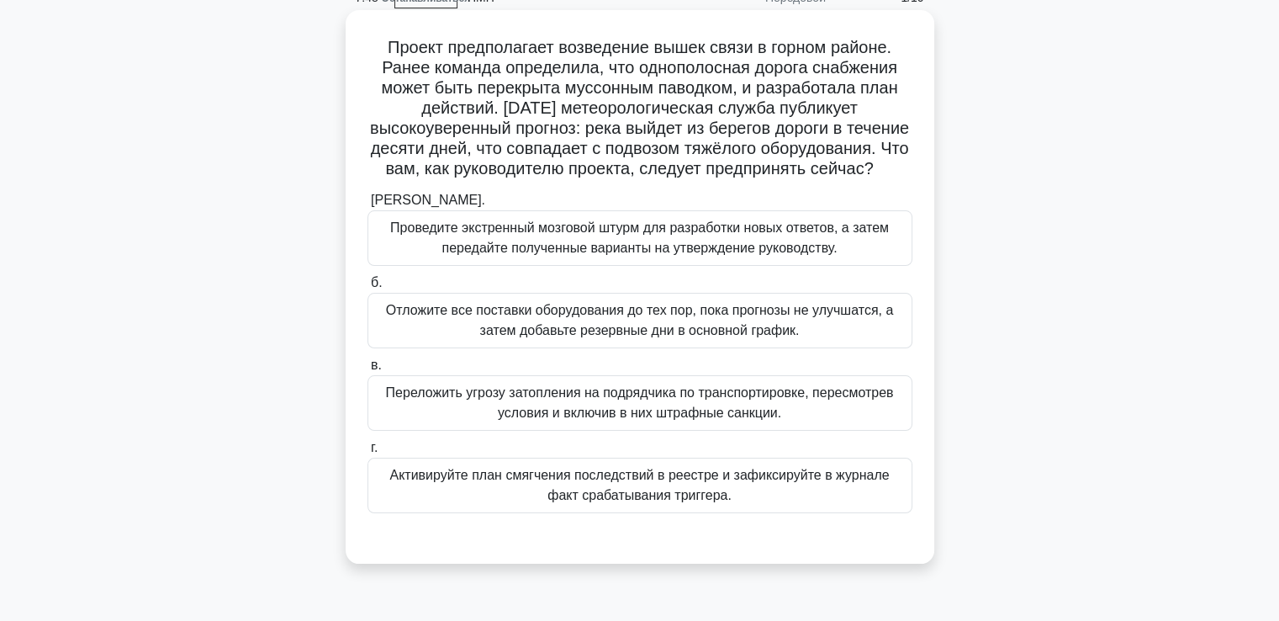
click at [549, 501] on font "Активируйте план смягчения последствий в реестре и зафиксируйте в журнале факт …" at bounding box center [638, 484] width 499 height 34
click at [367, 453] on input "г. Активируйте план смягчения последствий в реестре и зафиксируйте в журнале фа…" at bounding box center [367, 447] width 0 height 11
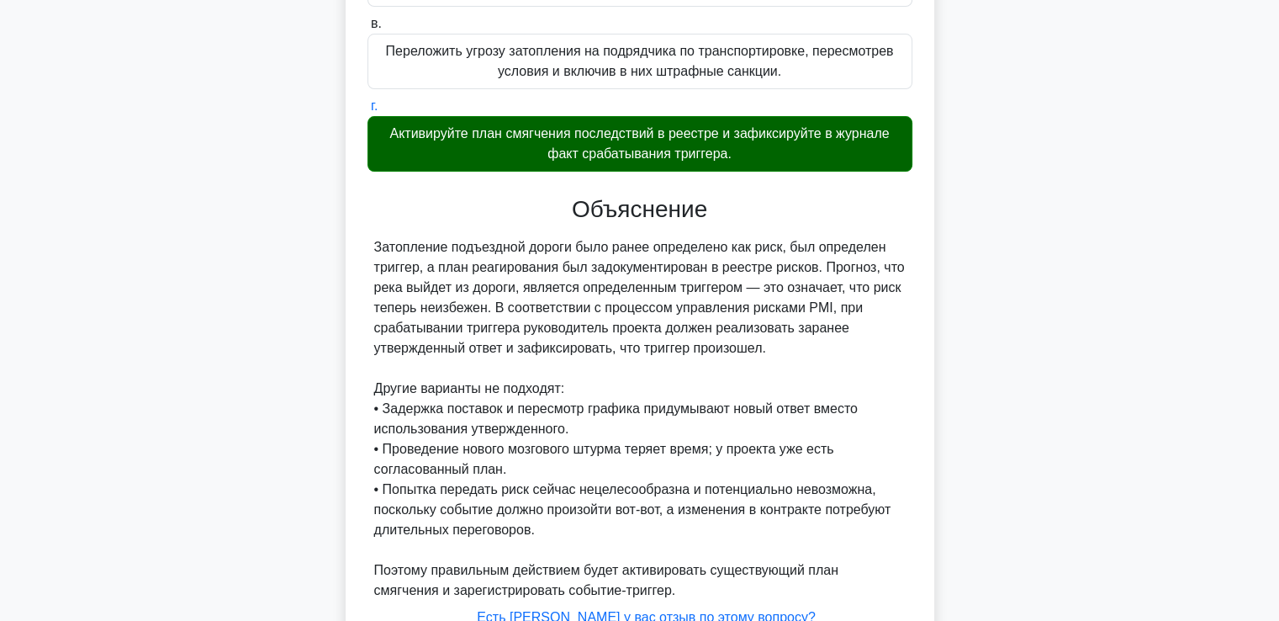
scroll to position [578, 0]
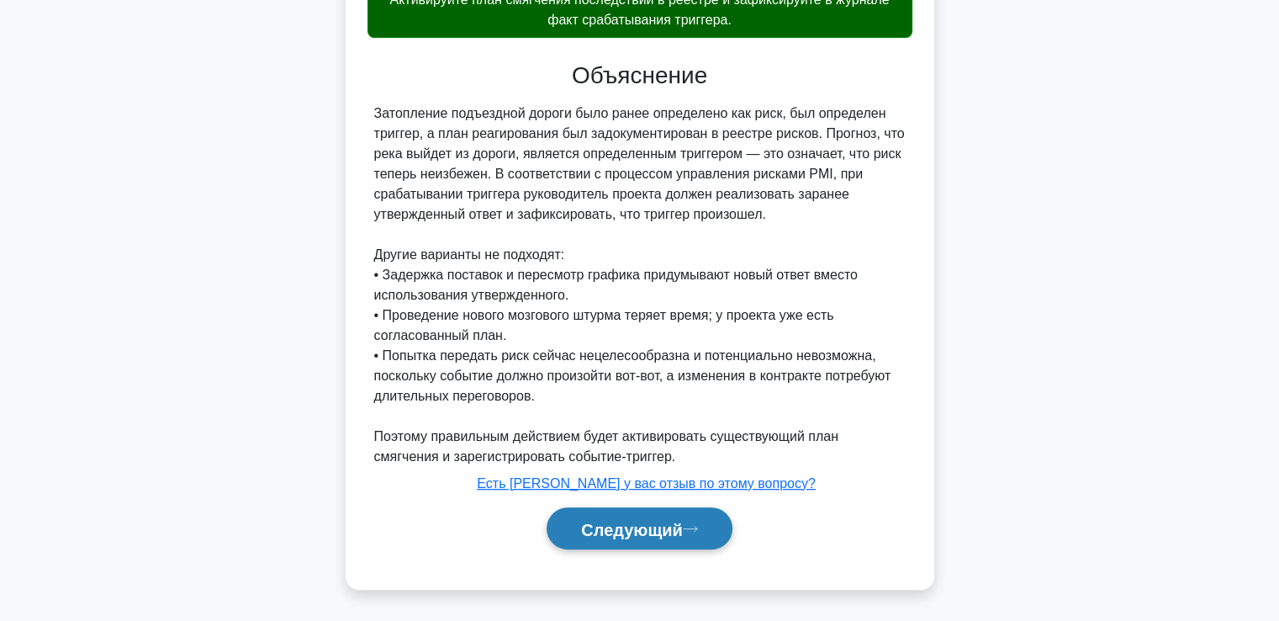
click at [668, 522] on font "Следующий" at bounding box center [632, 529] width 102 height 18
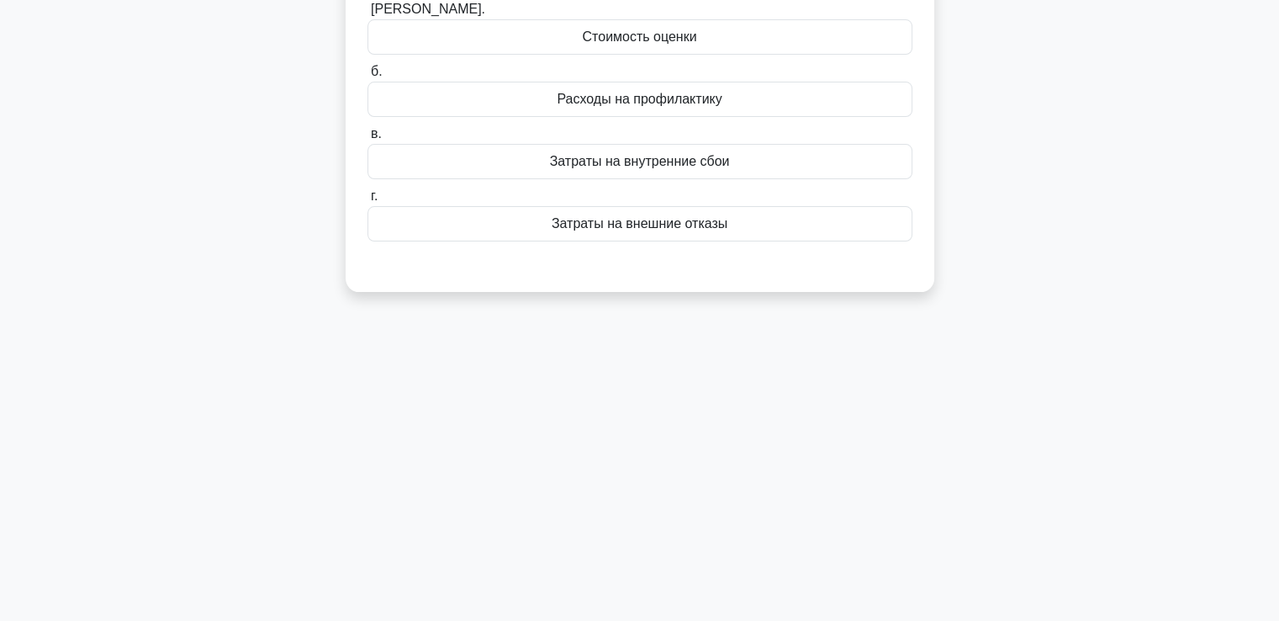
scroll to position [120, 0]
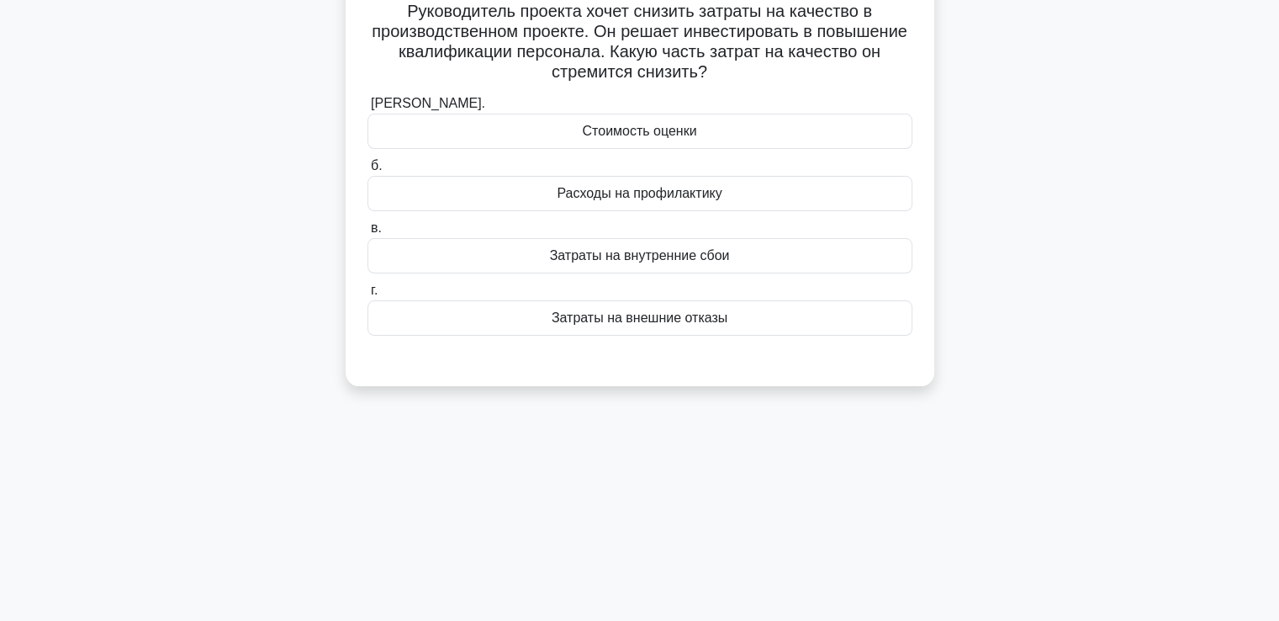
click at [543, 262] on div "Затраты на внутренние сбои" at bounding box center [639, 255] width 545 height 35
click at [367, 234] on input "в. Затраты на внутренние сбои" at bounding box center [367, 228] width 0 height 11
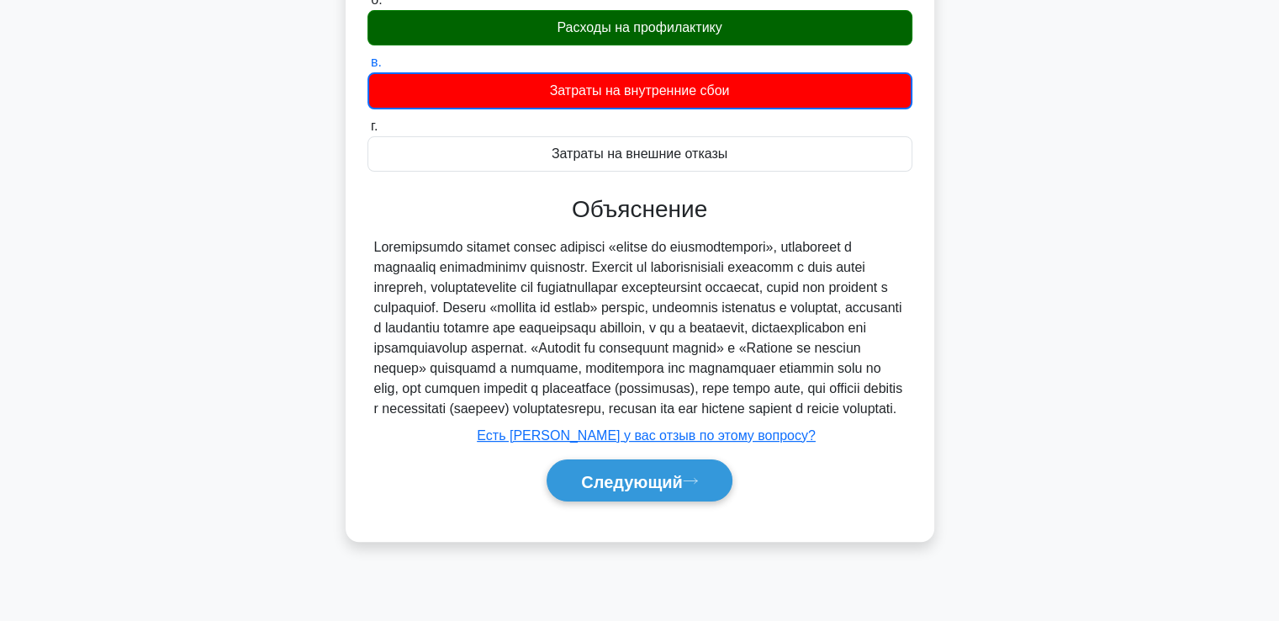
scroll to position [288, 0]
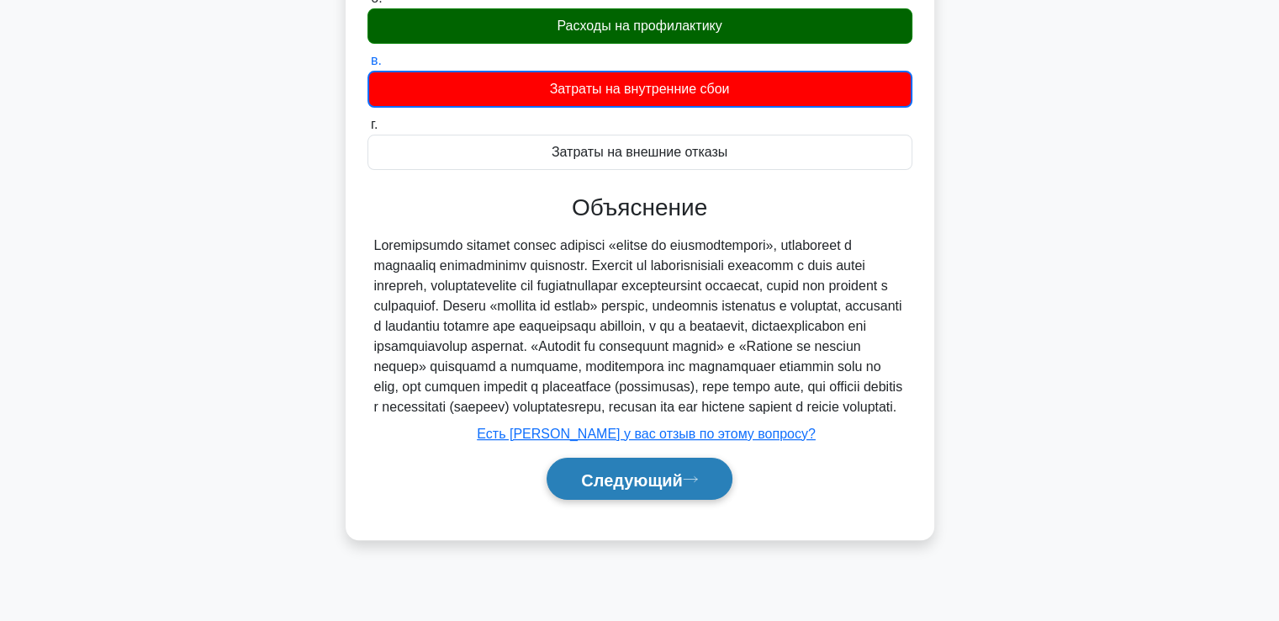
click at [589, 489] on font "Следующий" at bounding box center [632, 479] width 102 height 18
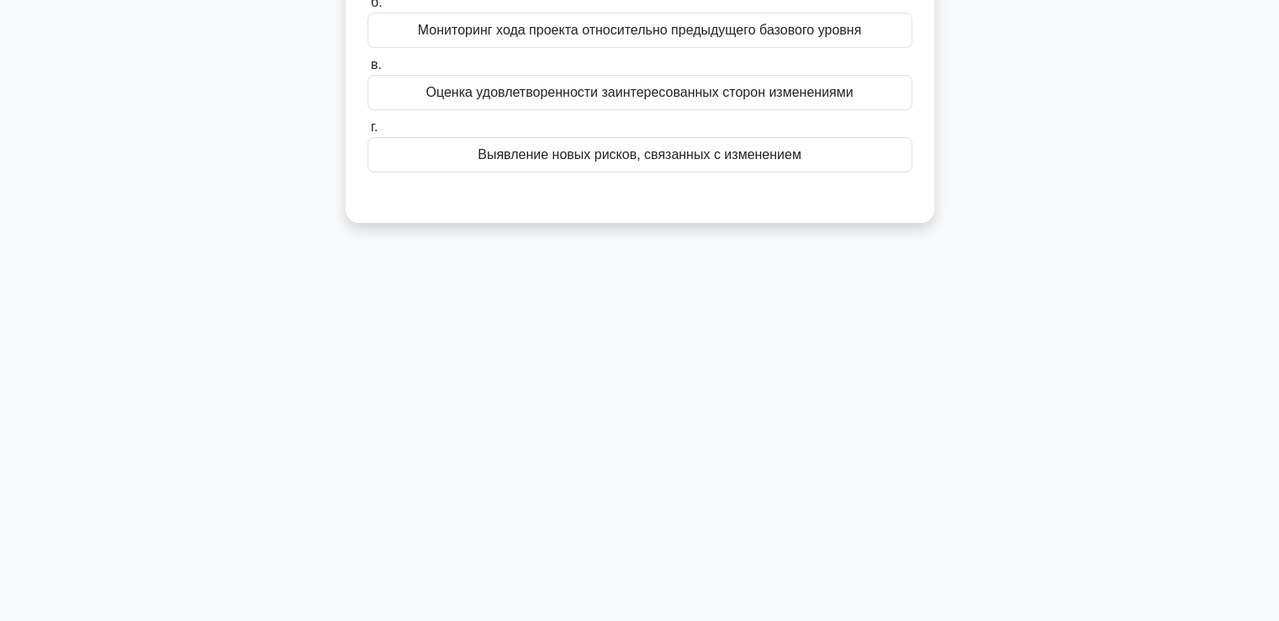
scroll to position [36, 0]
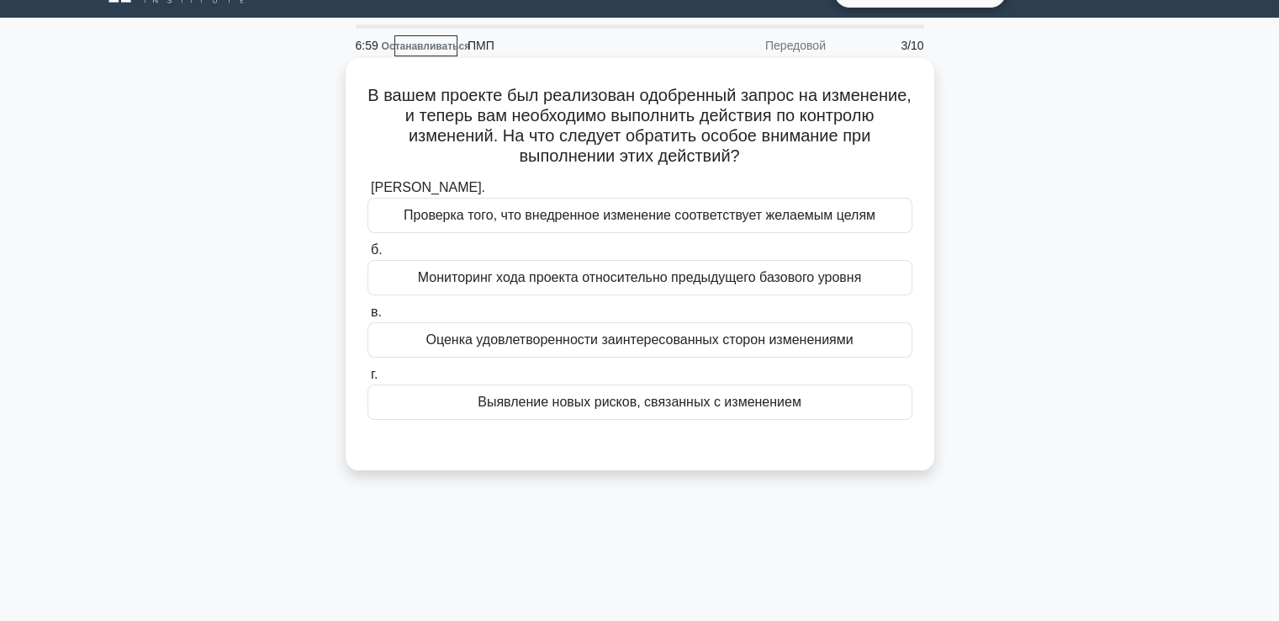
click at [548, 403] on font "Выявление новых рисков, связанных с изменением" at bounding box center [640, 401] width 324 height 14
click at [367, 380] on input "г. Выявление новых рисков, связанных с изменением" at bounding box center [367, 374] width 0 height 11
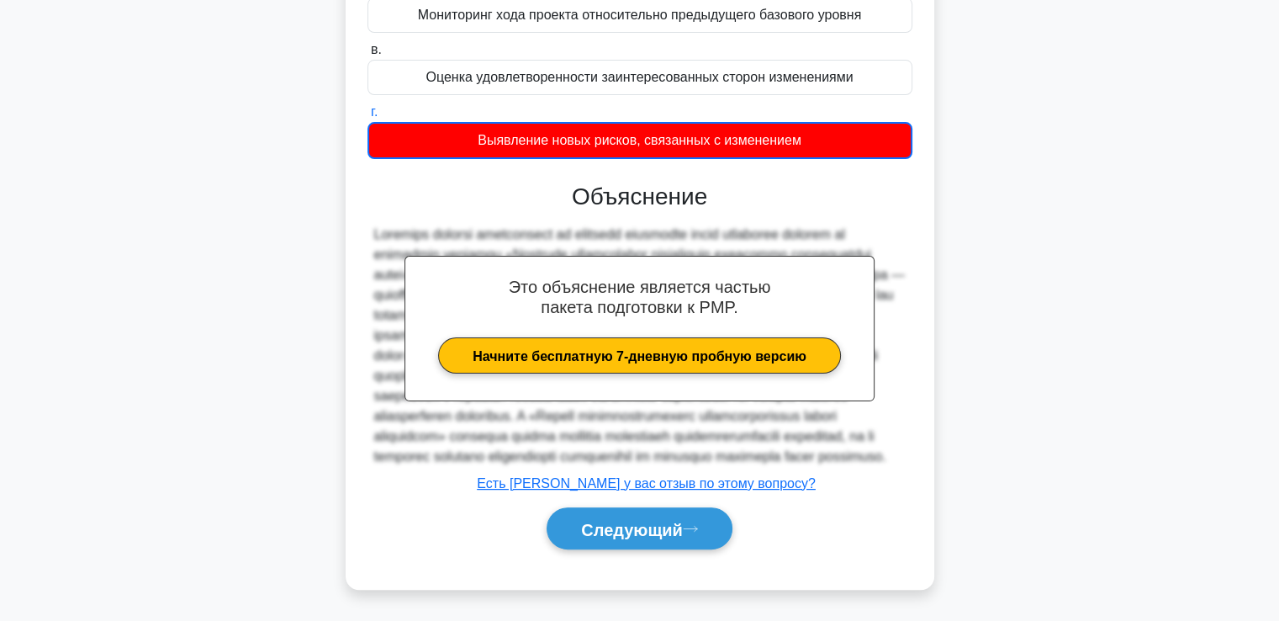
scroll to position [338, 0]
click at [589, 533] on font "Следующий" at bounding box center [632, 529] width 102 height 18
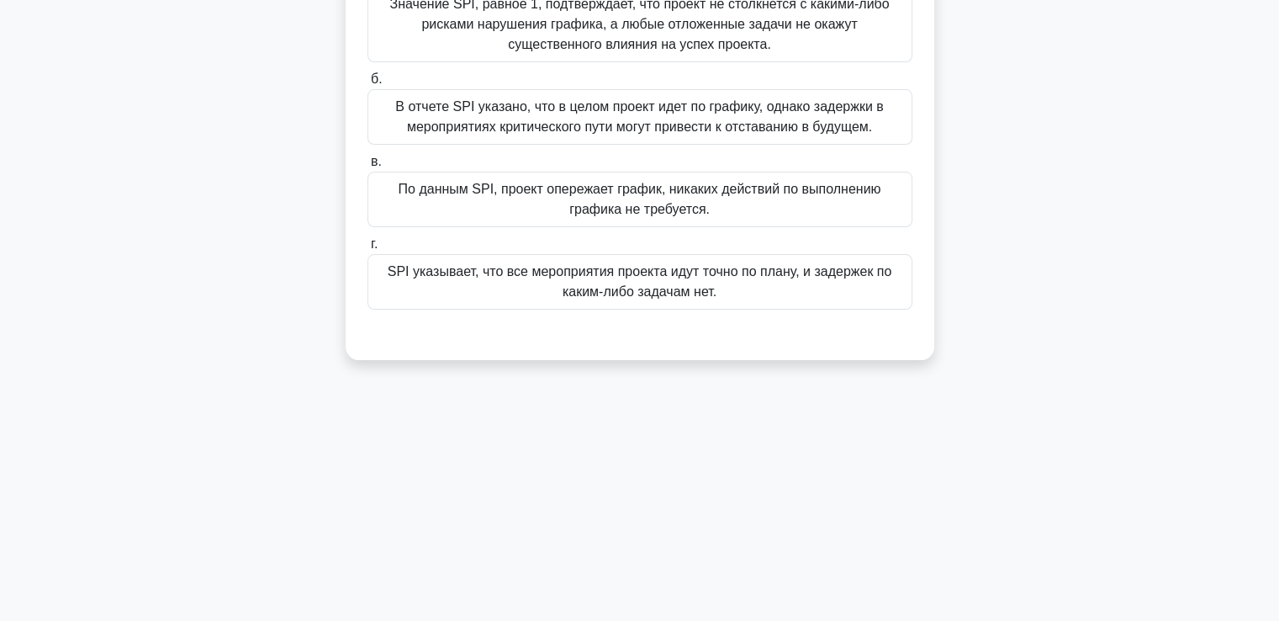
scroll to position [36, 0]
